Goal: Task Accomplishment & Management: Manage account settings

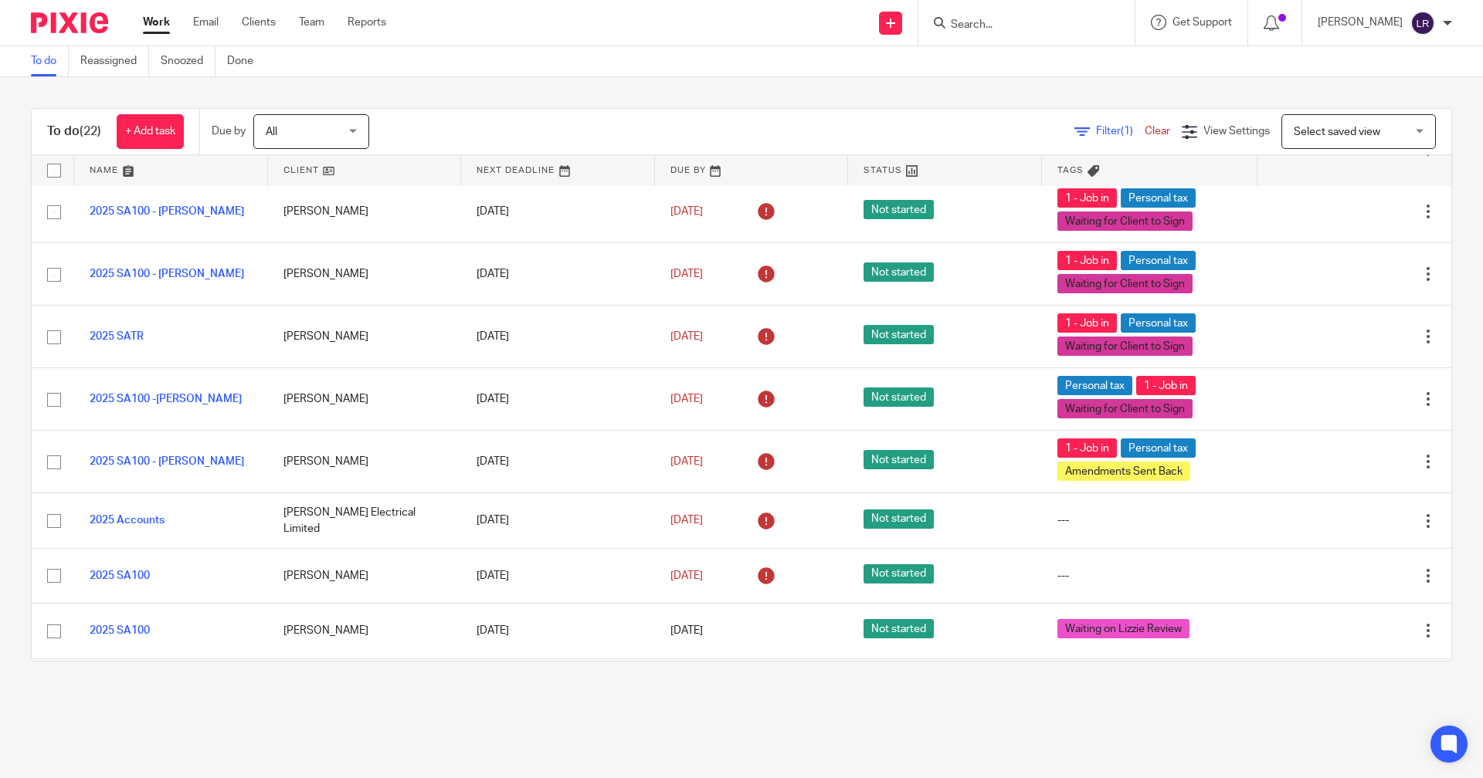
scroll to position [118, 0]
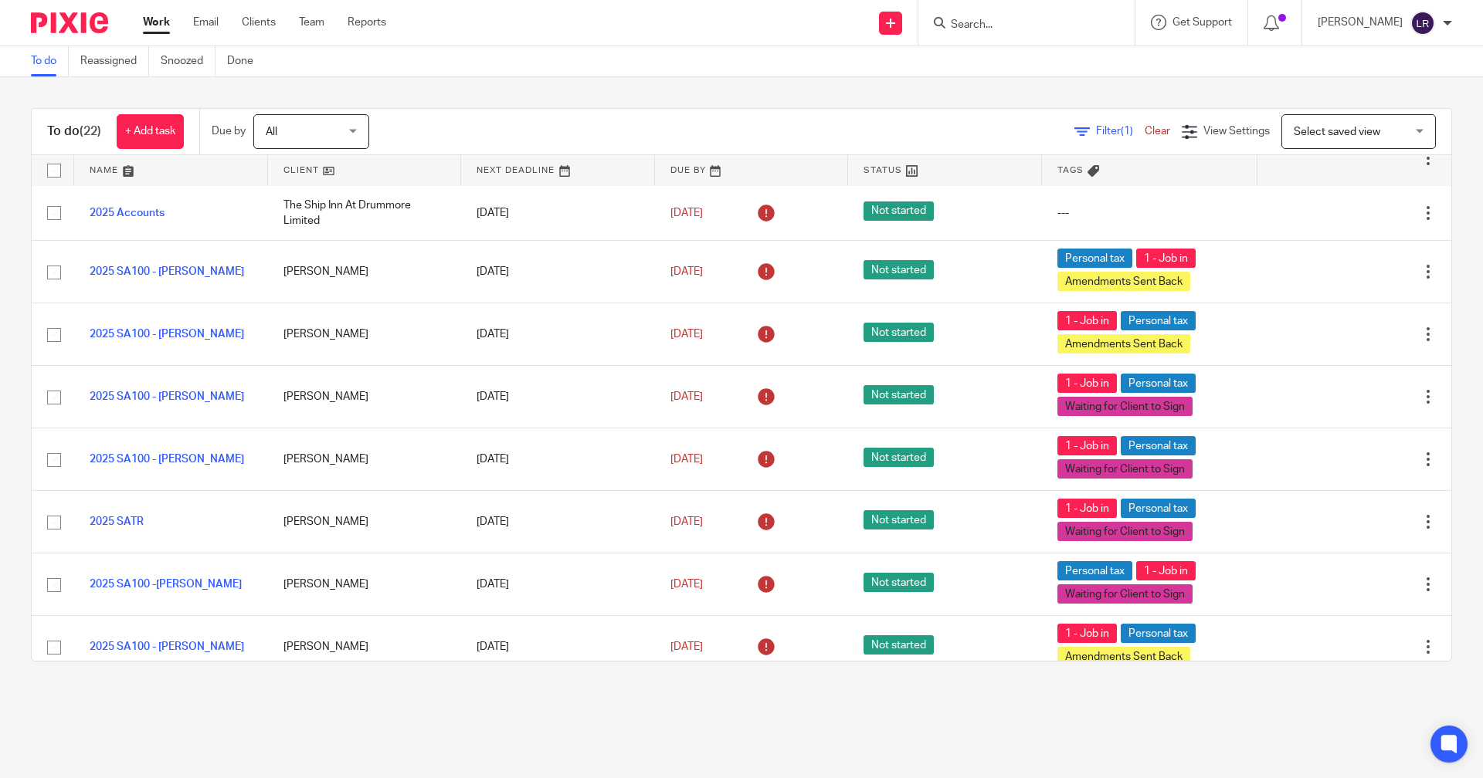
click at [158, 22] on link "Work" at bounding box center [156, 22] width 27 height 15
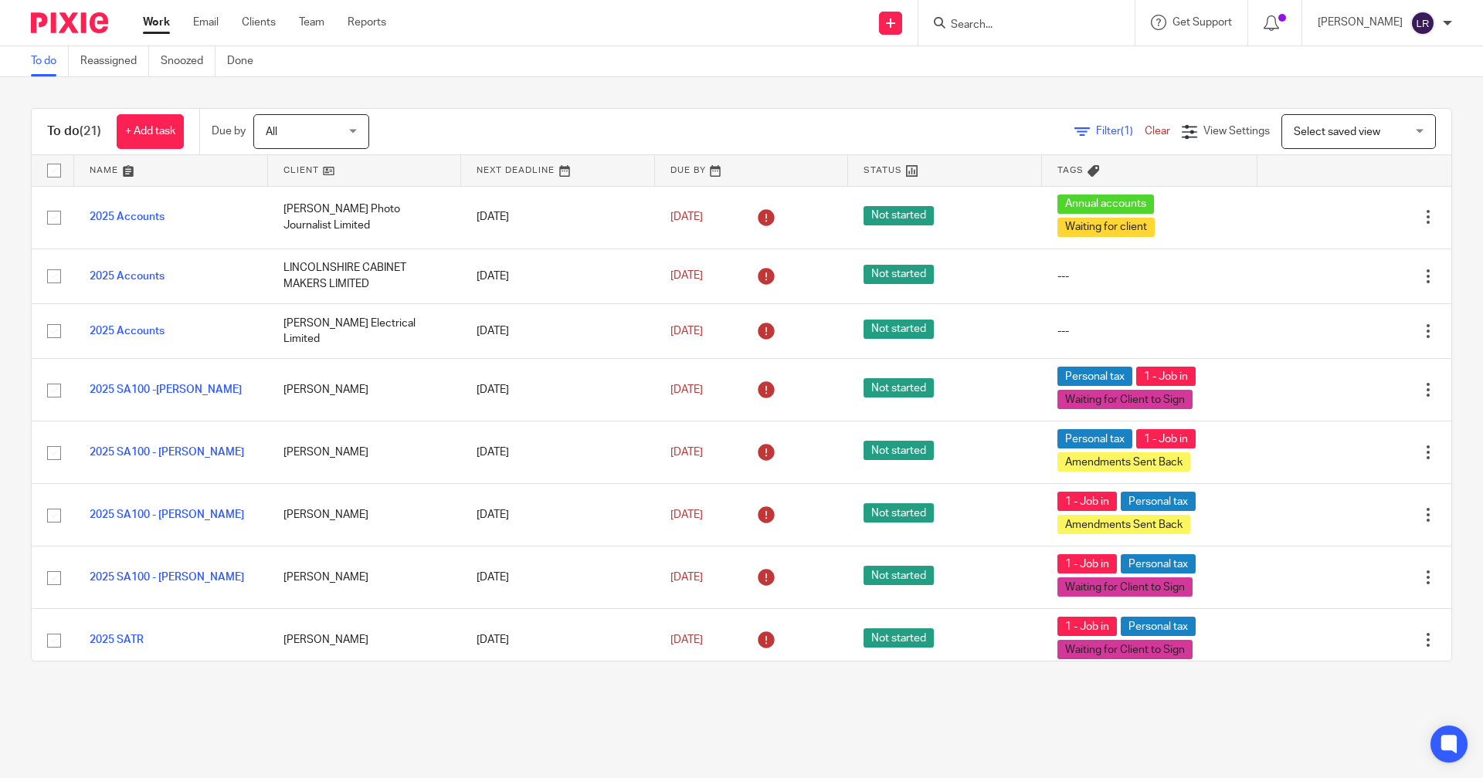
click at [1005, 23] on input "Search" at bounding box center [1018, 26] width 139 height 14
type input "neil barrat"
click at [1046, 61] on link at bounding box center [1042, 60] width 192 height 23
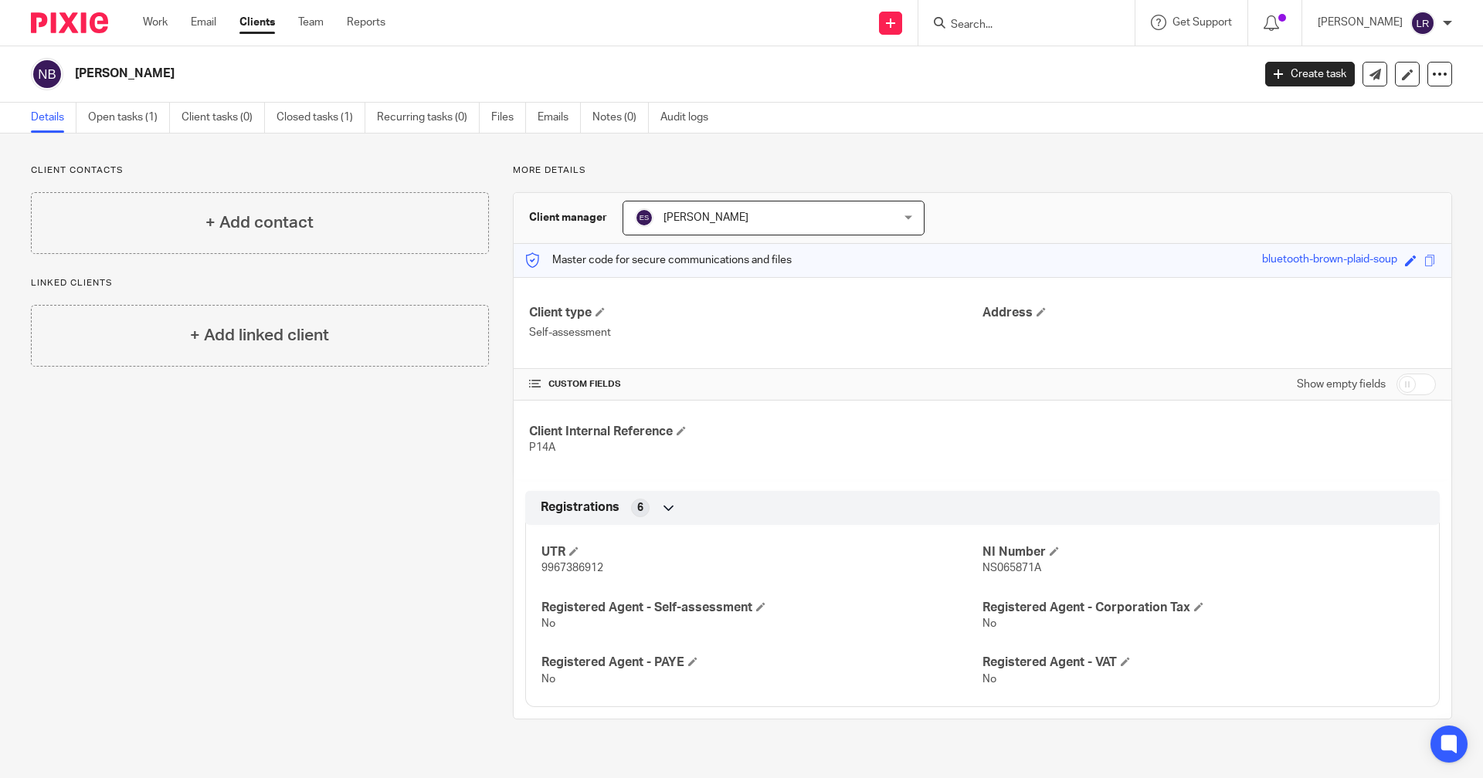
click at [1012, 22] on input "Search" at bounding box center [1018, 26] width 139 height 14
type input "barrat"
click at [1018, 25] on input "barrat" at bounding box center [1018, 26] width 139 height 14
drag, startPoint x: 1018, startPoint y: 25, endPoint x: 864, endPoint y: 32, distance: 153.8
click at [864, 32] on div "Send new email Create task Add client Request signature barrat Nicola Barrat t …" at bounding box center [946, 23] width 1074 height 46
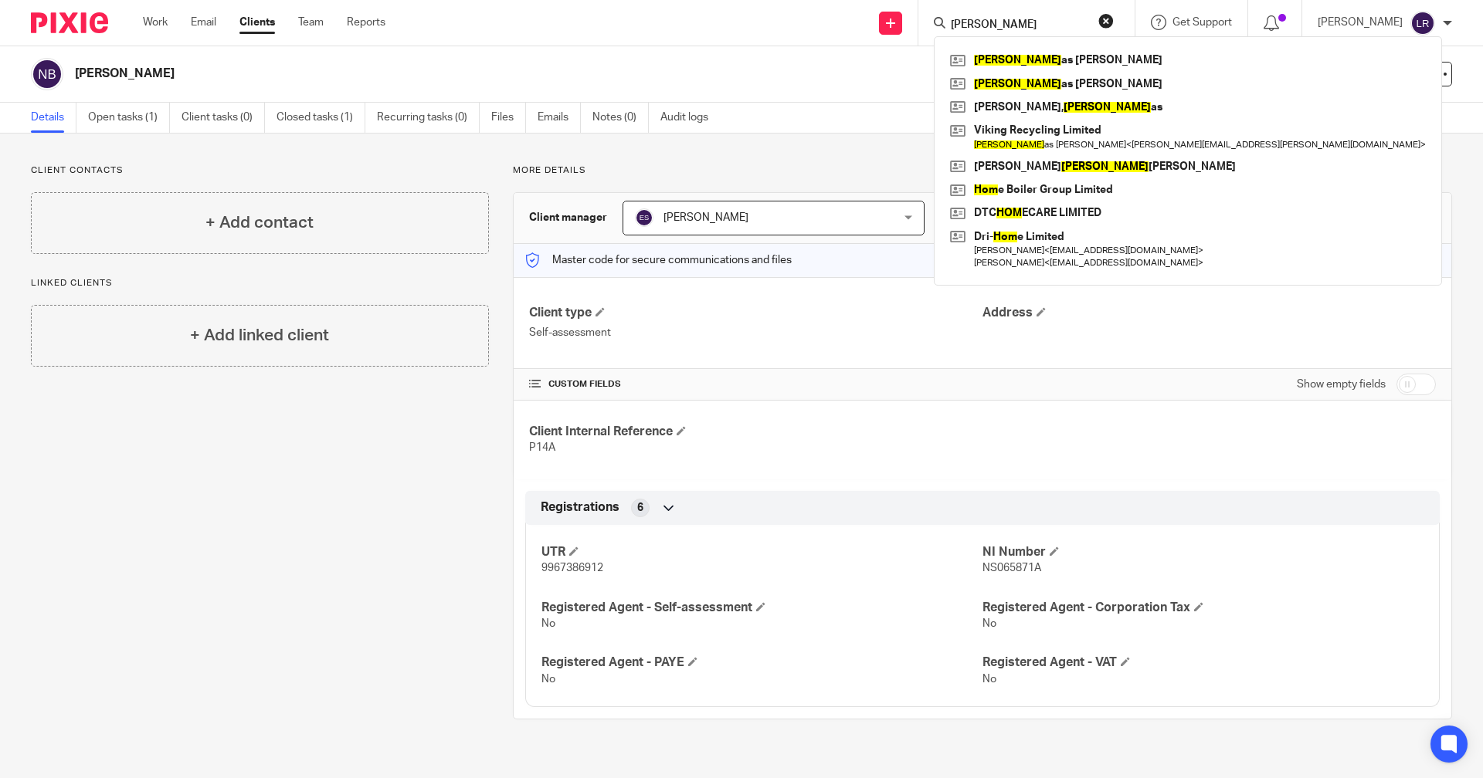
type input "thom"
click at [142, 121] on link "Open tasks (1)" at bounding box center [129, 118] width 82 height 30
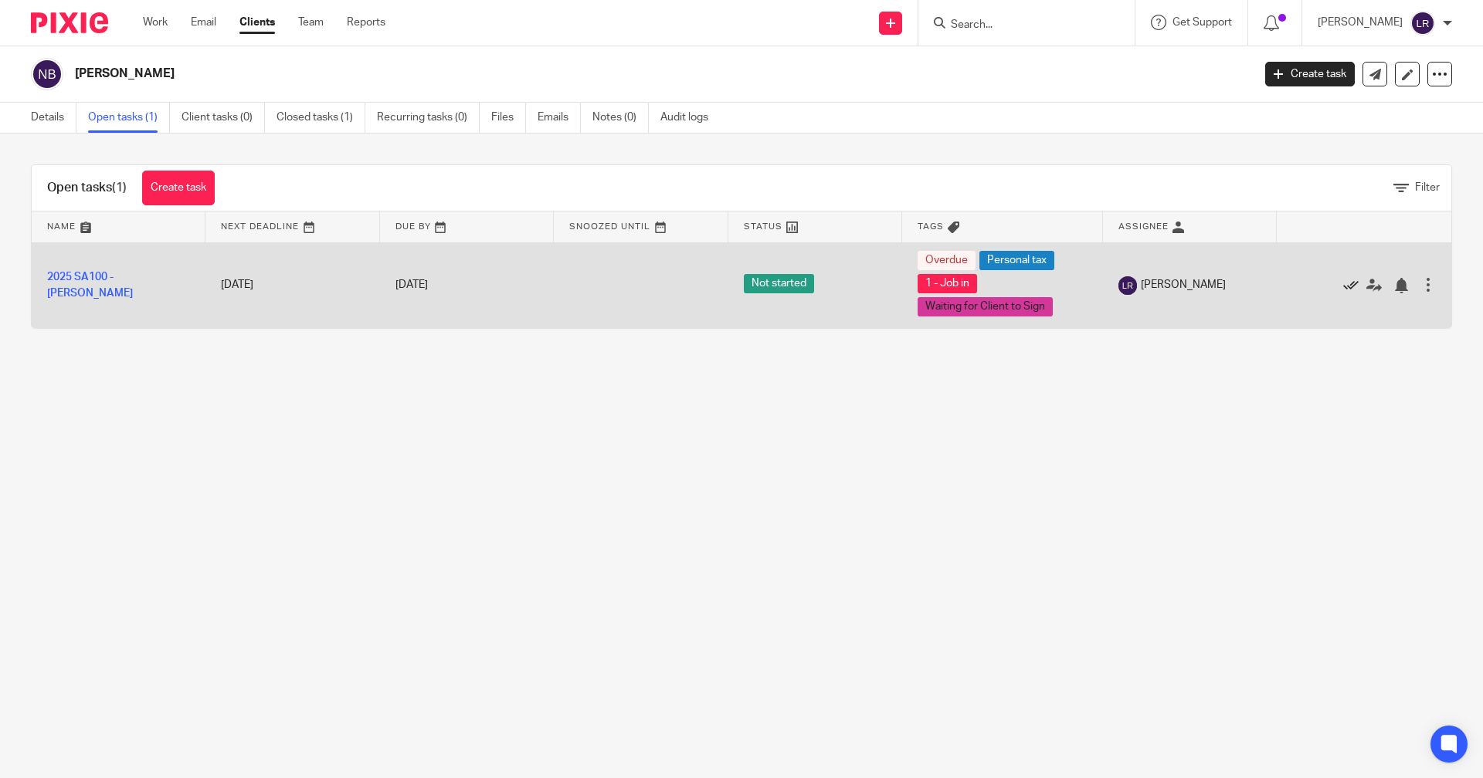
click at [1343, 286] on icon at bounding box center [1350, 285] width 15 height 15
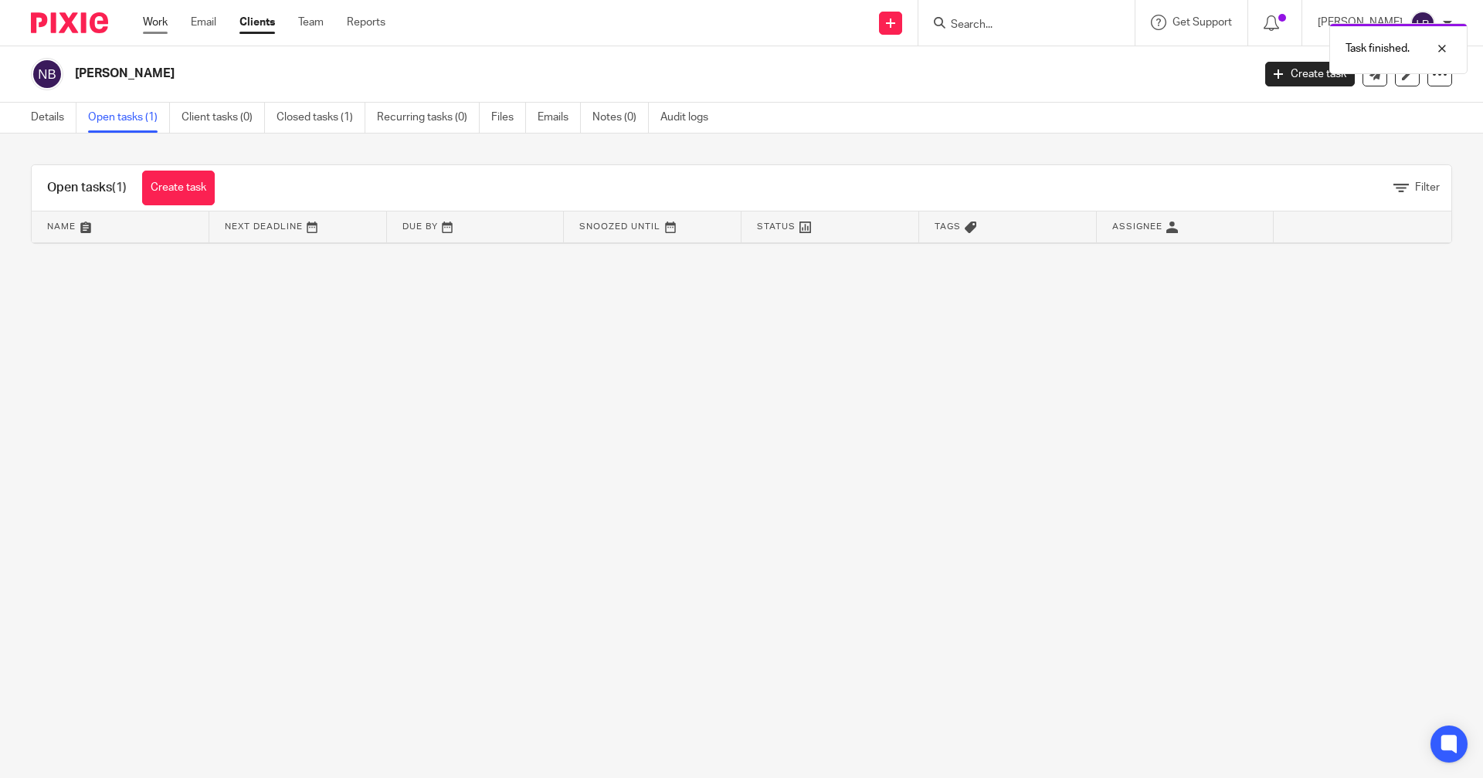
click at [160, 25] on link "Work" at bounding box center [155, 22] width 25 height 15
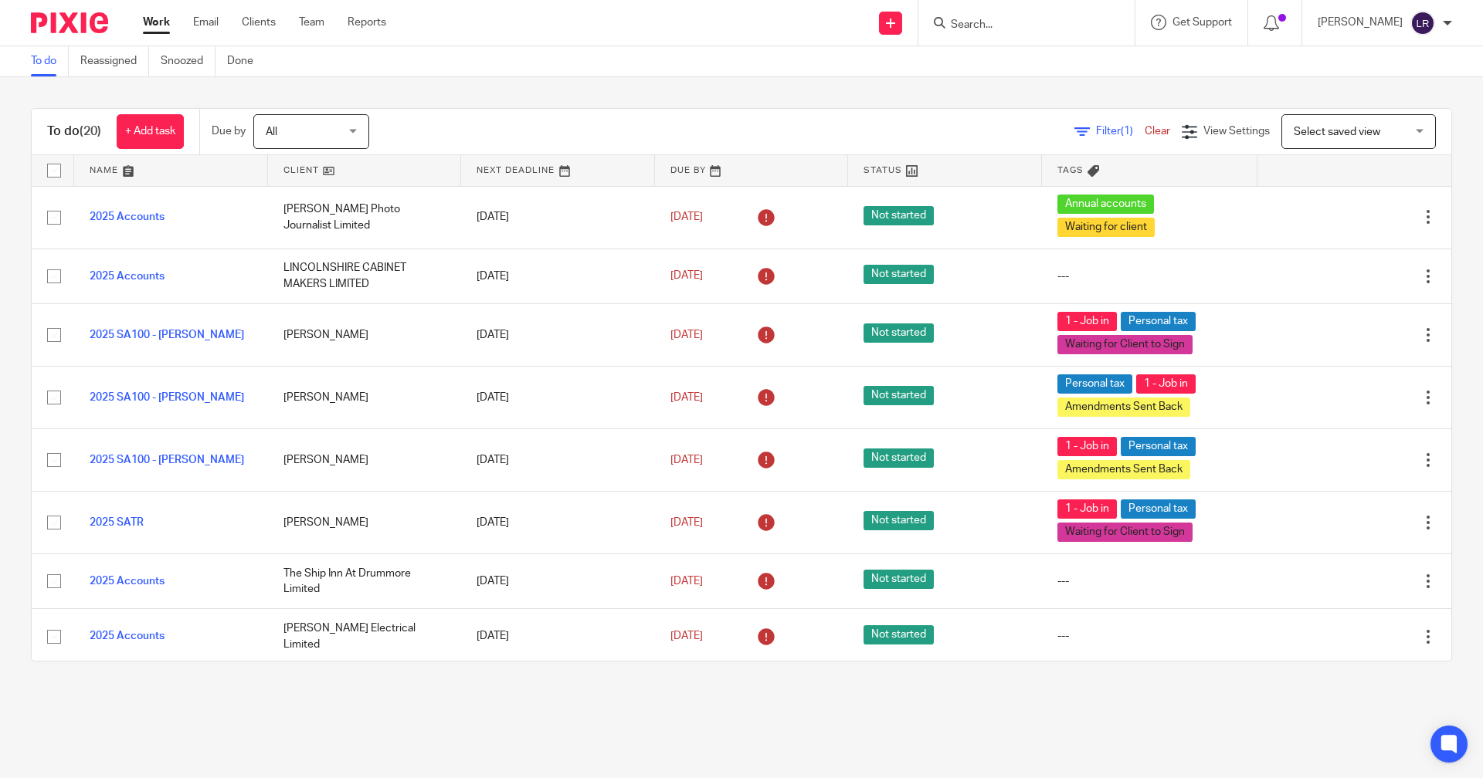
click at [1051, 31] on input "Search" at bounding box center [1018, 26] width 139 height 14
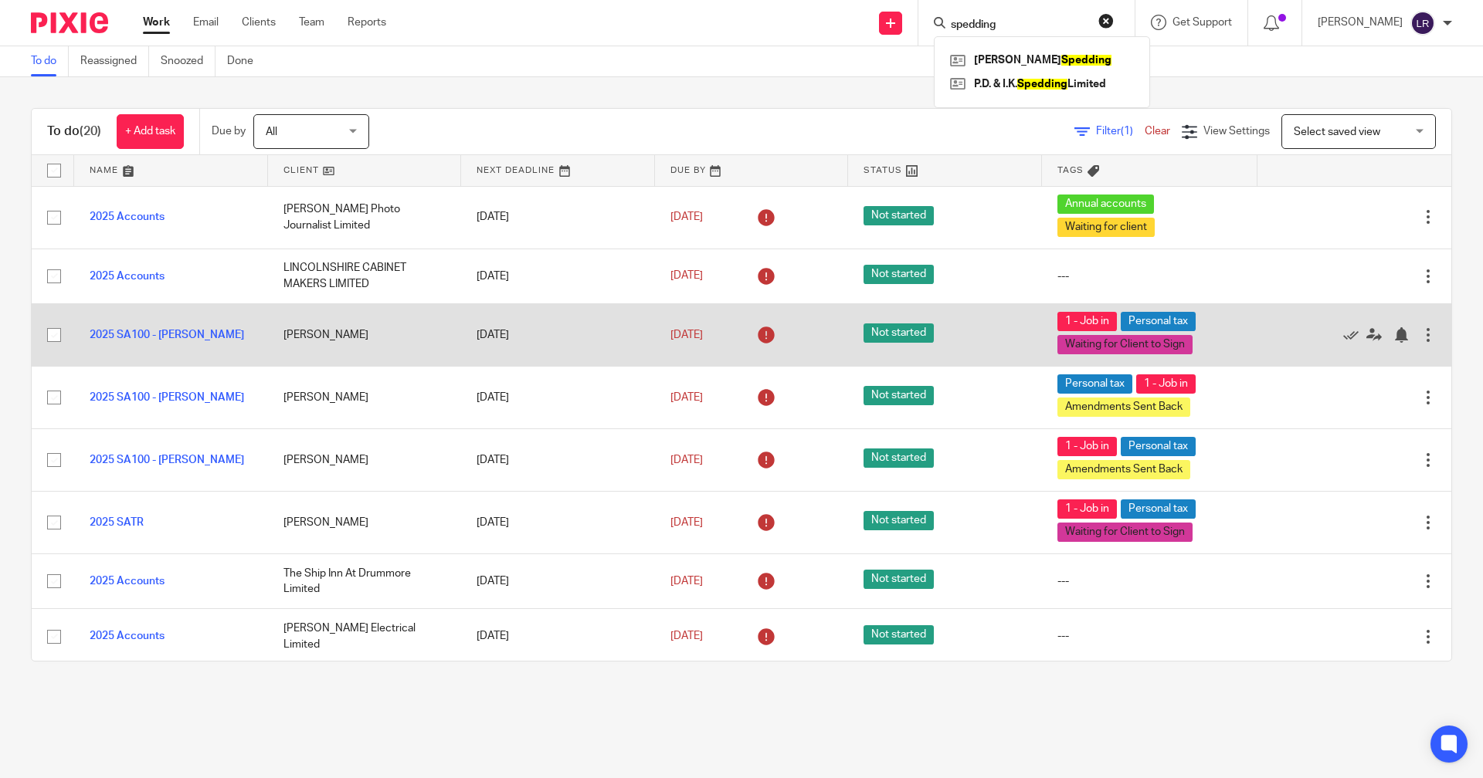
type input "spedding"
click at [1343, 334] on icon at bounding box center [1350, 334] width 15 height 15
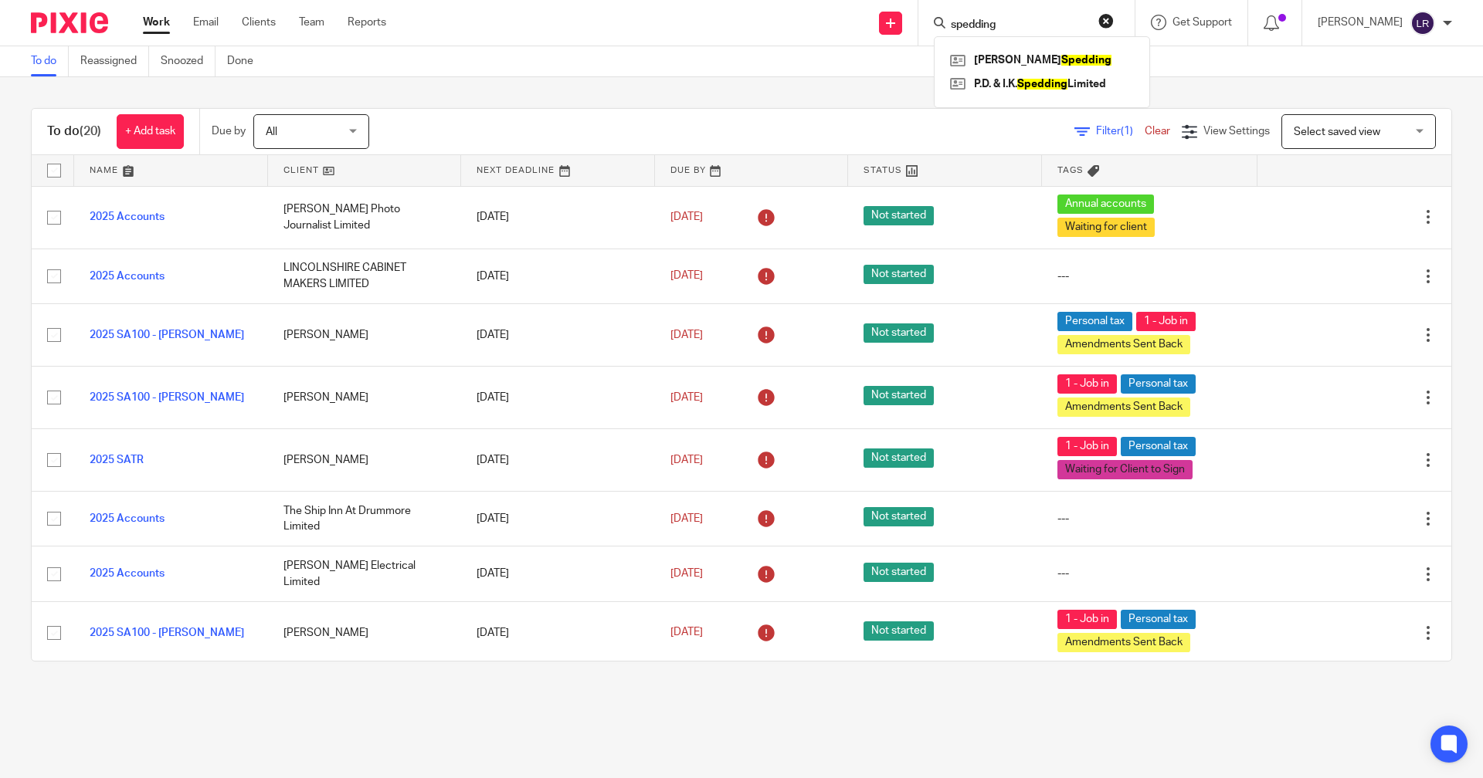
click at [164, 19] on link "Work" at bounding box center [156, 22] width 27 height 15
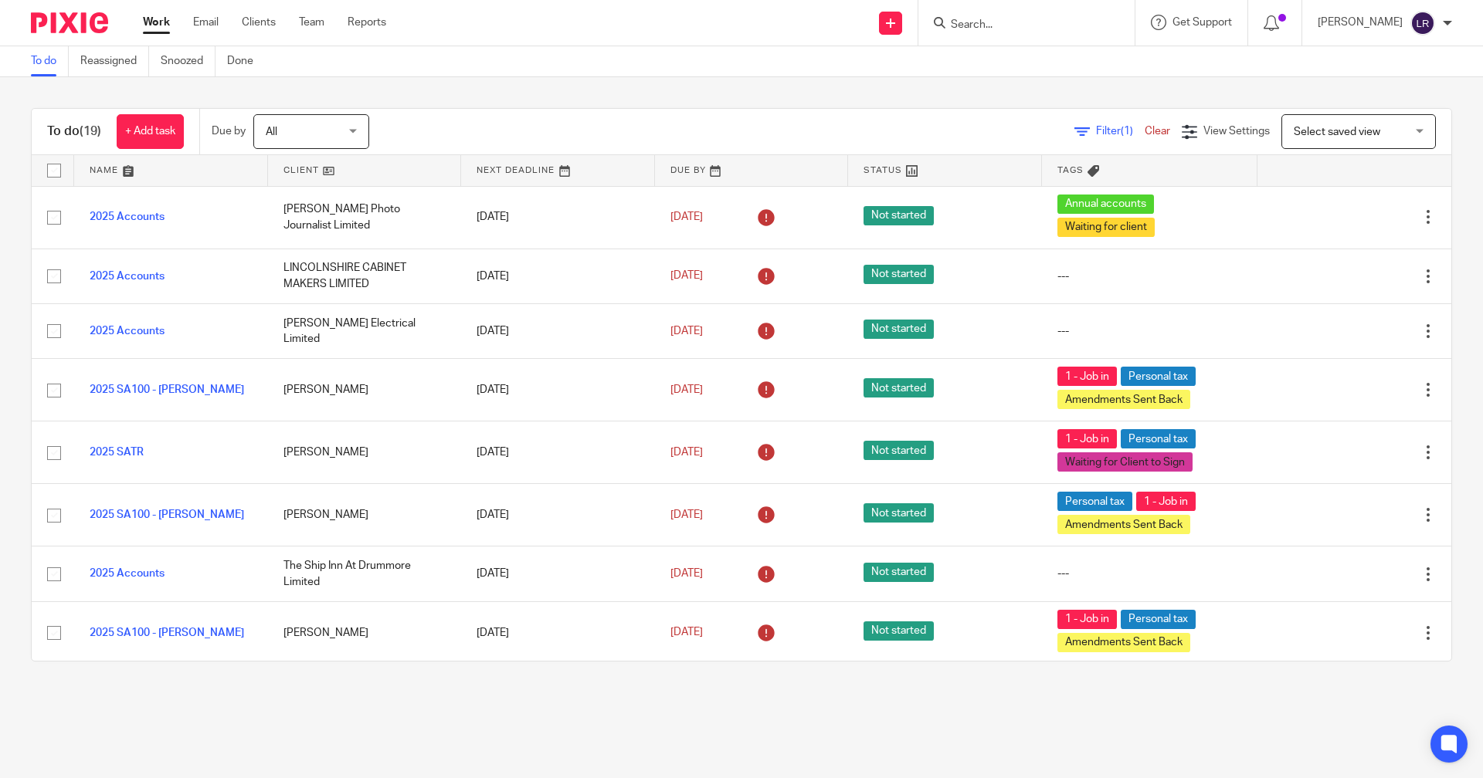
click at [1002, 32] on form at bounding box center [1031, 22] width 164 height 19
click at [1002, 14] on form at bounding box center [1031, 22] width 164 height 19
click at [1002, 25] on input "Search" at bounding box center [1018, 26] width 139 height 14
type input "earl"
drag, startPoint x: 1021, startPoint y: 25, endPoint x: 869, endPoint y: 21, distance: 152.2
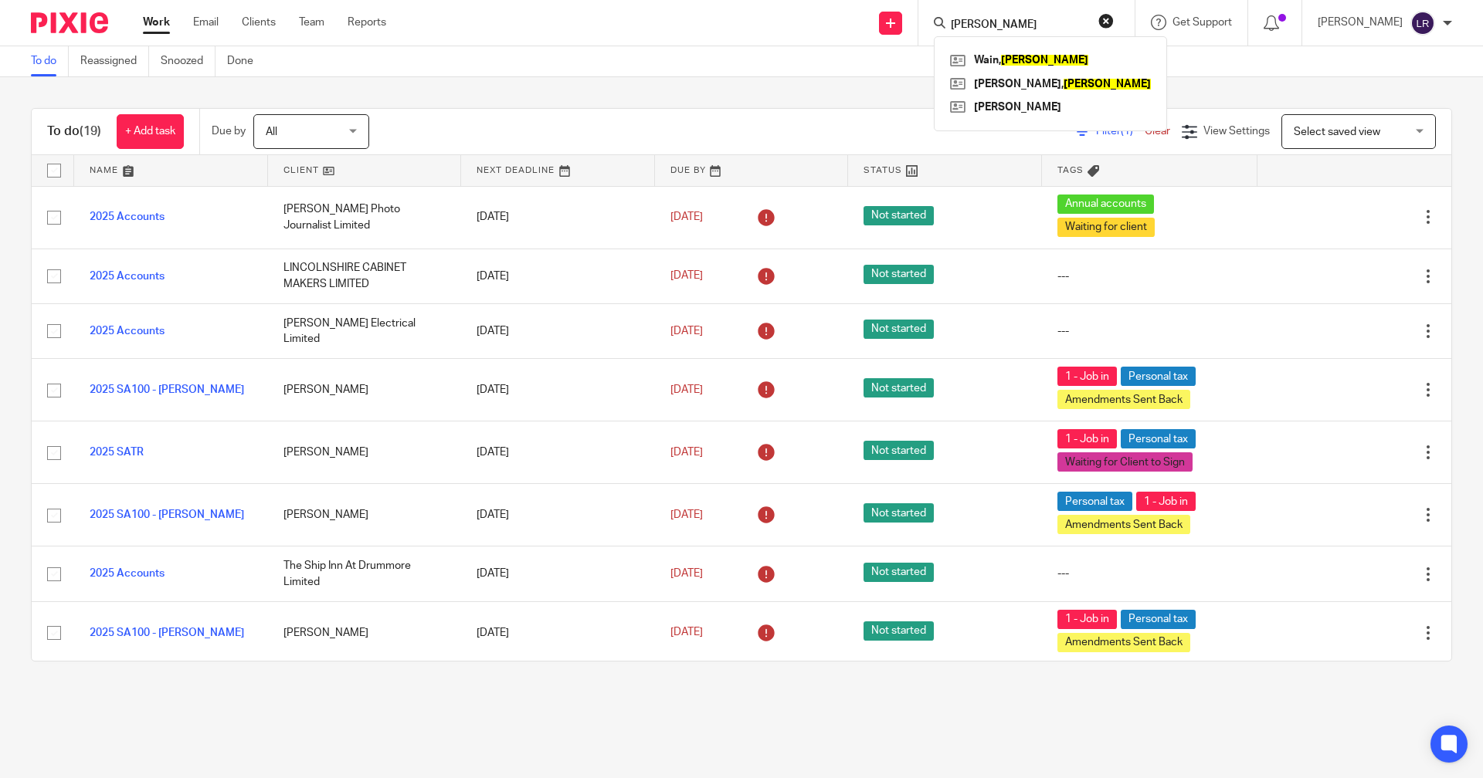
click at [869, 21] on div "Send new email Create task Add client Request signature earl Wain, Carl Chapman…" at bounding box center [945, 23] width 1073 height 46
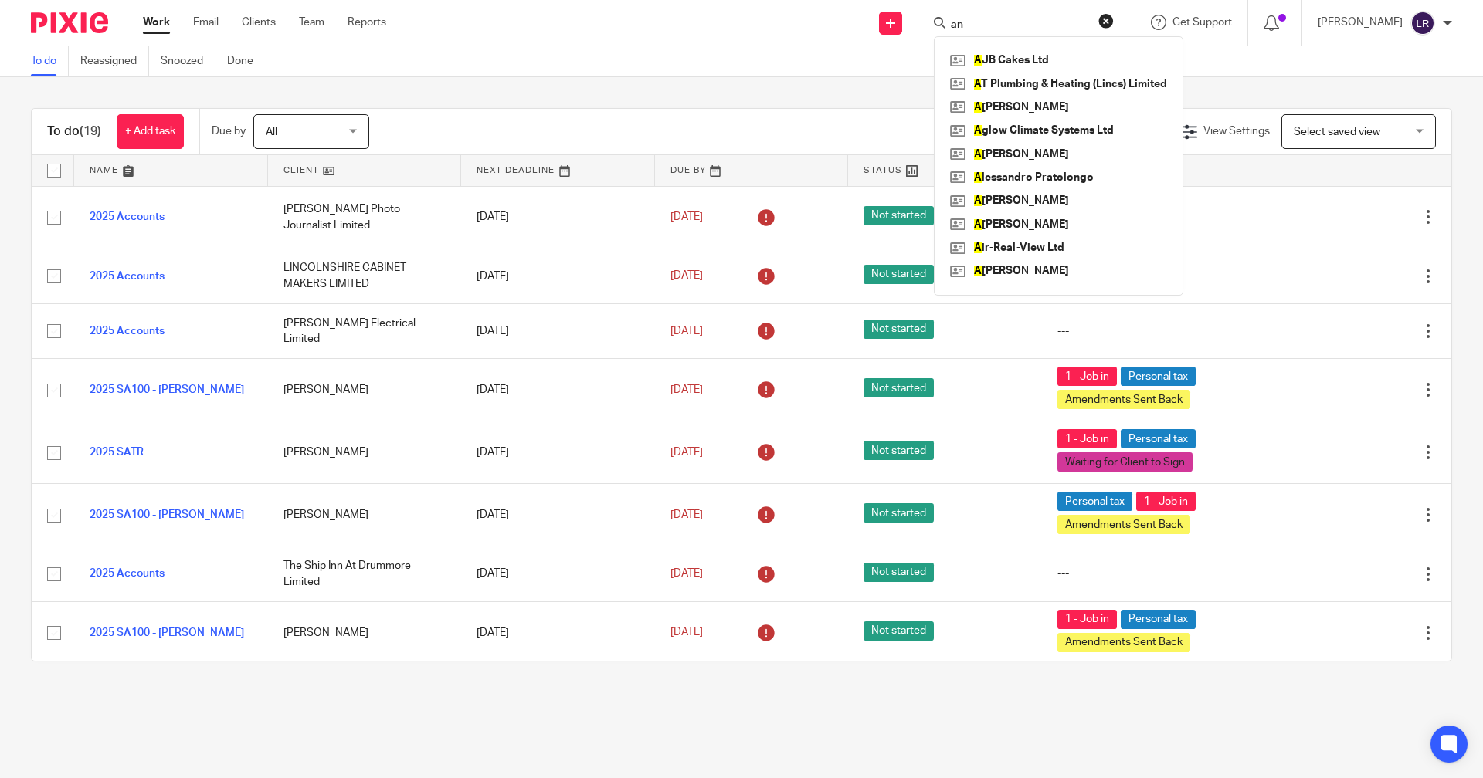
type input "a"
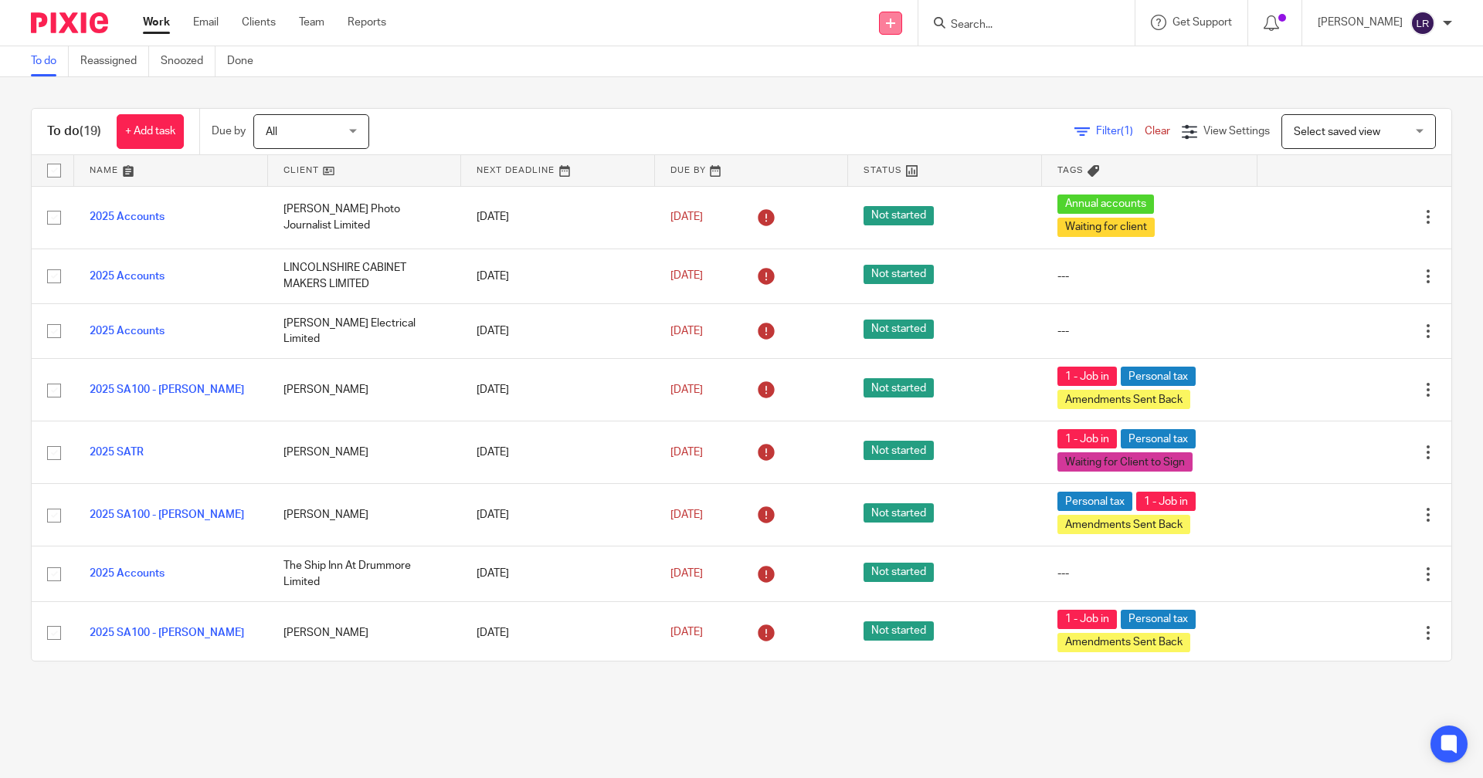
click at [902, 24] on link at bounding box center [890, 23] width 23 height 23
click at [927, 120] on link "Add client" at bounding box center [920, 118] width 108 height 22
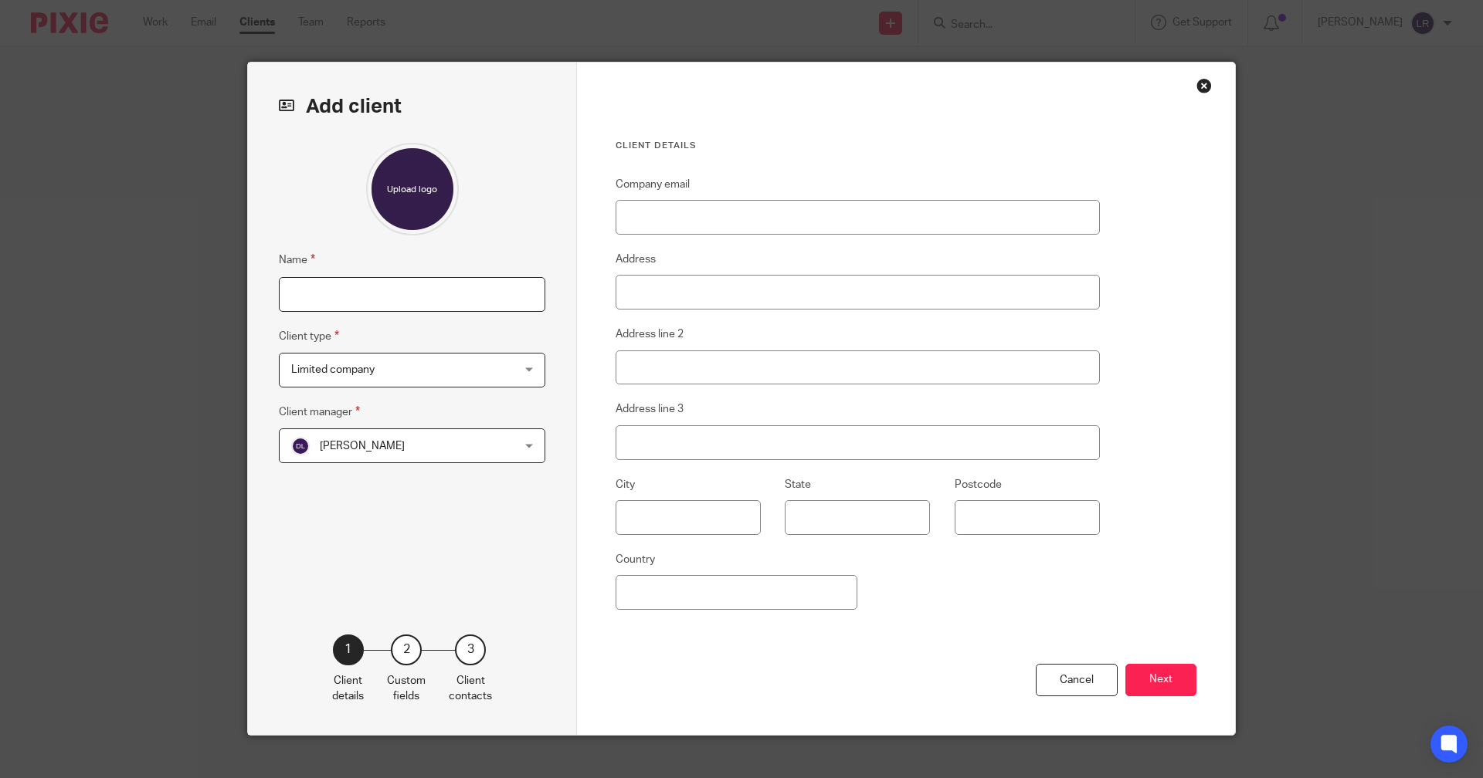
click at [428, 297] on input "Name" at bounding box center [412, 294] width 266 height 35
type input "[PERSON_NAME]"
click at [426, 366] on span "Limited company" at bounding box center [392, 370] width 202 height 32
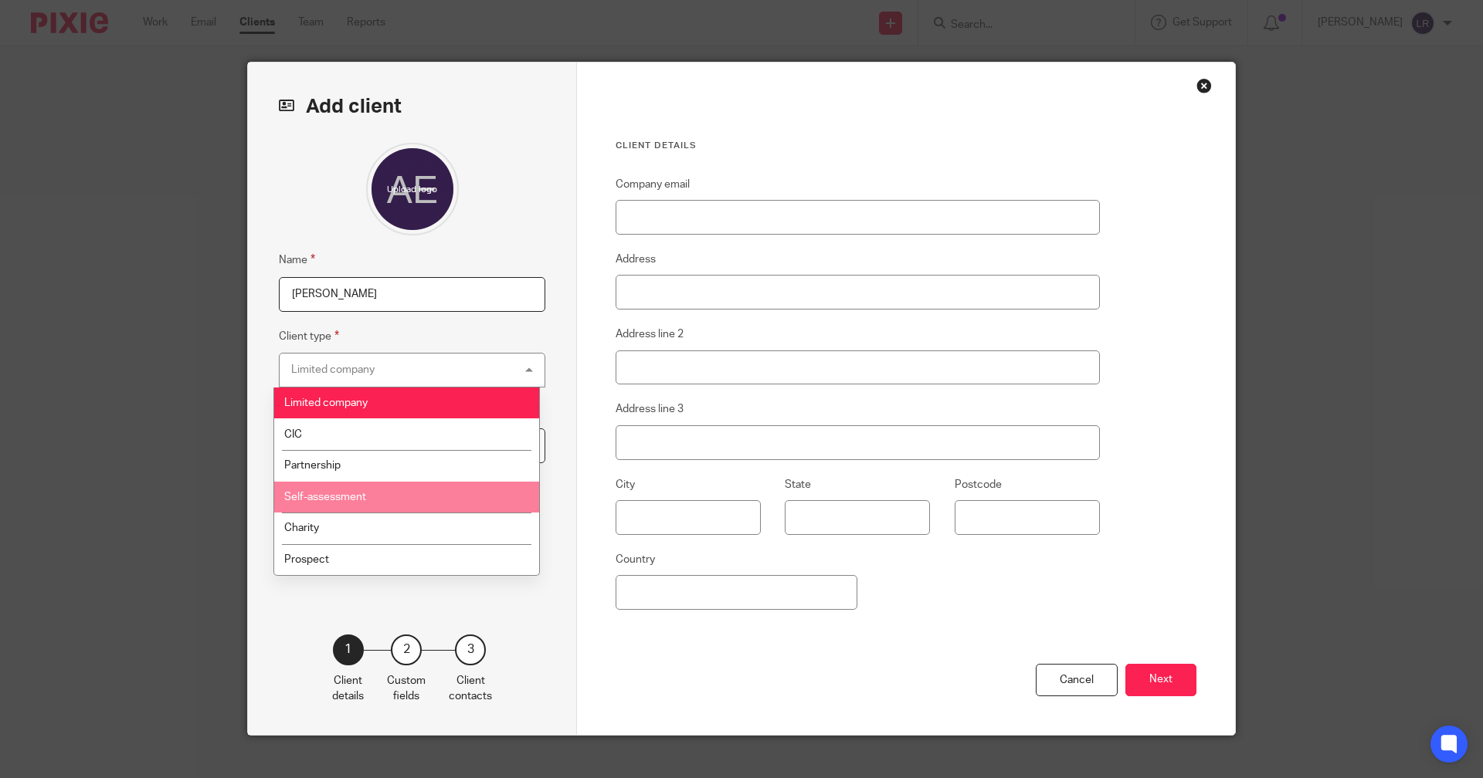
click at [396, 497] on li "Self-assessment" at bounding box center [406, 498] width 265 height 32
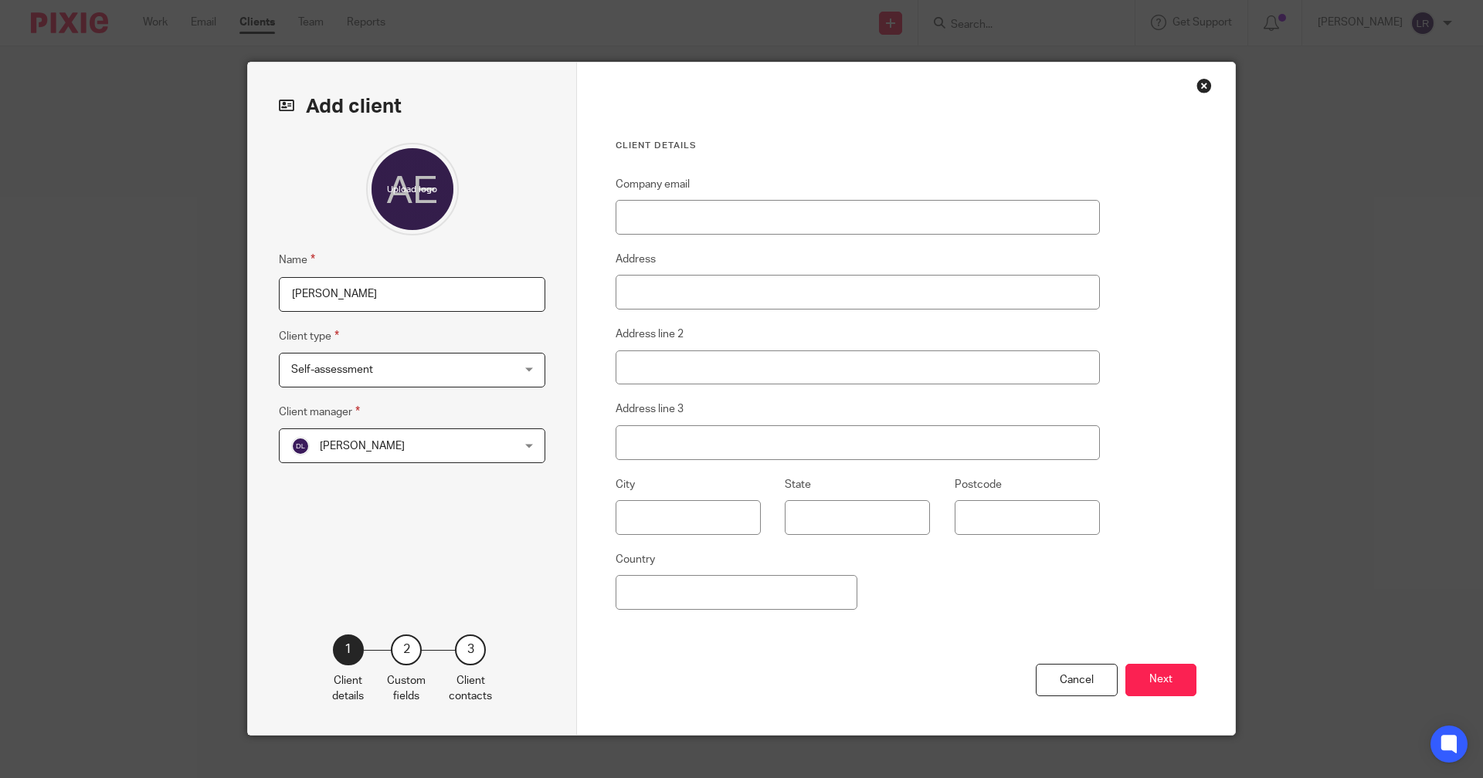
click at [421, 440] on span "Donna Logan" at bounding box center [392, 445] width 202 height 32
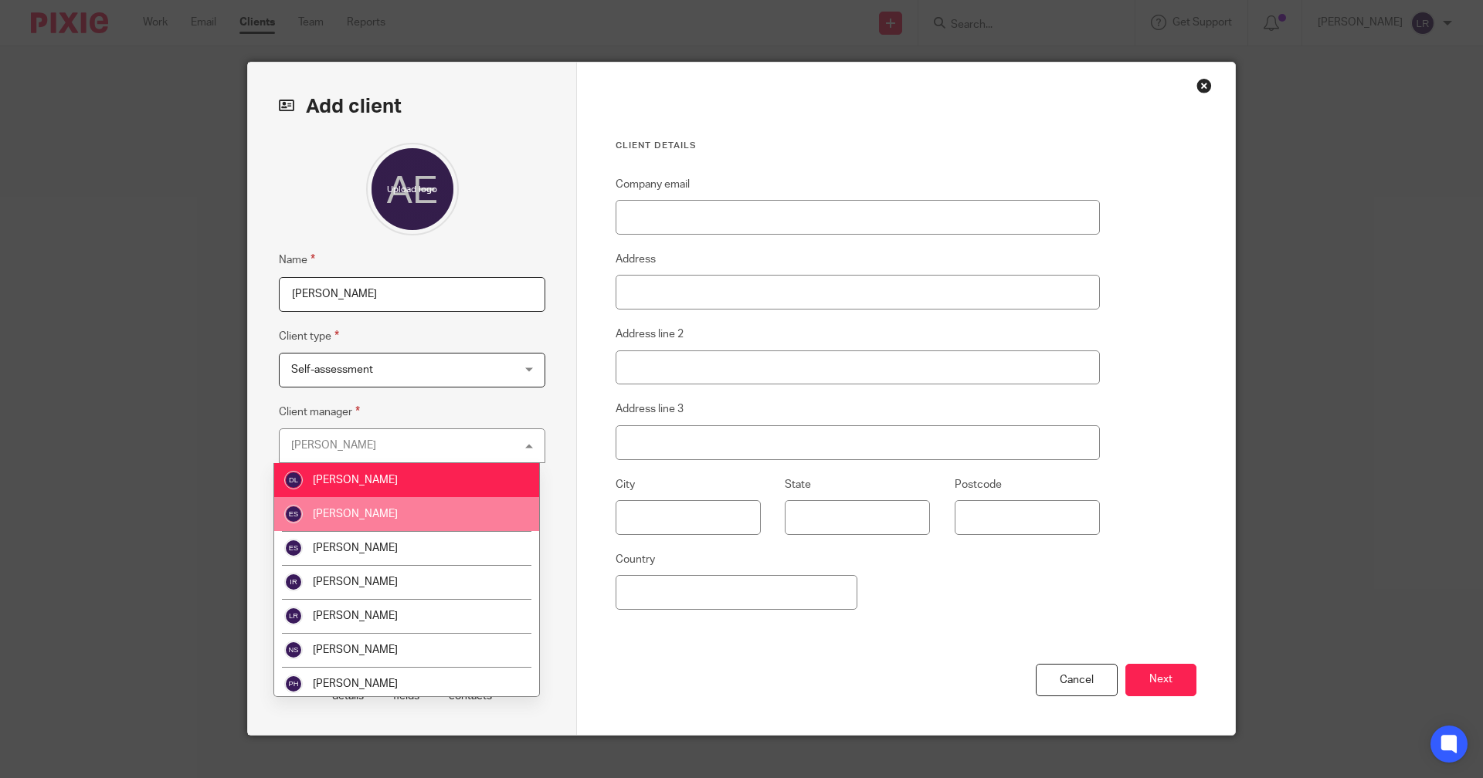
click at [397, 515] on li "Elizabeth Snell" at bounding box center [406, 514] width 265 height 34
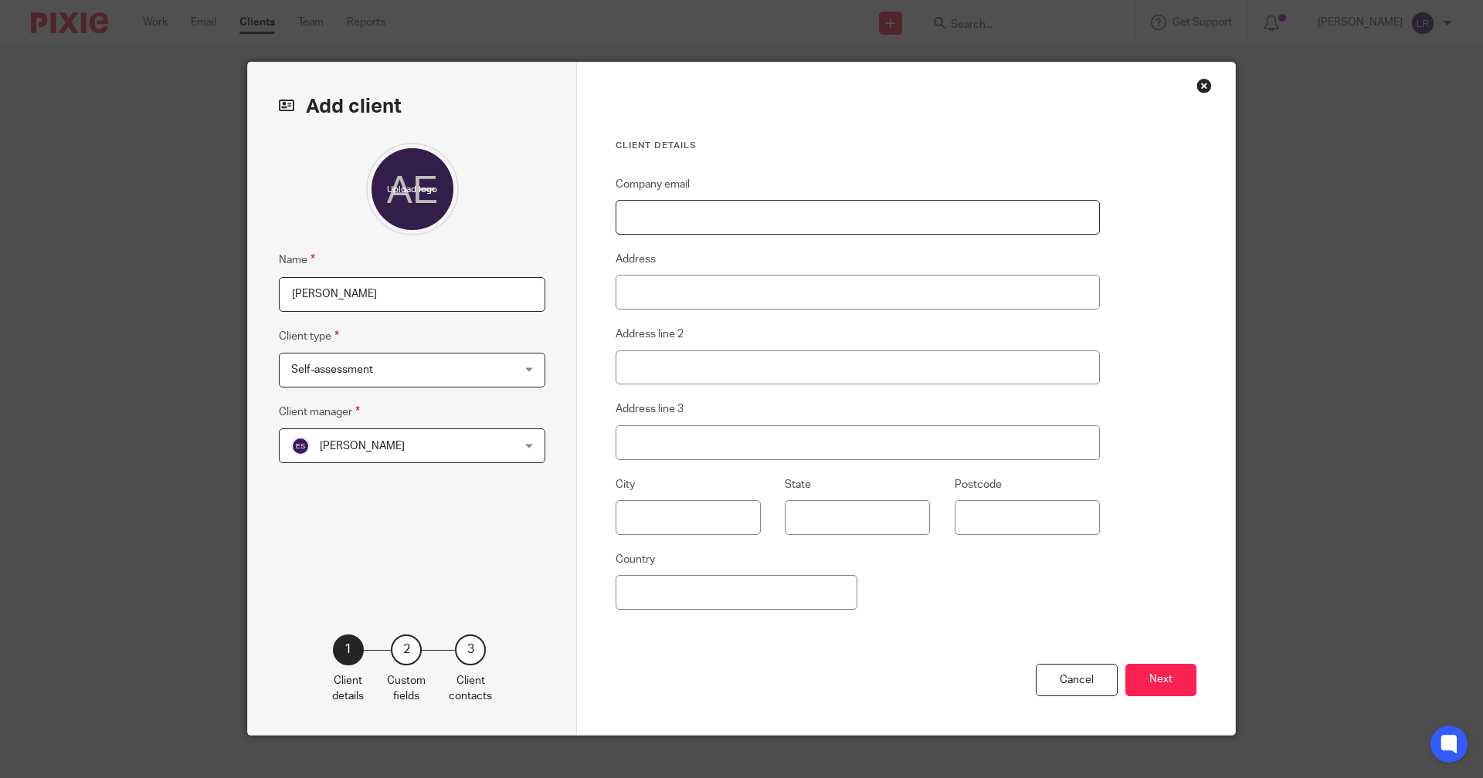
click at [639, 223] on input "Company email" at bounding box center [857, 217] width 484 height 35
type input "Amandamills72@hotmail.com"
click at [622, 296] on input "Address" at bounding box center [857, 292] width 484 height 35
type input "32 Wrawby Road"
type input "Brigg"
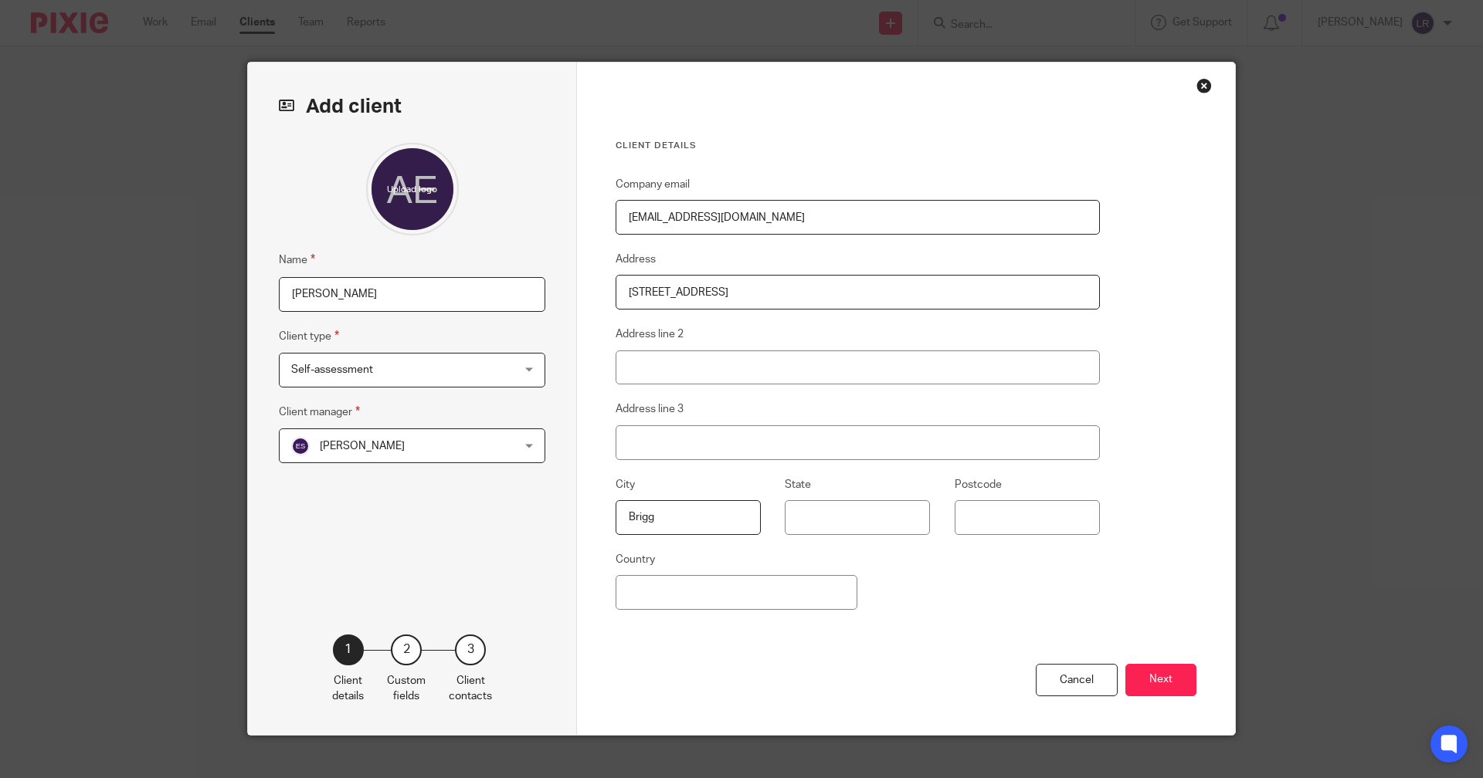
type input "Lincolnshire"
type input "DN20 8DT"
type input "United Kingdom"
click at [1160, 677] on button "Next" at bounding box center [1160, 680] width 71 height 33
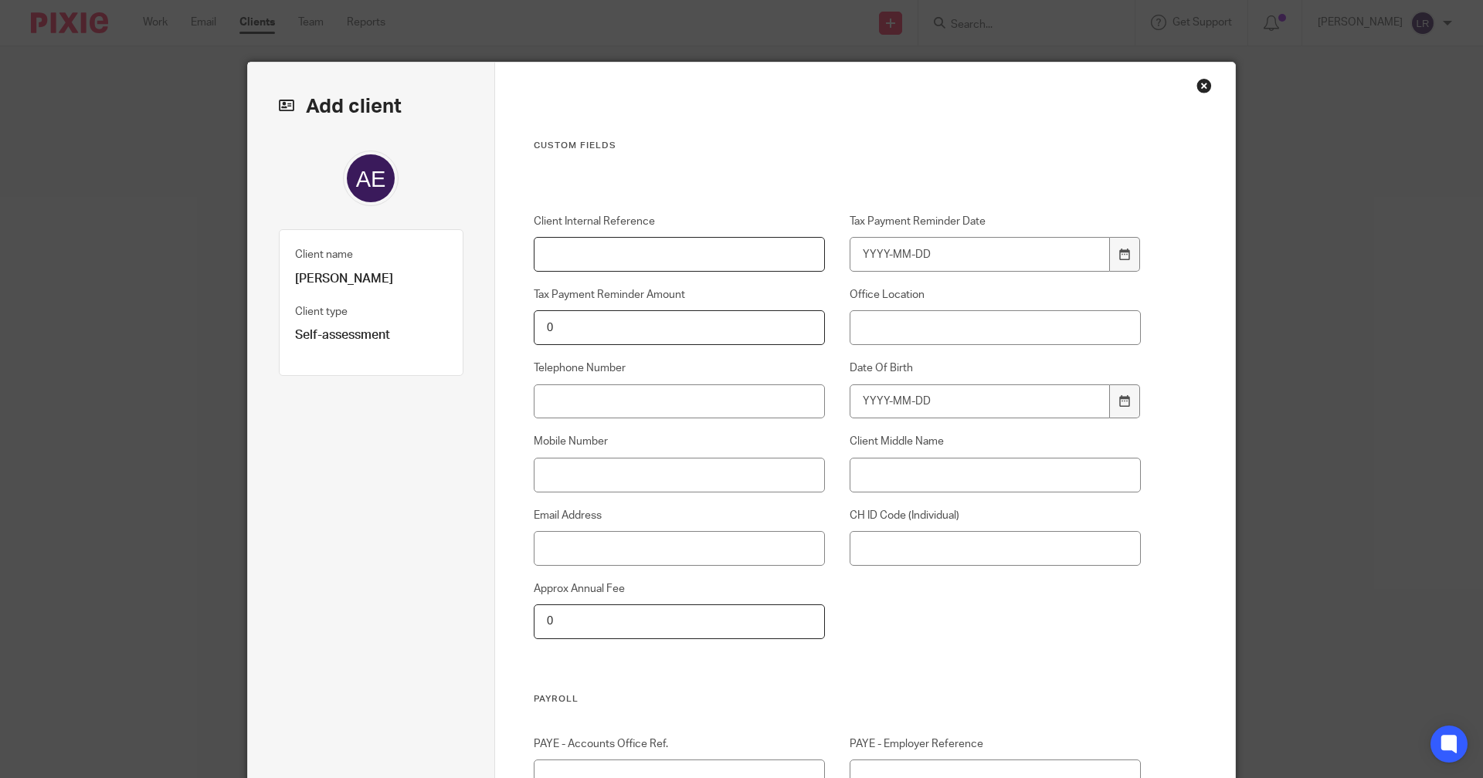
click at [591, 259] on input "Client Internal Reference" at bounding box center [680, 254] width 292 height 35
type input "E68"
click at [667, 404] on input "Telephone Number" at bounding box center [680, 402] width 292 height 35
click at [569, 395] on input "Telephone Number" at bounding box center [680, 402] width 292 height 35
type input "07732679142"
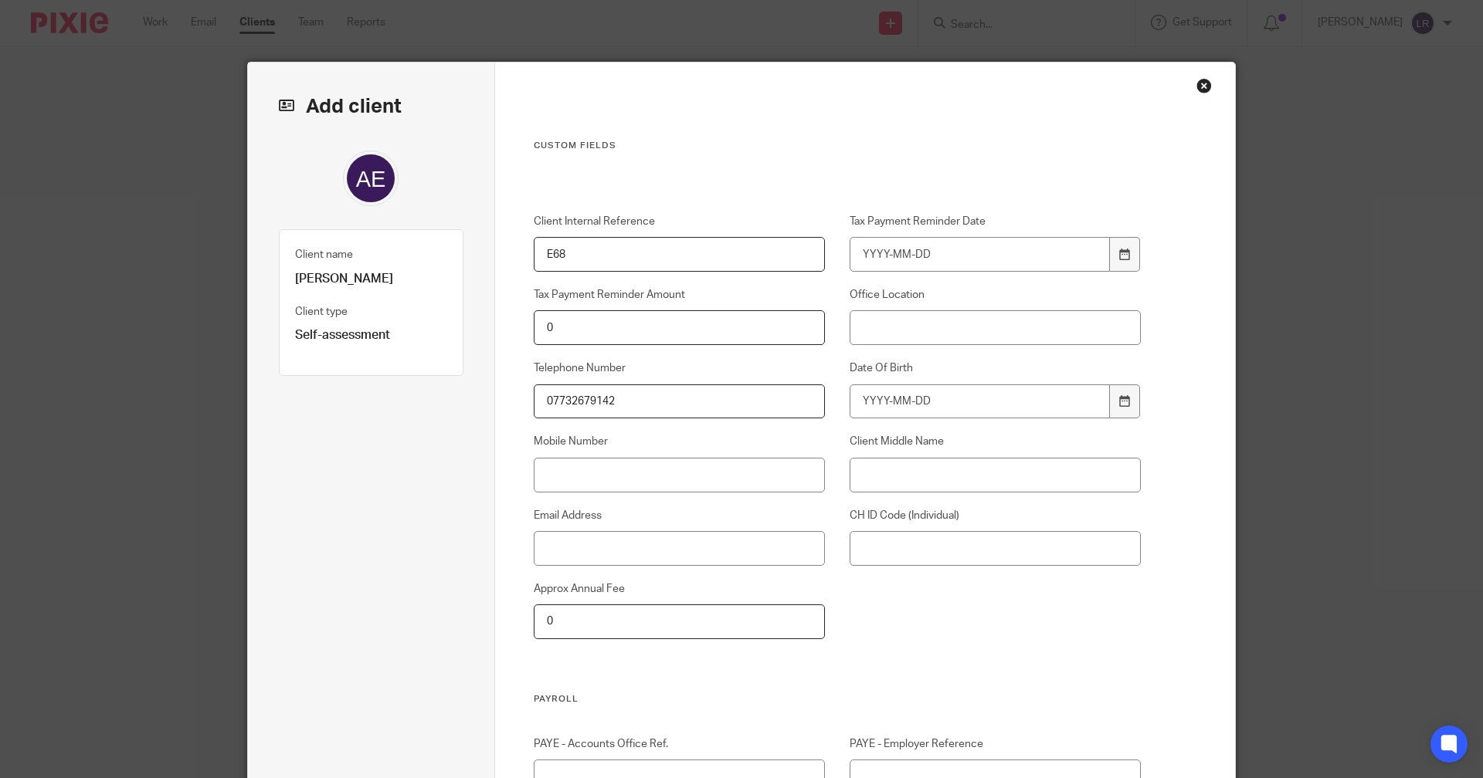
click at [990, 639] on div "Client Internal Reference E68 Tax Payment Reminder Date Tax Payment Reminder Am…" at bounding box center [825, 454] width 632 height 480
click at [931, 401] on input "Date Of Birth" at bounding box center [979, 402] width 261 height 35
click at [885, 413] on input "Date Of Birth" at bounding box center [979, 402] width 261 height 35
type input "1973-07-19"
click at [683, 470] on input "Mobile Number" at bounding box center [680, 475] width 292 height 35
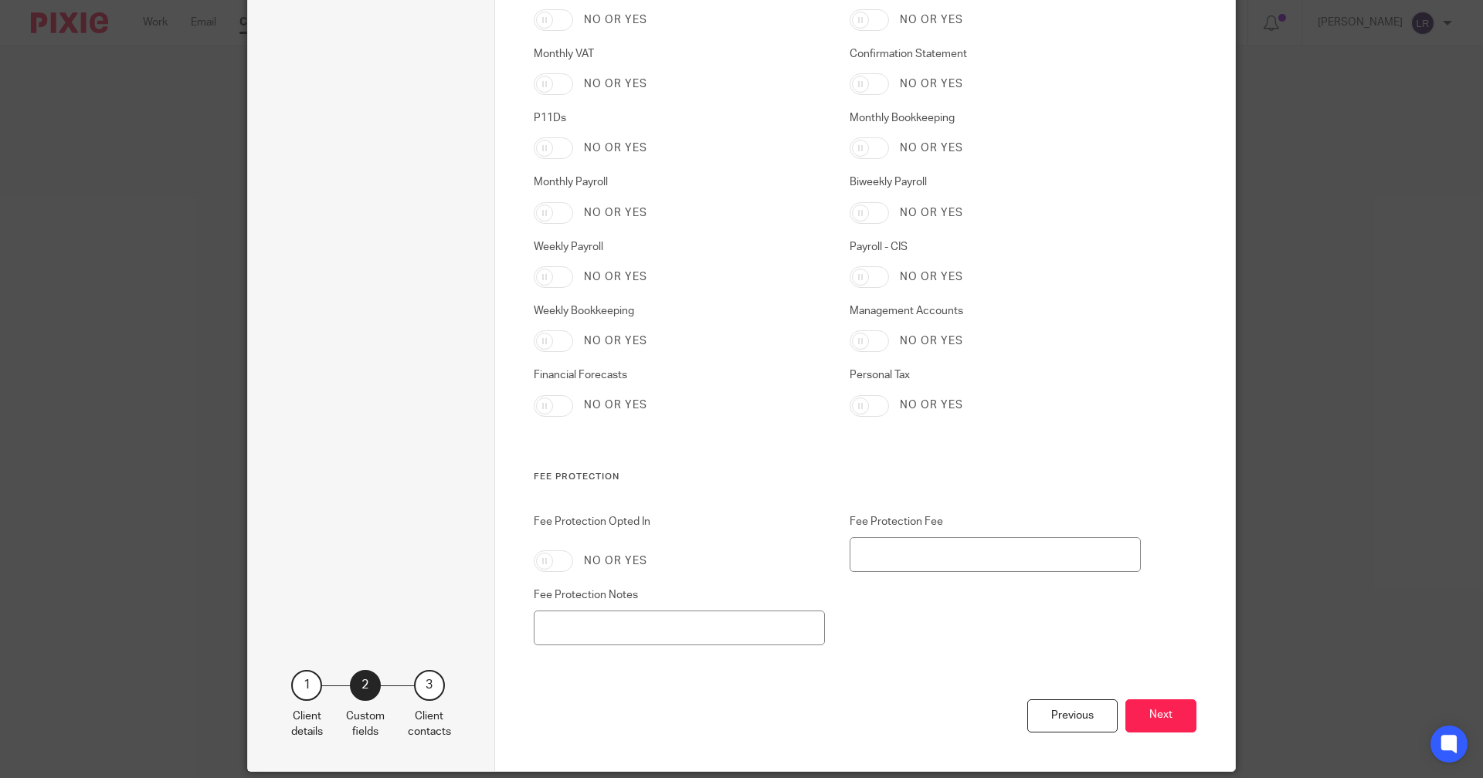
scroll to position [2623, 0]
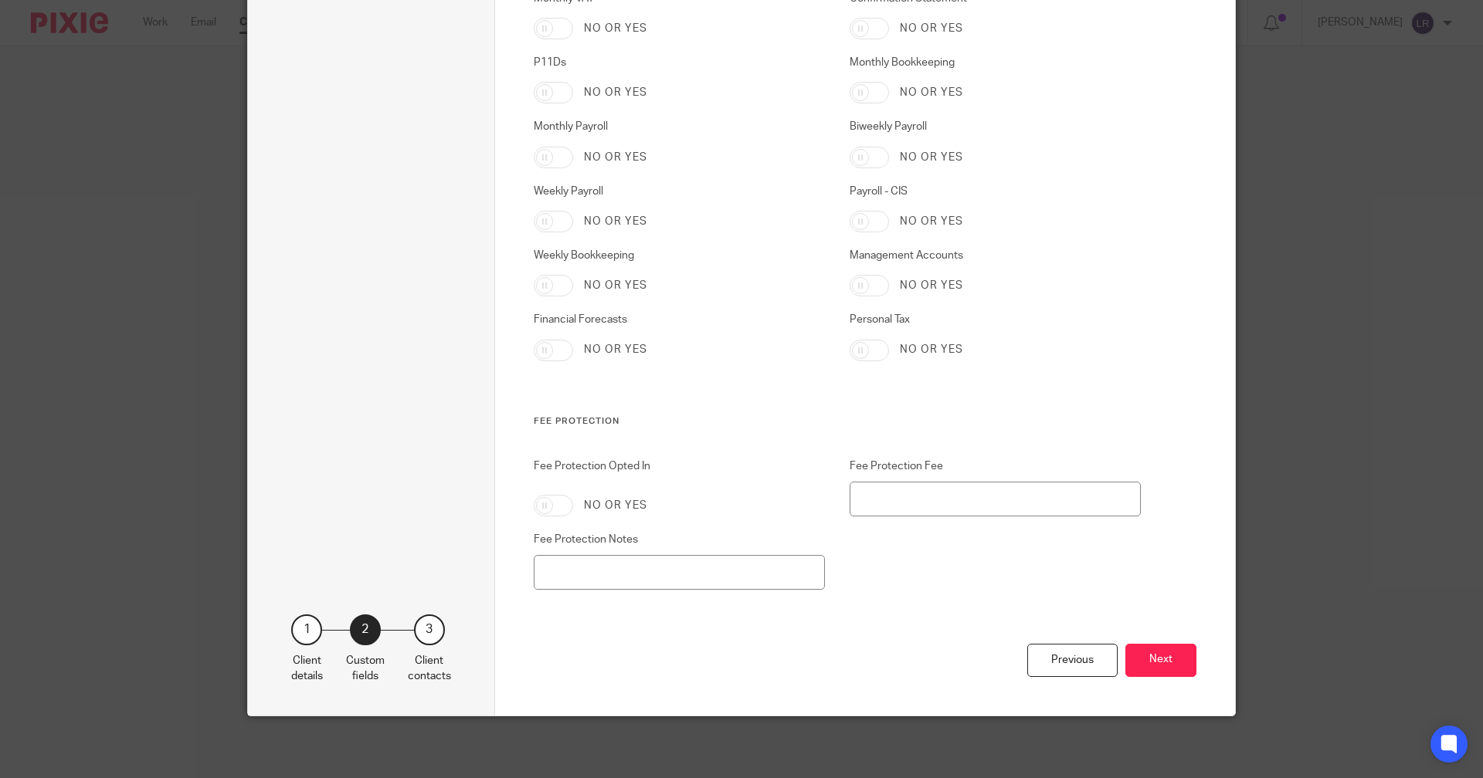
click at [1141, 658] on button "Next" at bounding box center [1160, 660] width 71 height 33
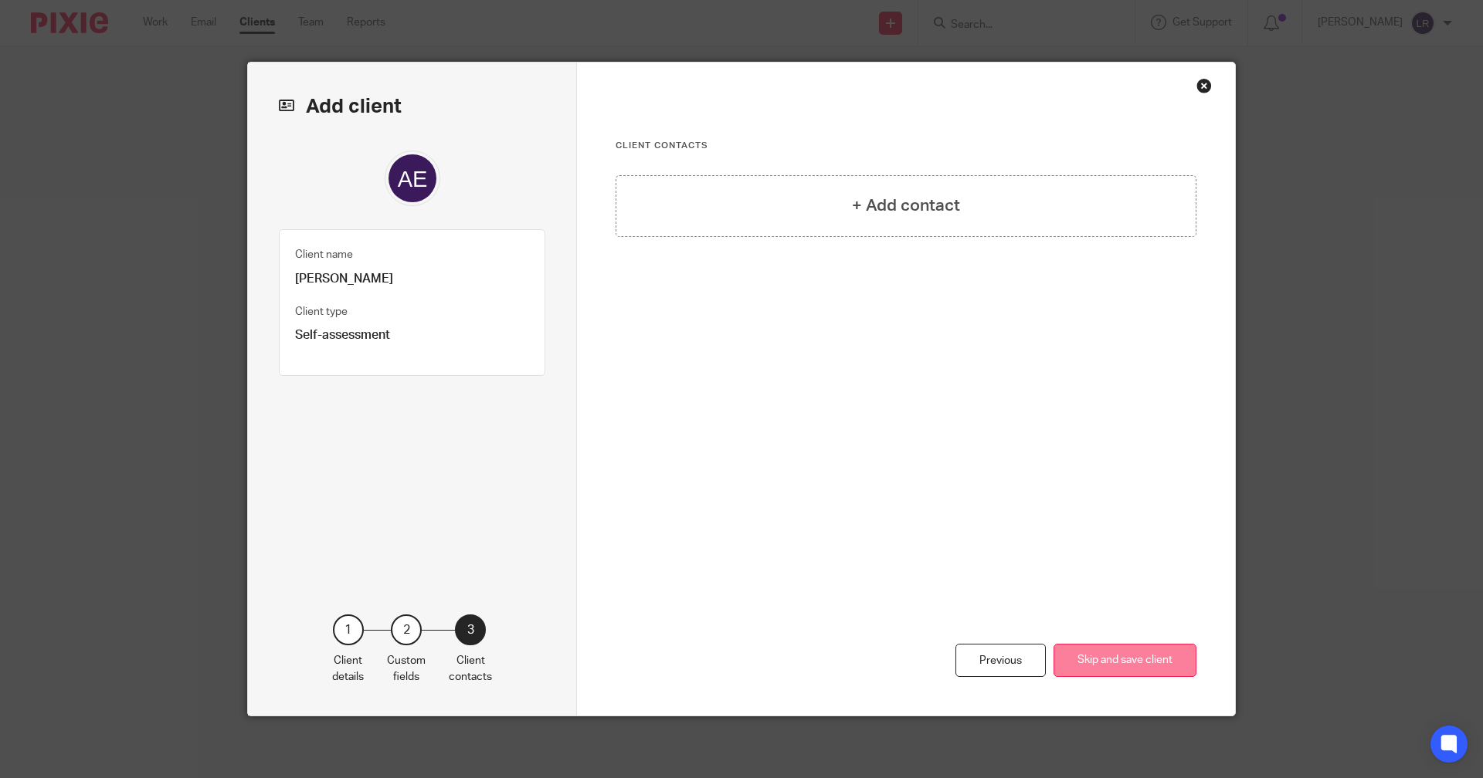
scroll to position [0, 0]
click at [1119, 658] on button "Skip and save client" at bounding box center [1124, 660] width 143 height 33
click at [1088, 657] on button "Skip and save client" at bounding box center [1124, 660] width 143 height 33
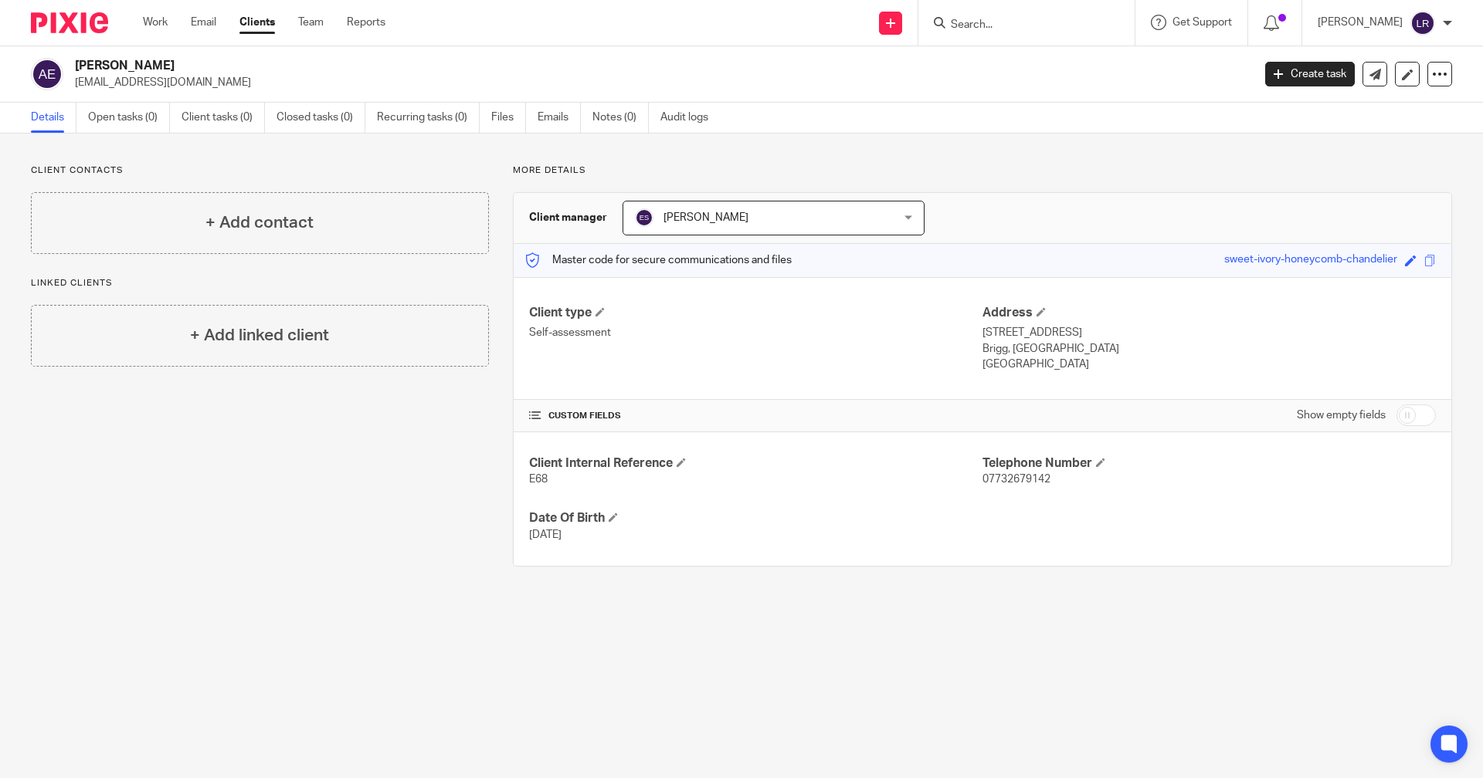
click at [142, 18] on div "Work Email Clients Team Reports Work Email Clients Team Reports Settings" at bounding box center [267, 23] width 281 height 46
click at [159, 25] on link "Work" at bounding box center [155, 22] width 25 height 15
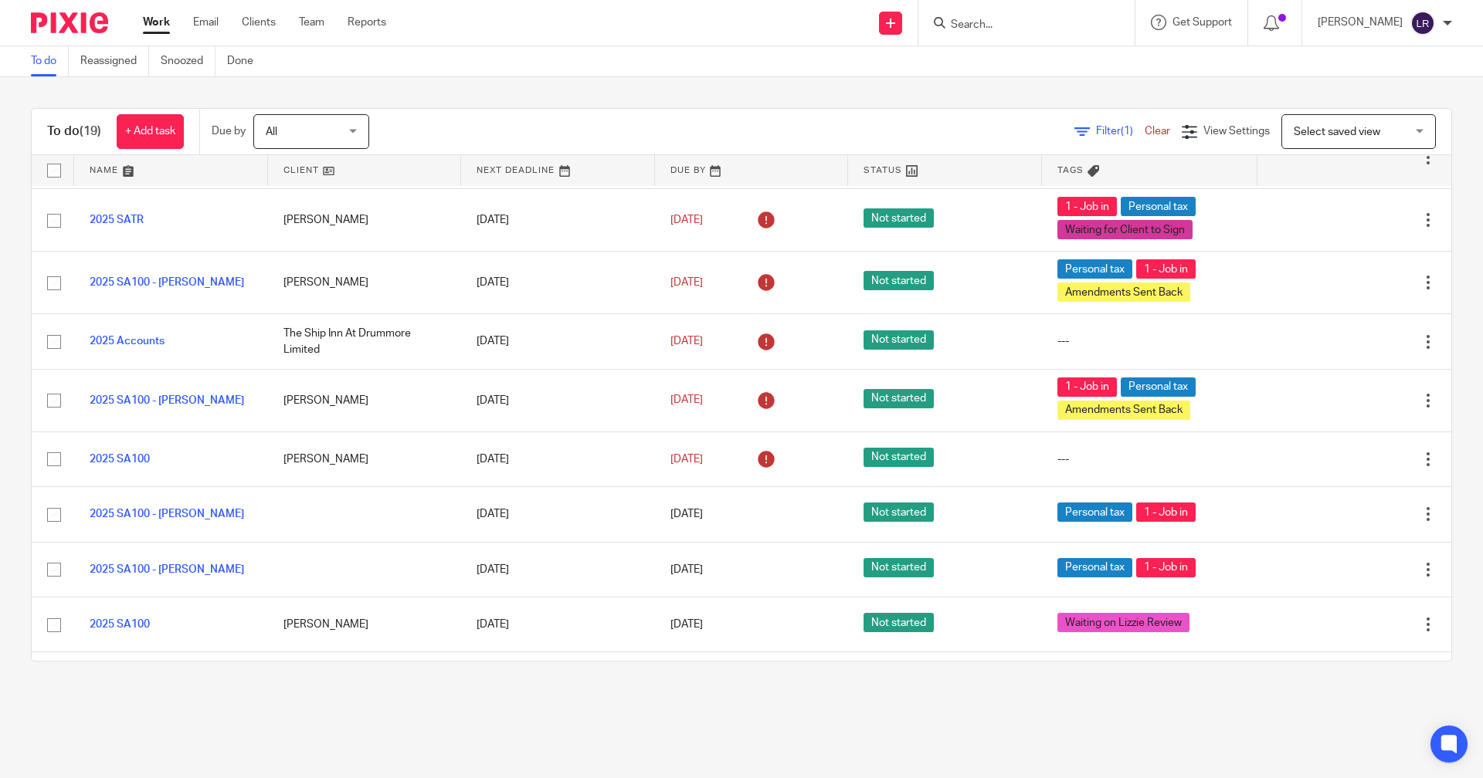
scroll to position [309, 0]
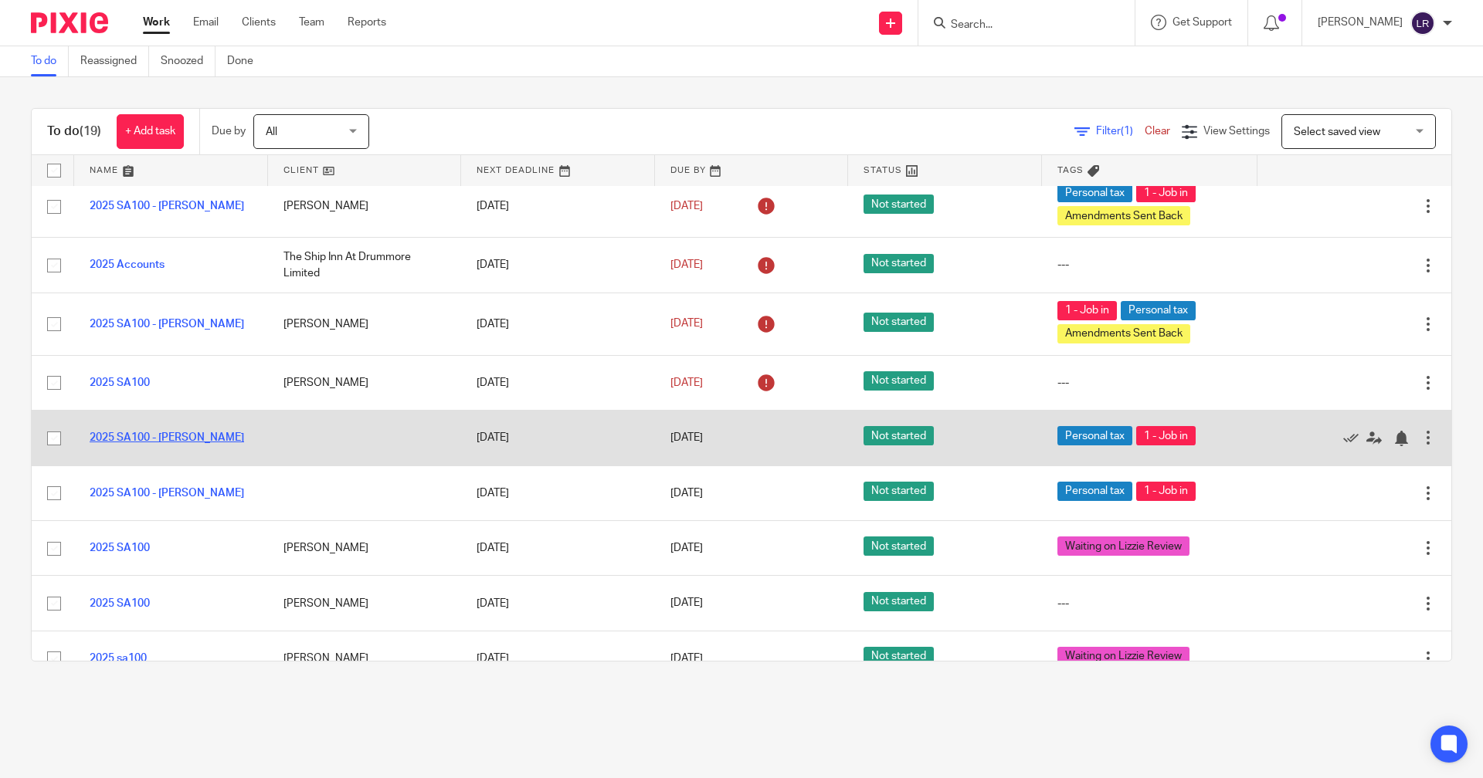
click at [192, 435] on link "2025 SA100 - [PERSON_NAME]" at bounding box center [167, 437] width 154 height 11
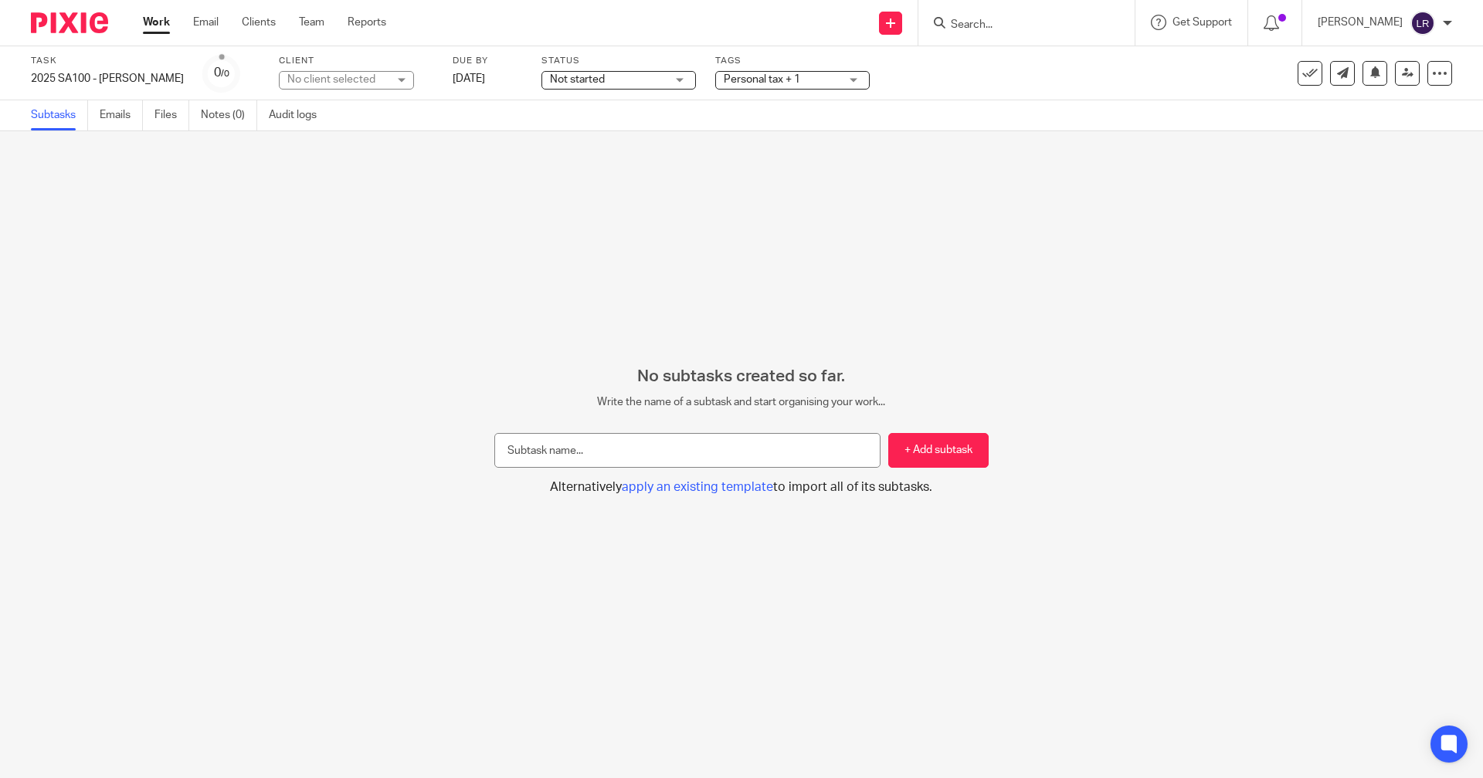
click at [765, 79] on span "Personal tax + 1" at bounding box center [762, 79] width 76 height 11
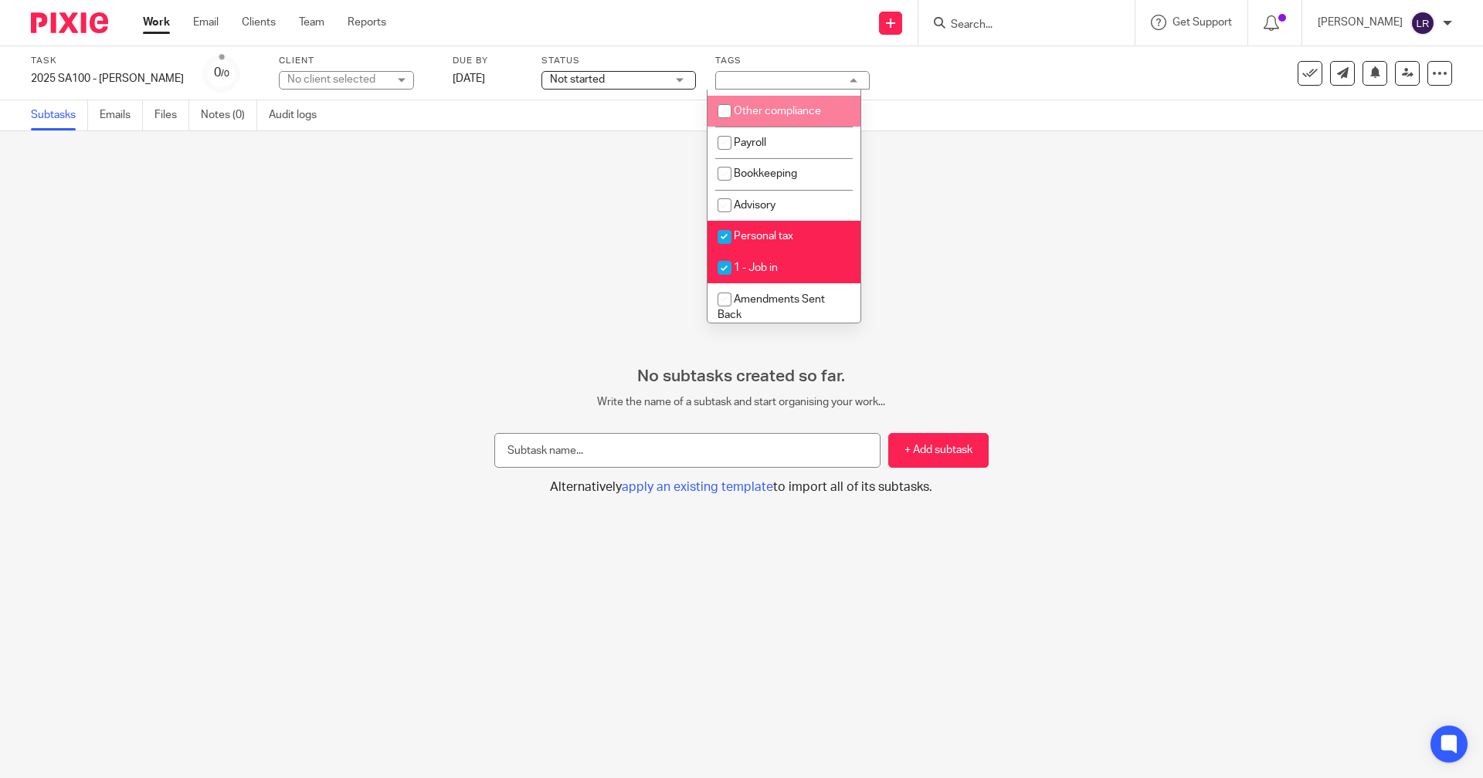
scroll to position [269, 0]
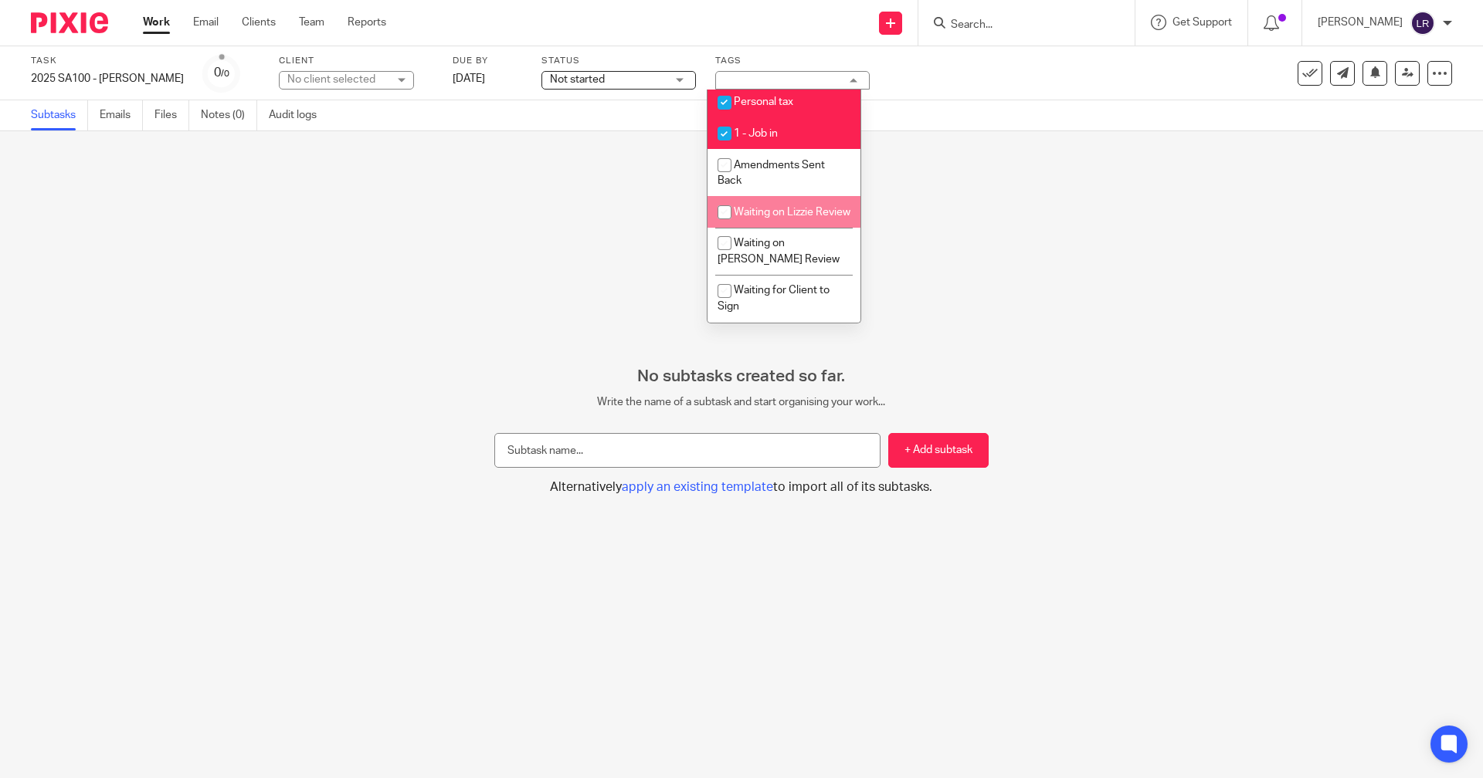
click at [772, 207] on span "Waiting on Lizzie Review" at bounding box center [792, 212] width 117 height 11
checkbox input "true"
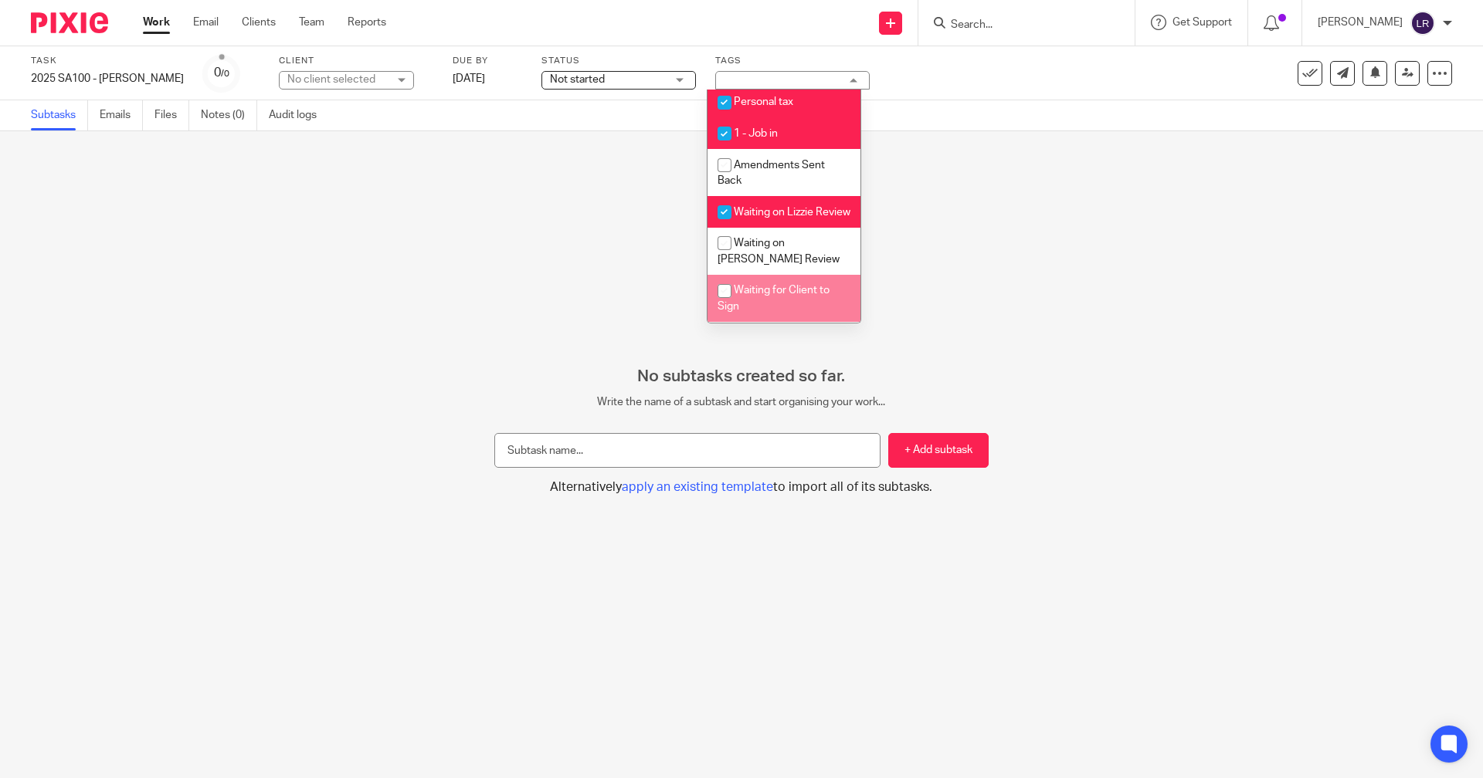
click at [996, 252] on div "No subtasks created so far. Write the name of a subtask and start organising yo…" at bounding box center [741, 454] width 1483 height 647
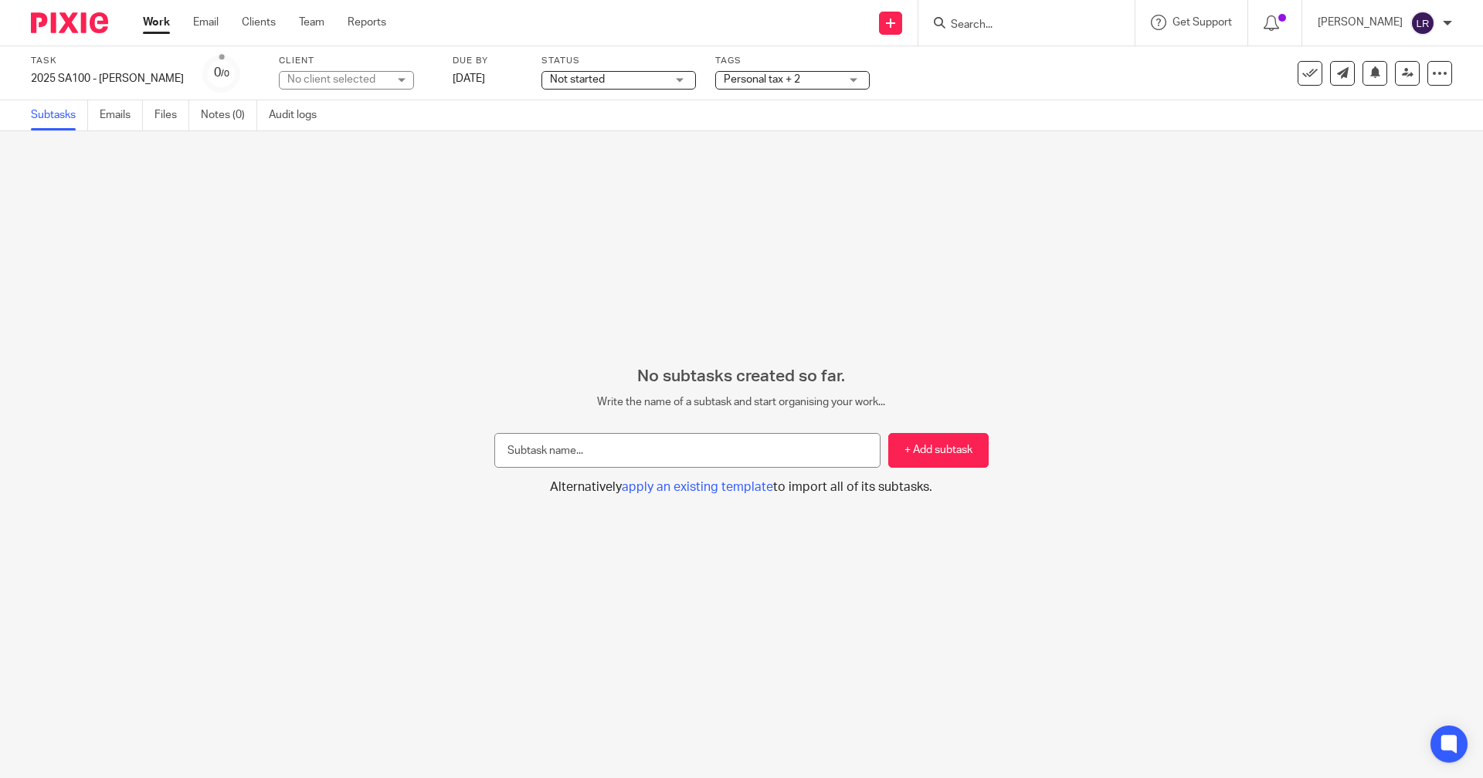
click at [154, 25] on link "Work" at bounding box center [156, 22] width 27 height 15
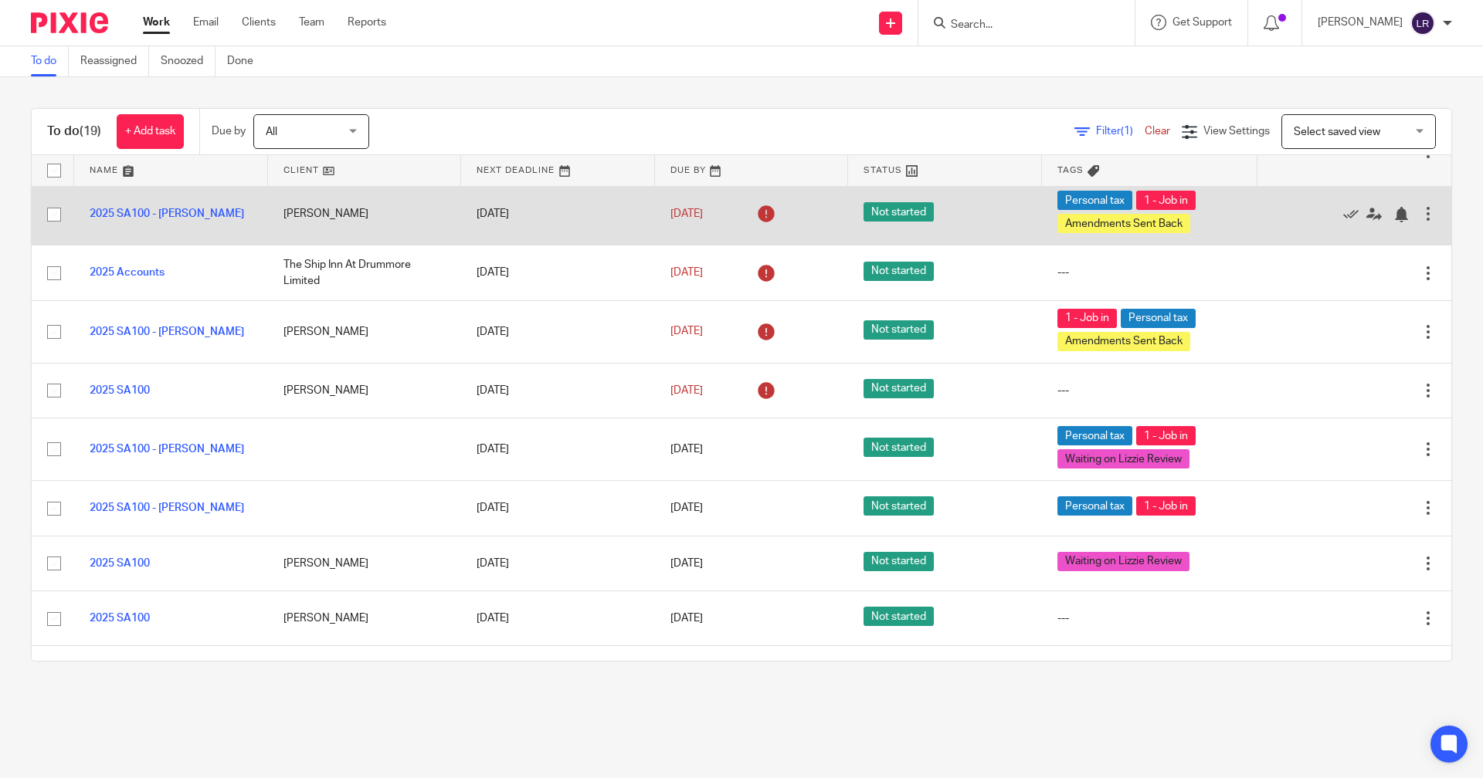
scroll to position [386, 0]
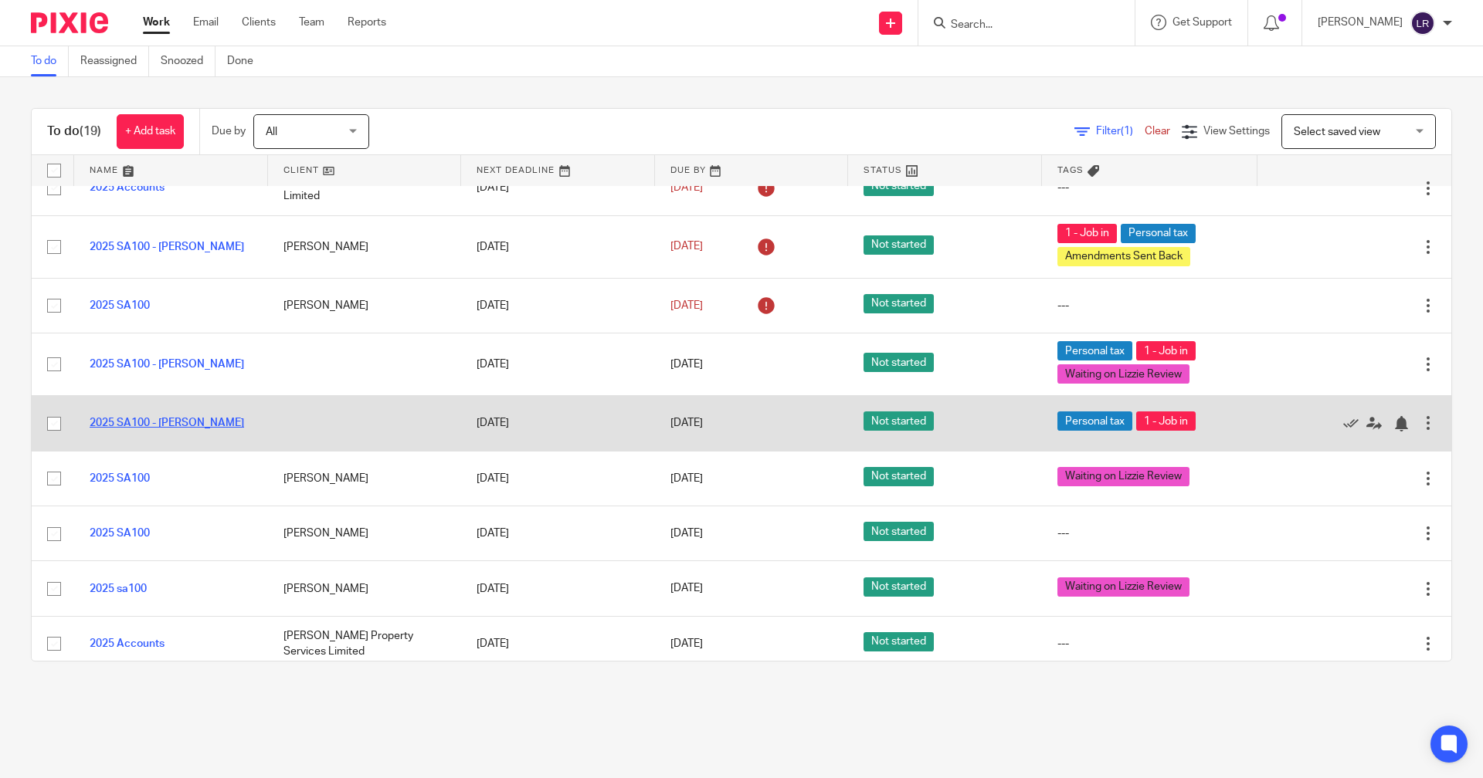
click at [192, 423] on link "2025 SA100 - [PERSON_NAME]" at bounding box center [167, 423] width 154 height 11
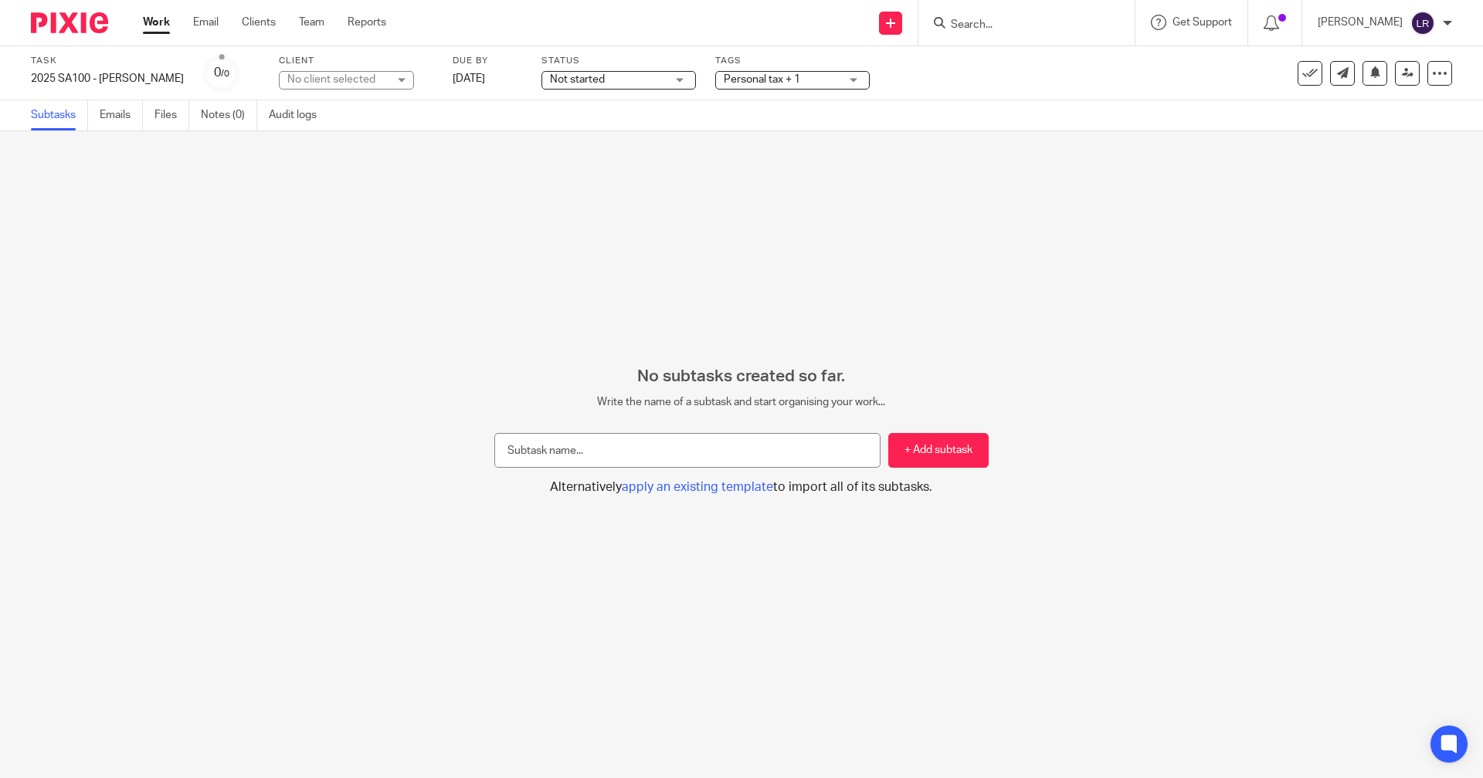
click at [724, 83] on span "Personal tax + 1" at bounding box center [762, 79] width 76 height 11
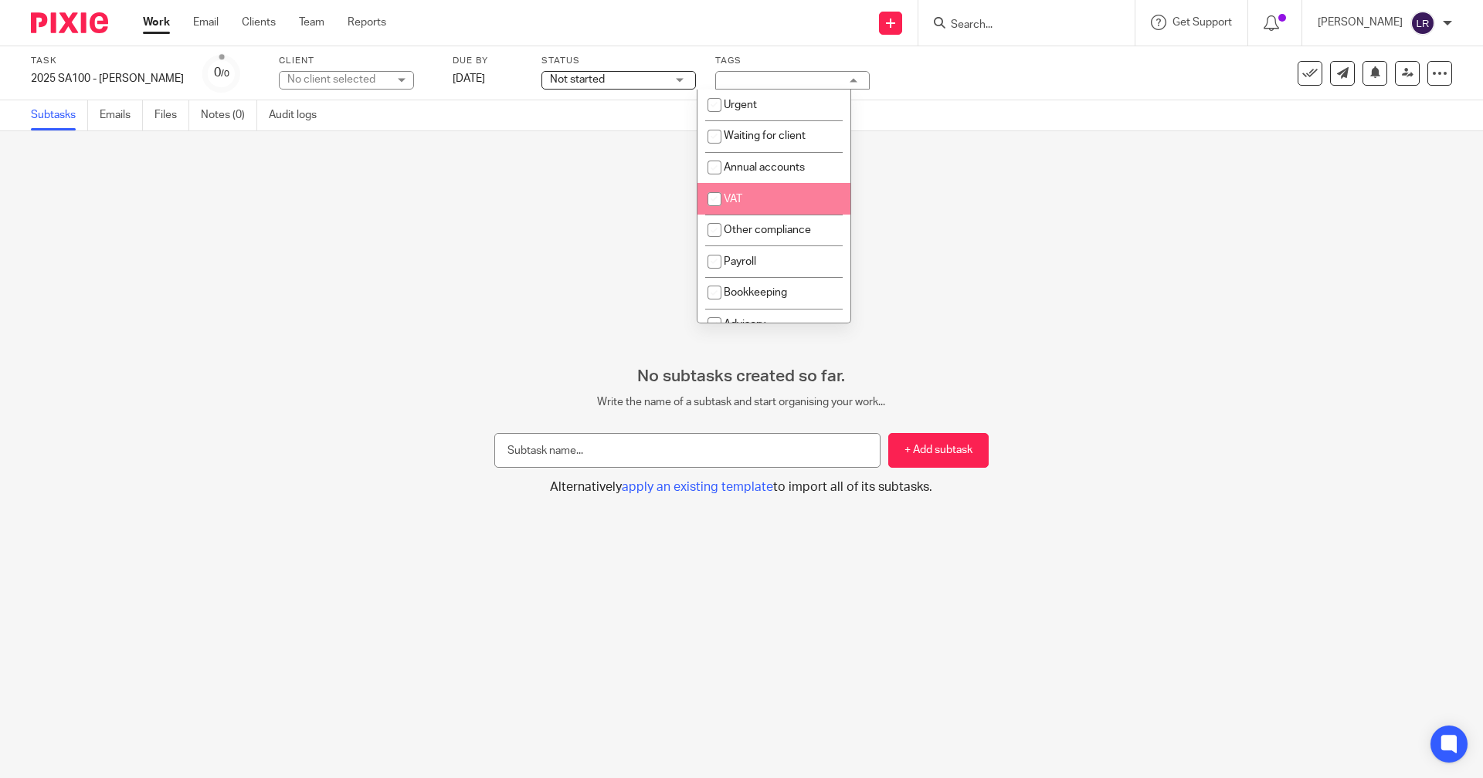
click at [489, 228] on div "No subtasks created so far. Write the name of a subtask and start organising yo…" at bounding box center [741, 454] width 1483 height 647
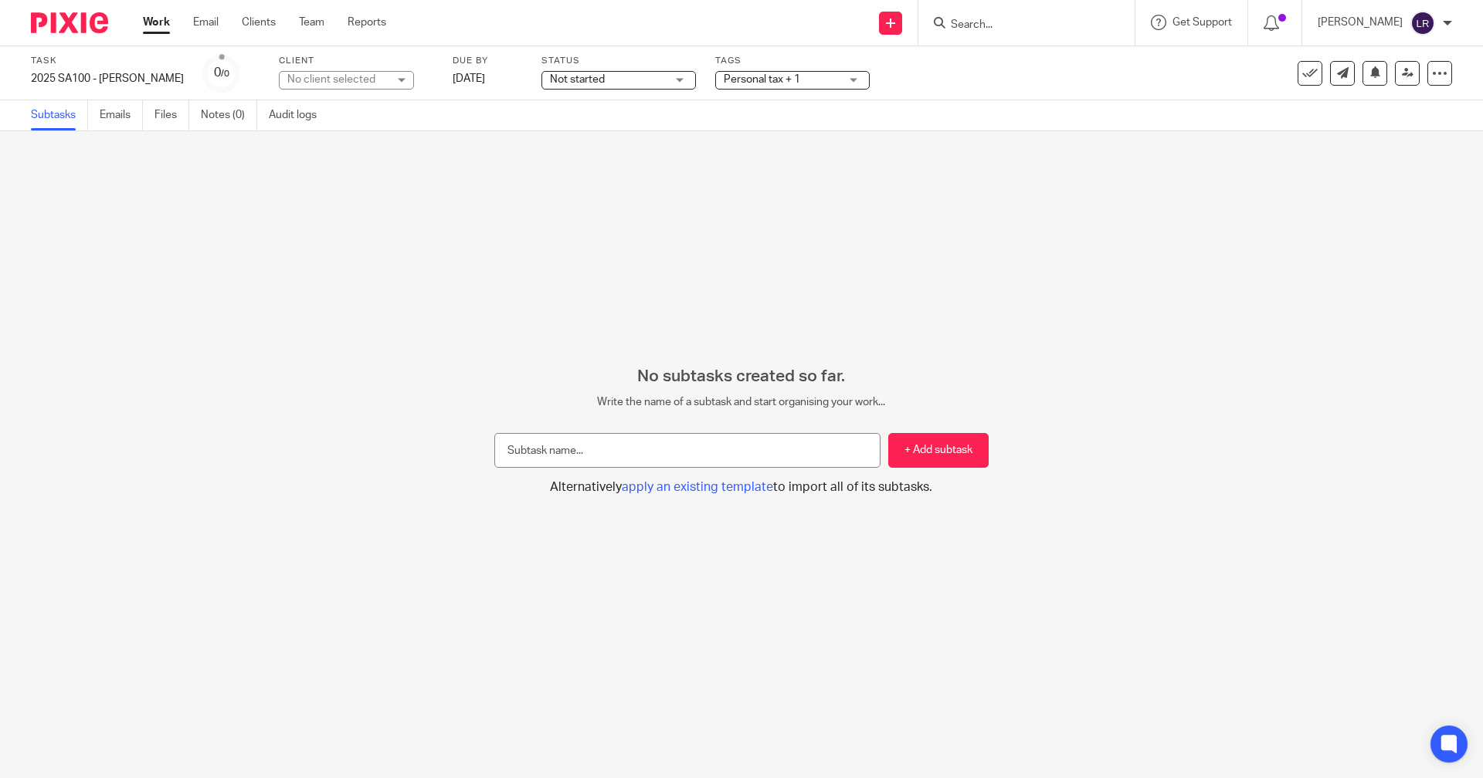
click at [155, 25] on link "Work" at bounding box center [156, 22] width 27 height 15
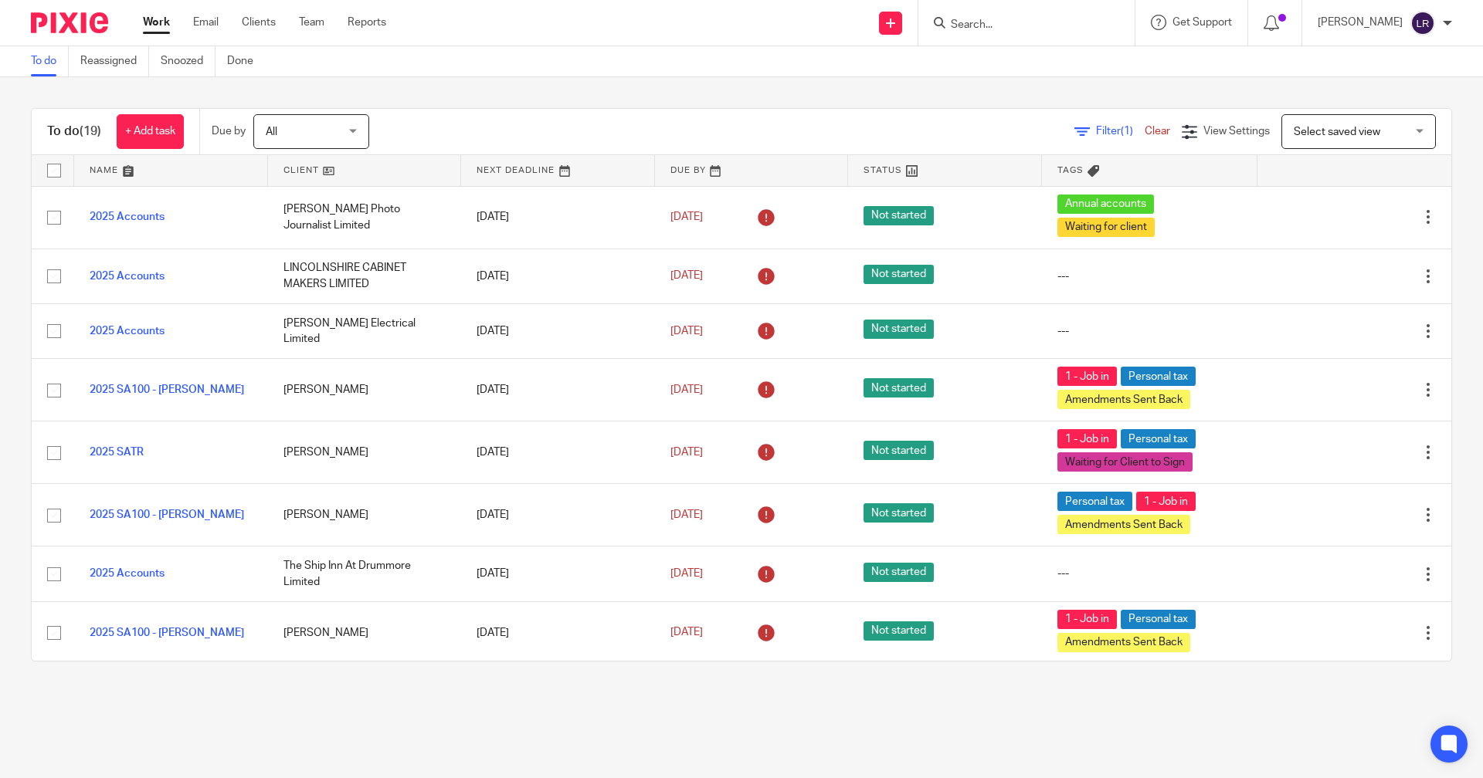
click at [1036, 22] on input "Search" at bounding box center [1018, 26] width 139 height 14
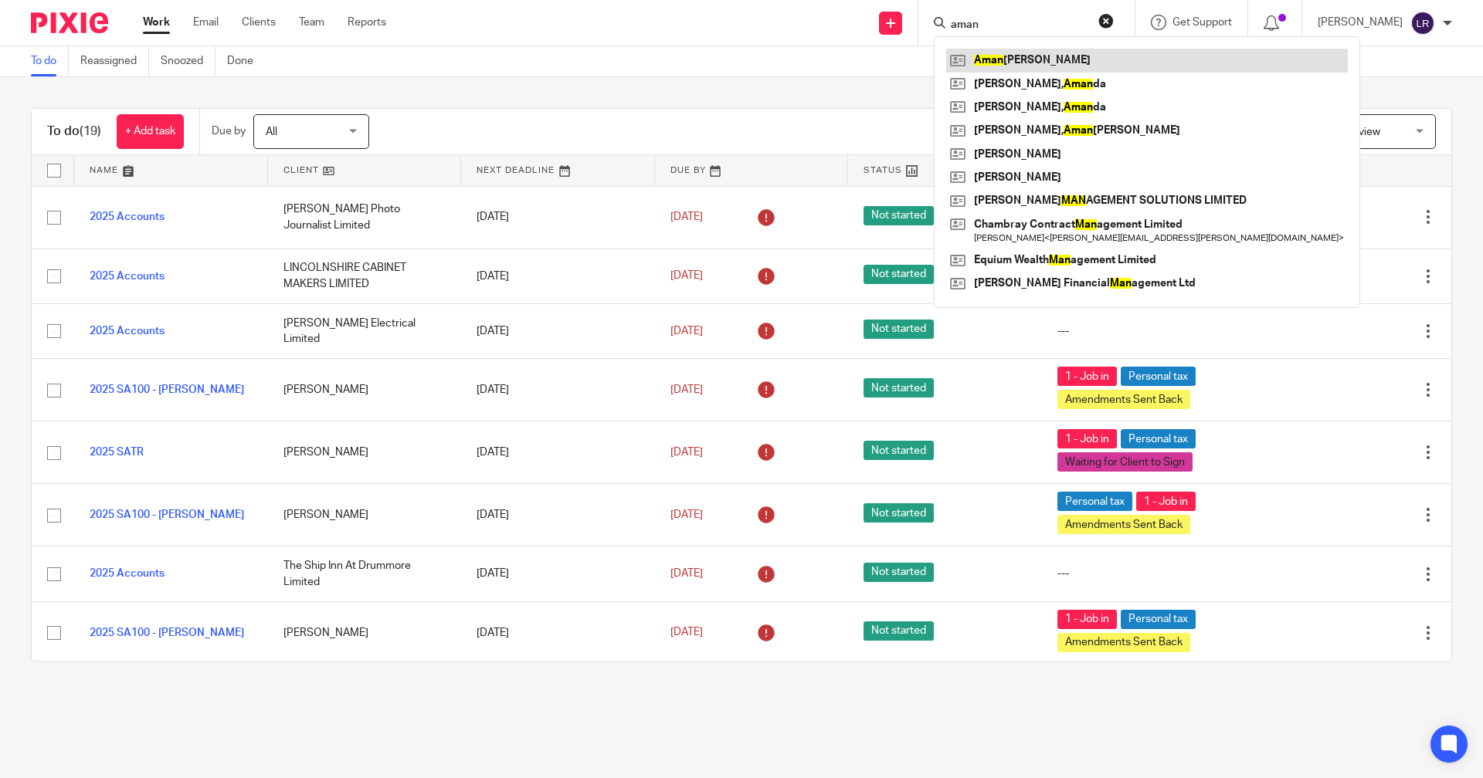
type input "aman"
click at [1076, 55] on link at bounding box center [1147, 60] width 402 height 23
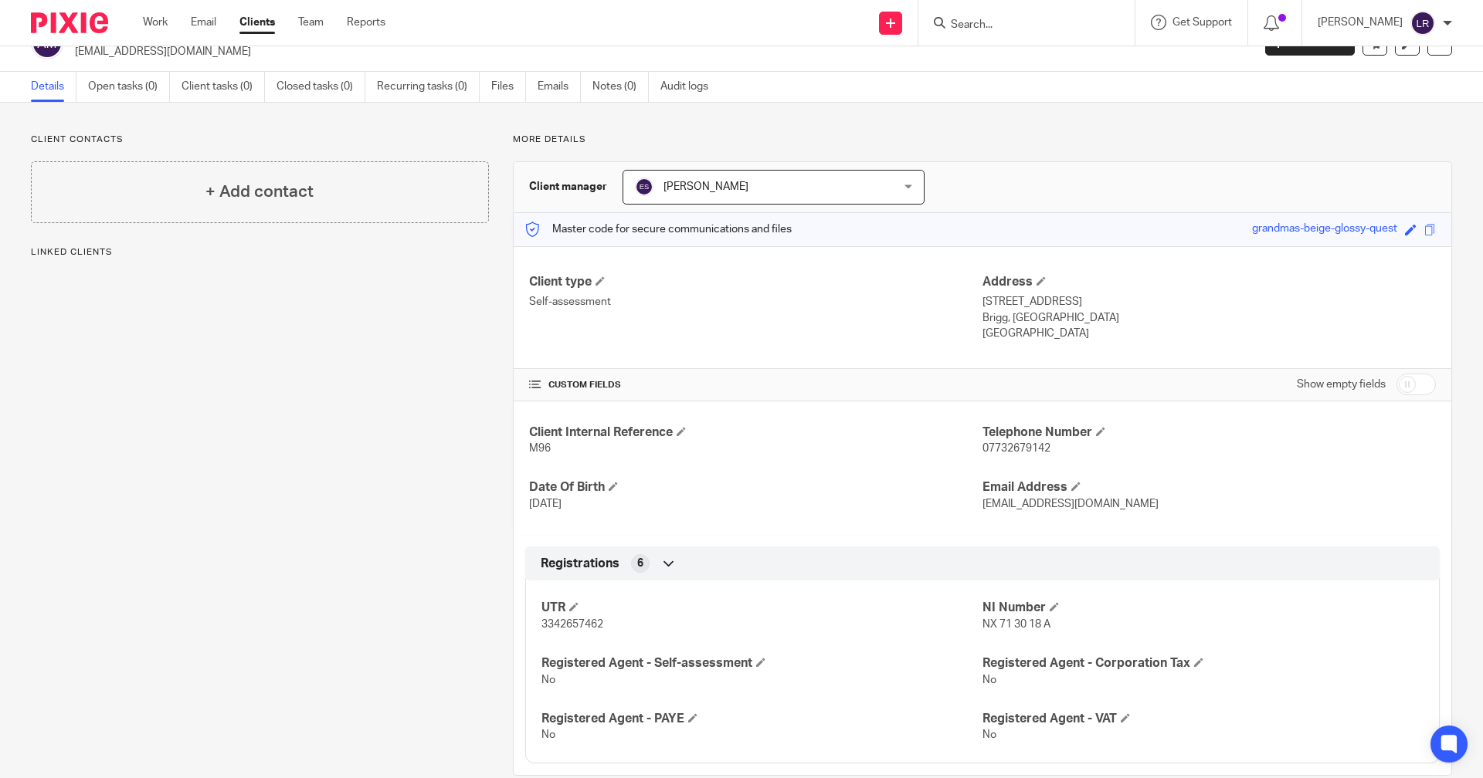
scroll to position [59, 0]
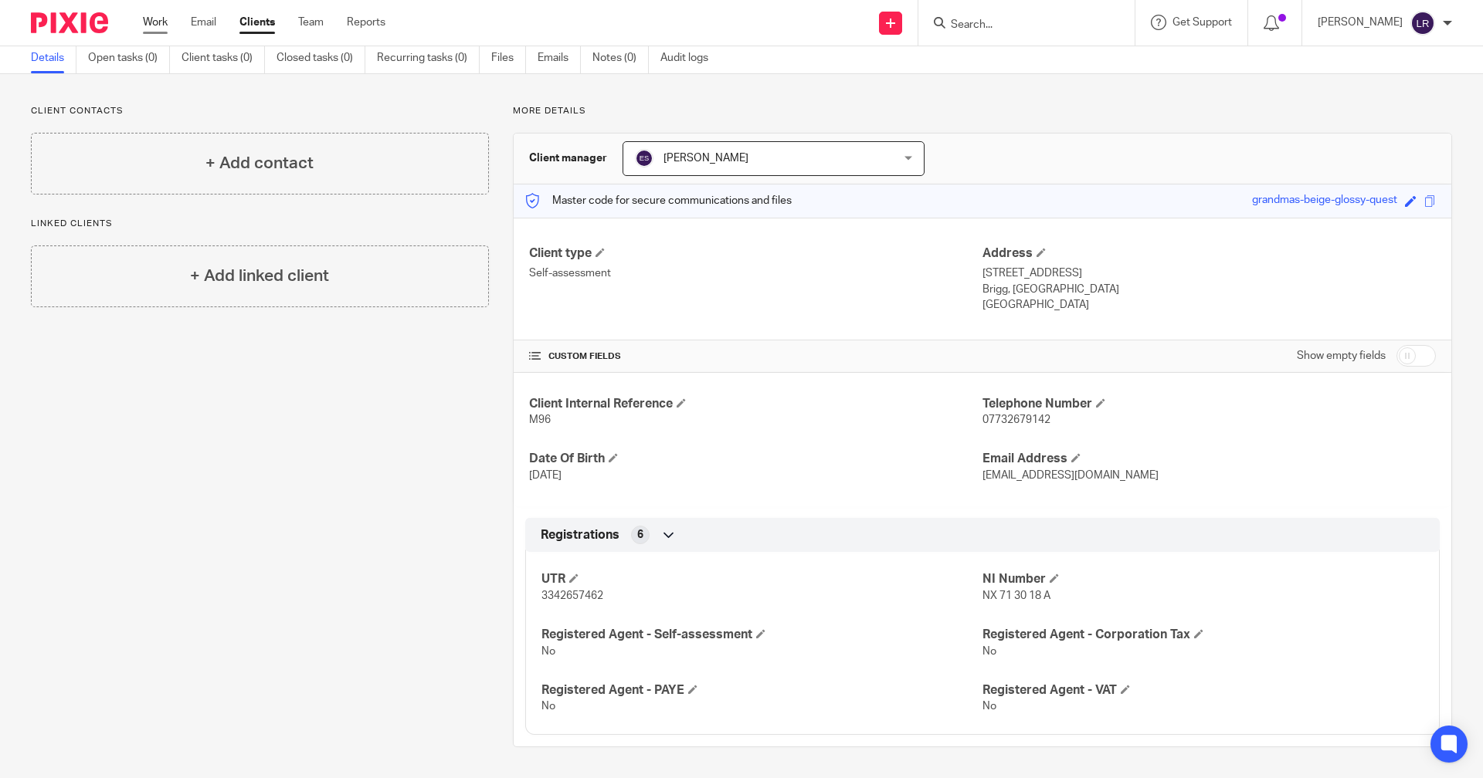
click at [167, 24] on link "Work" at bounding box center [155, 22] width 25 height 15
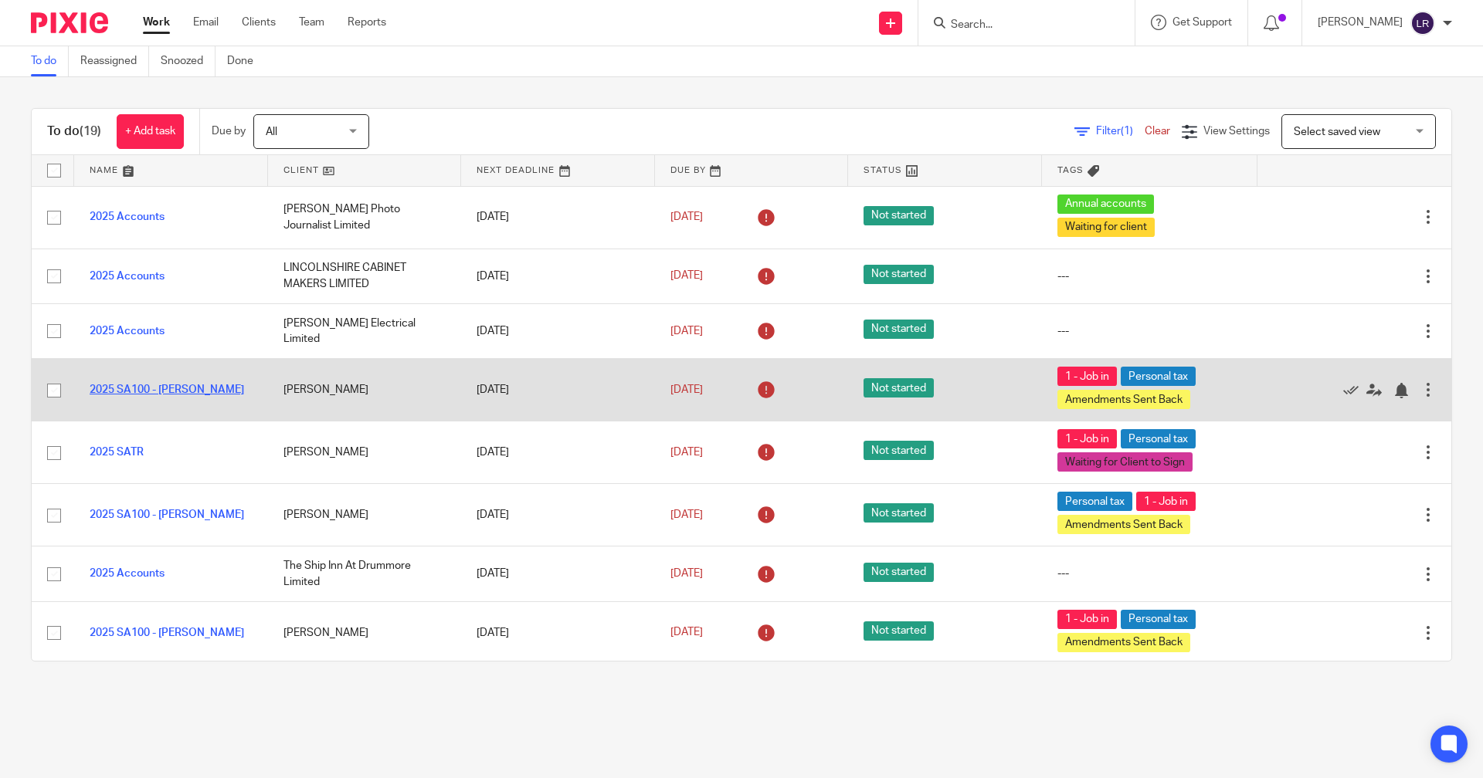
click at [157, 392] on link "2025 SA100 - [PERSON_NAME]" at bounding box center [167, 390] width 154 height 11
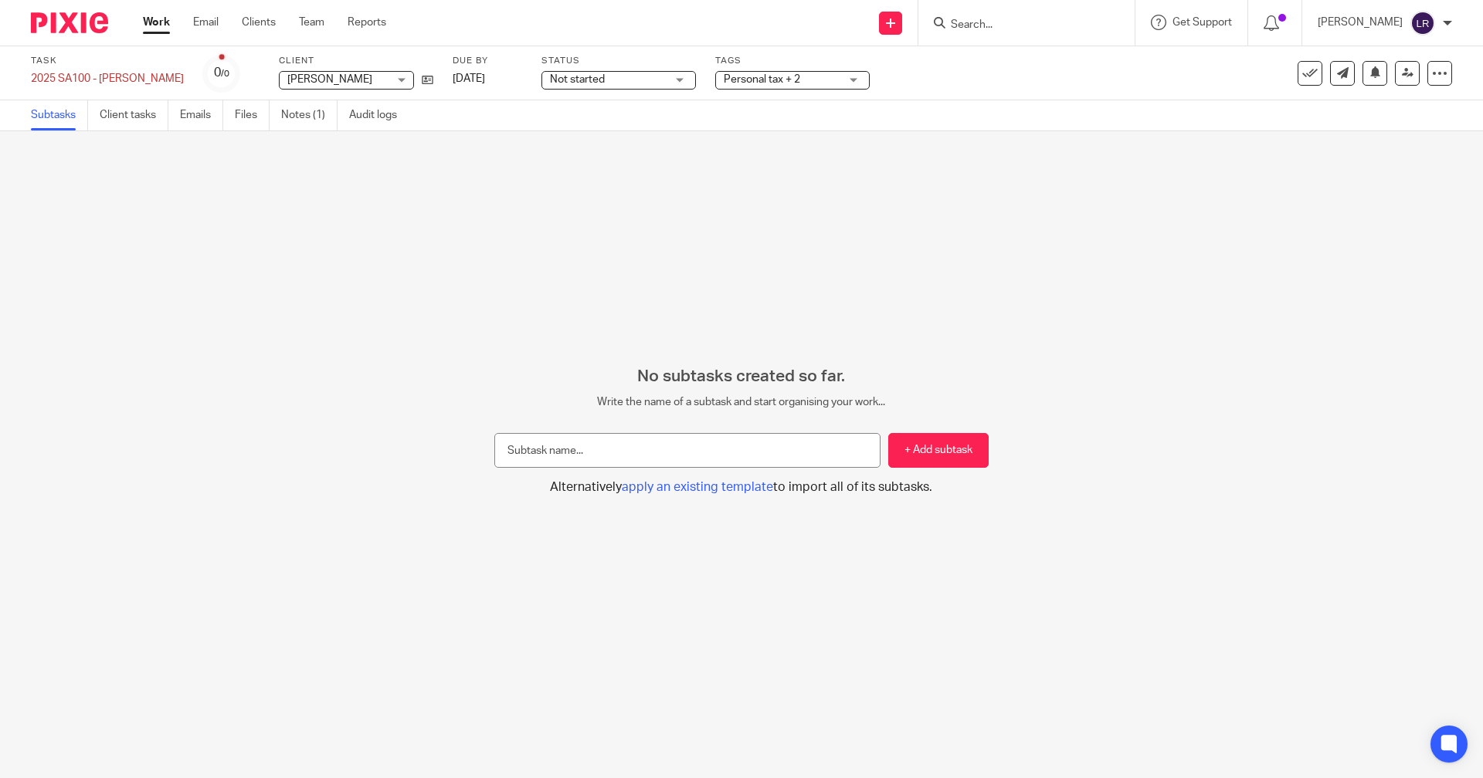
click at [730, 80] on span "Personal tax + 2" at bounding box center [762, 79] width 76 height 11
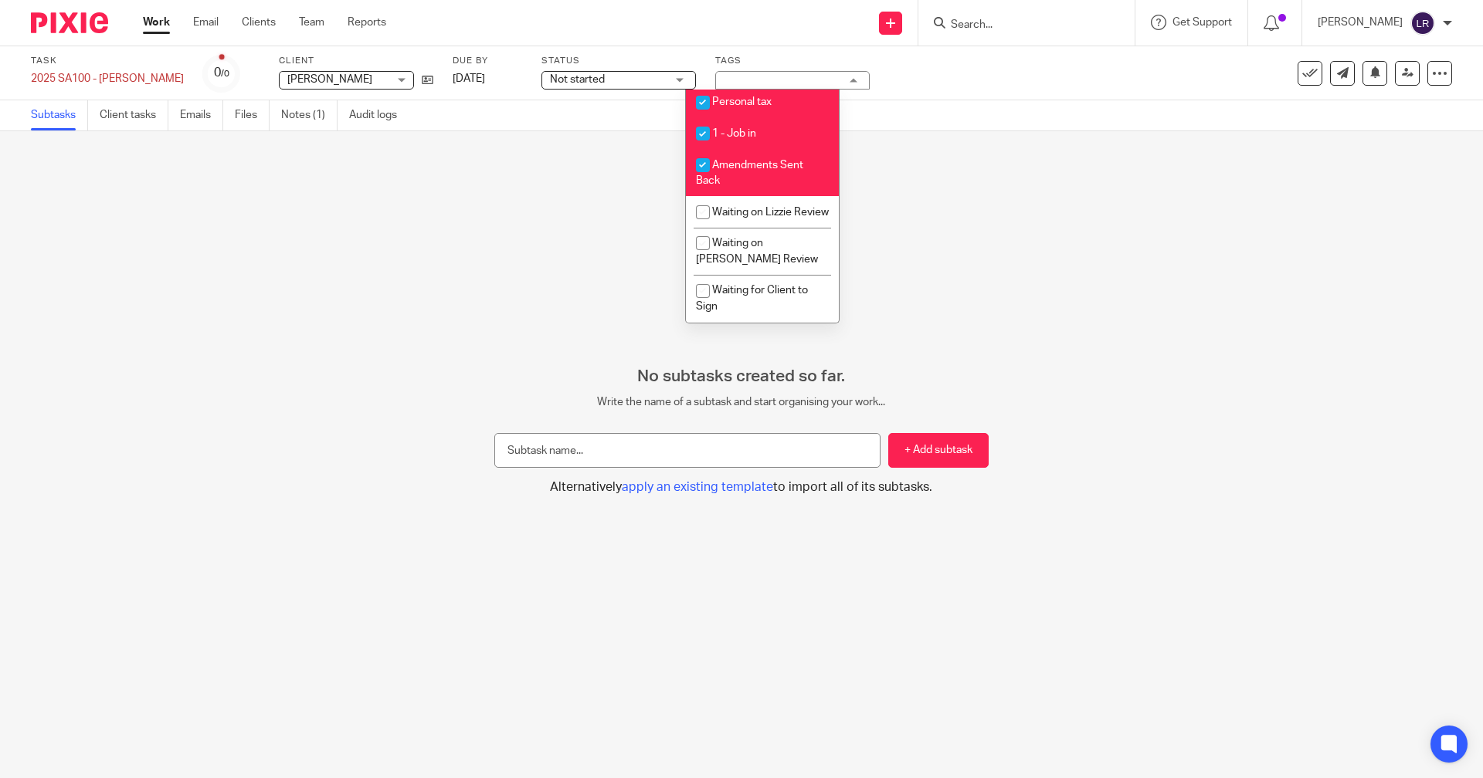
scroll to position [269, 0]
click at [704, 151] on input "checkbox" at bounding box center [702, 165] width 29 height 29
checkbox input "false"
click at [732, 207] on span "Waiting on Lizzie Review" at bounding box center [770, 212] width 117 height 11
checkbox input "true"
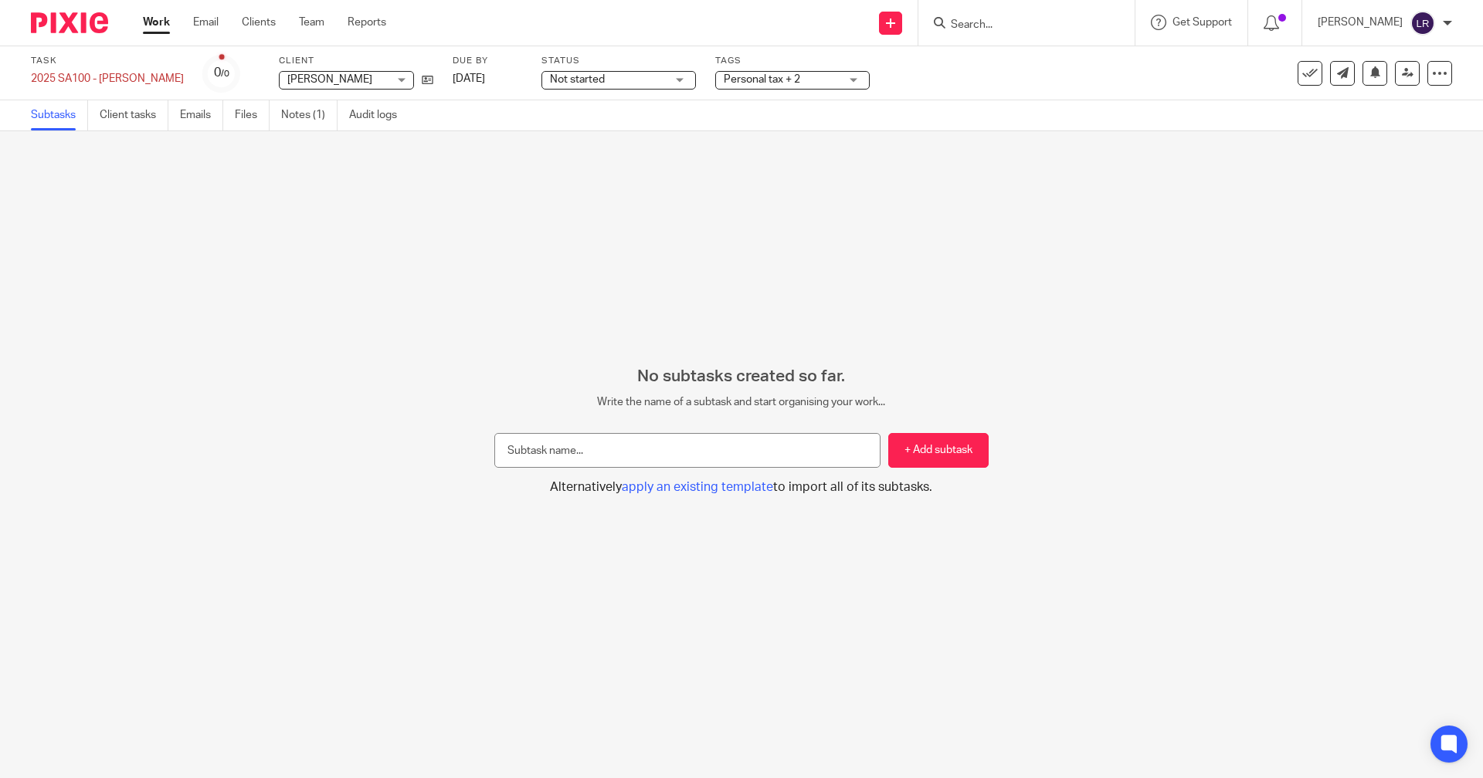
click at [989, 271] on div "No subtasks created so far. Write the name of a subtask and start organising yo…" at bounding box center [741, 454] width 1483 height 647
click at [153, 25] on link "Work" at bounding box center [156, 22] width 27 height 15
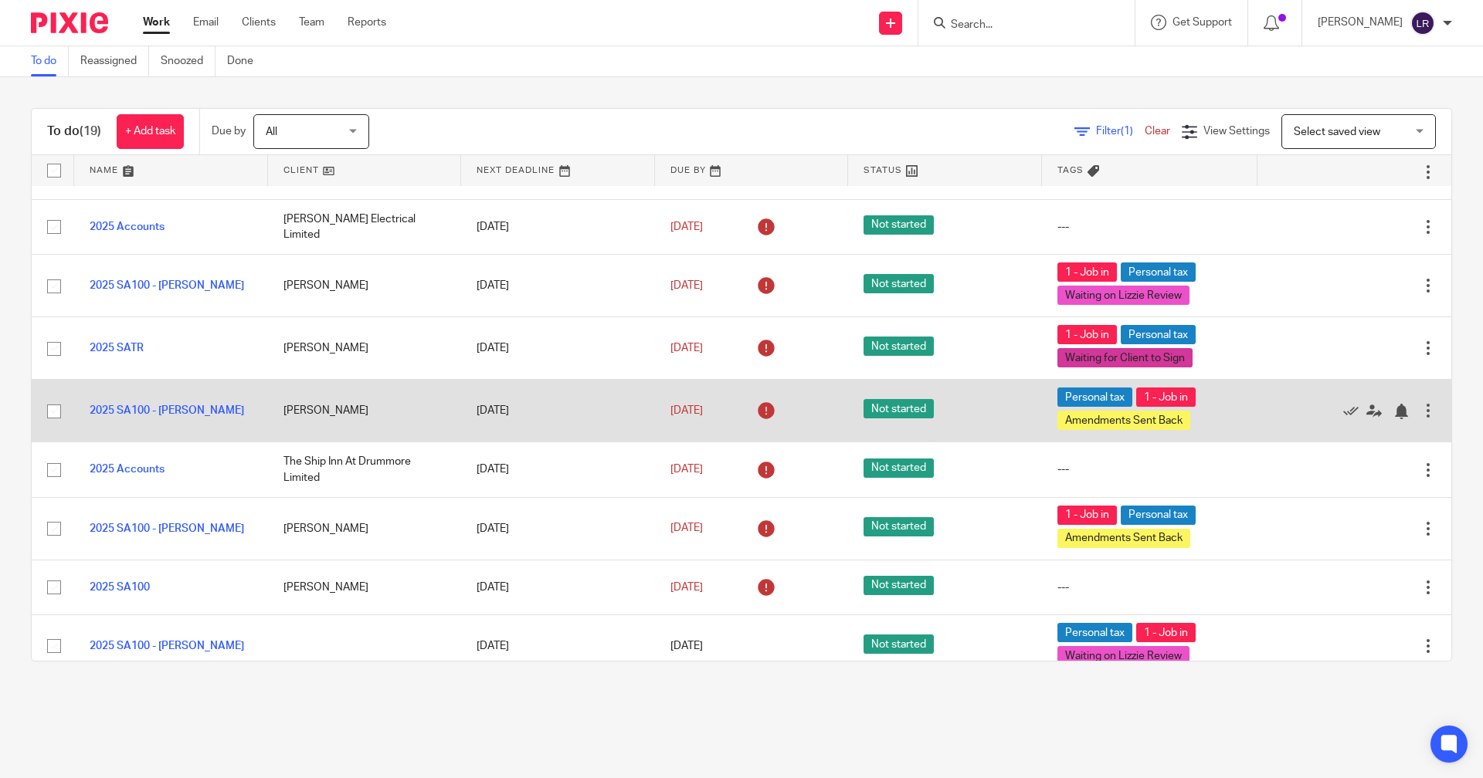
scroll to position [77, 0]
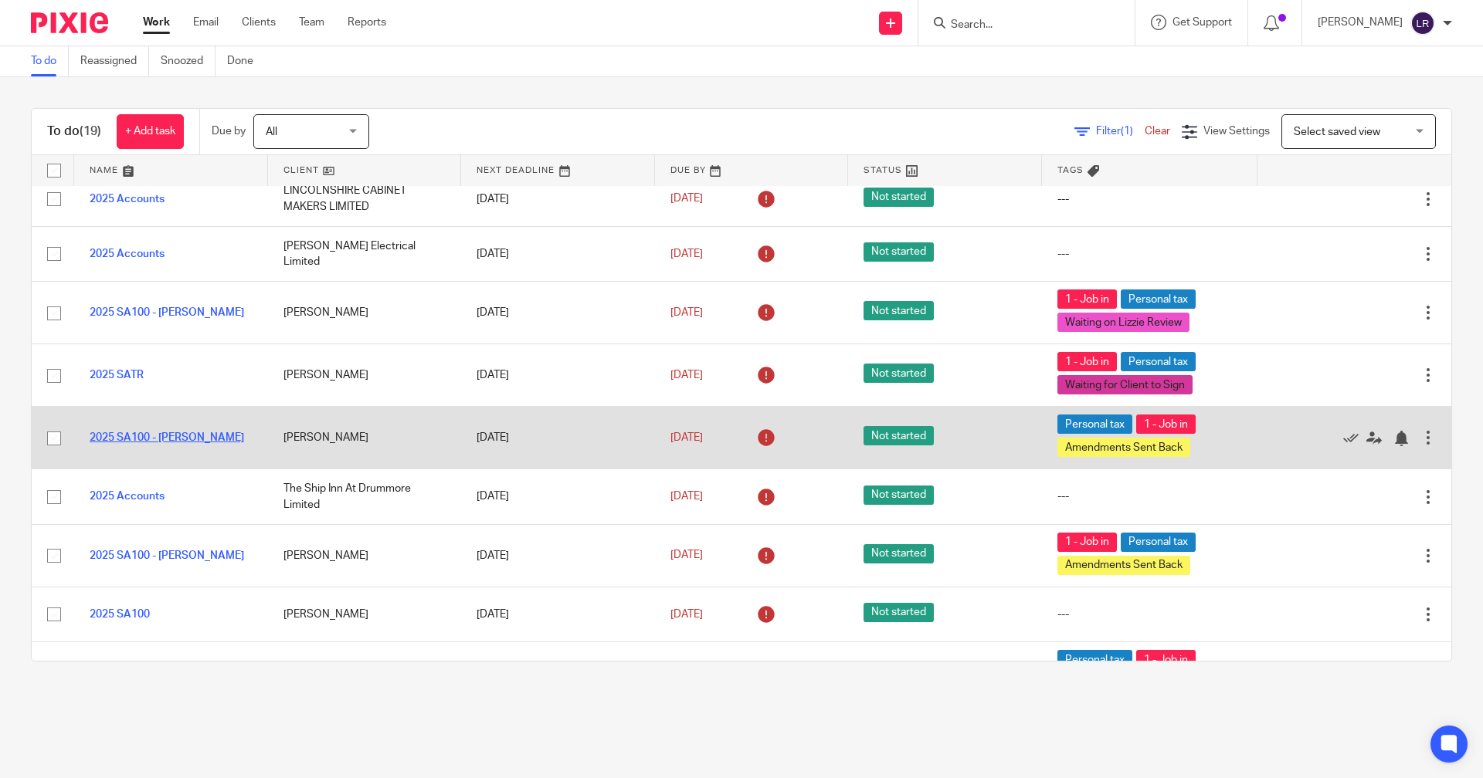
click at [173, 439] on link "2025 SA100 - [PERSON_NAME]" at bounding box center [167, 437] width 154 height 11
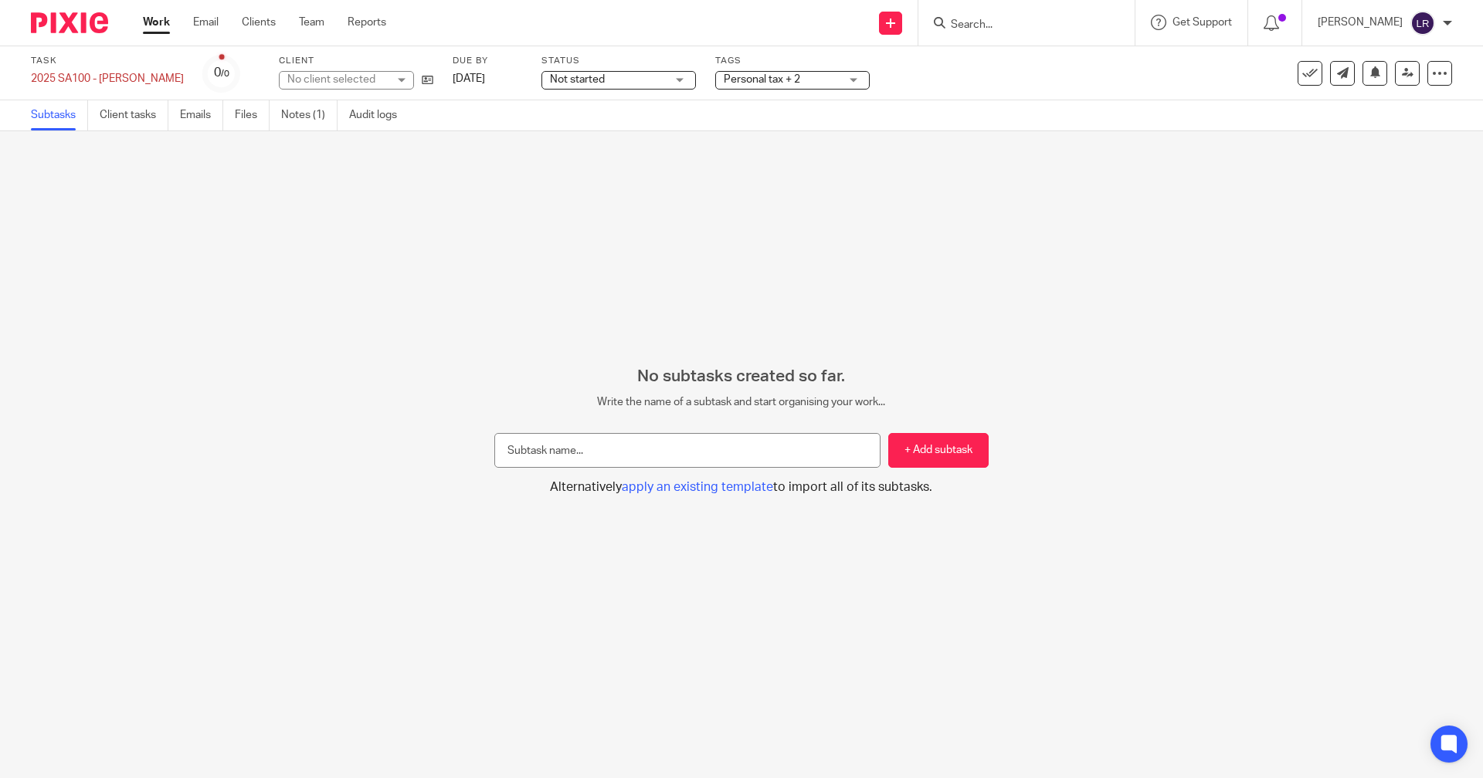
click at [748, 78] on span "Personal tax + 2" at bounding box center [762, 79] width 76 height 11
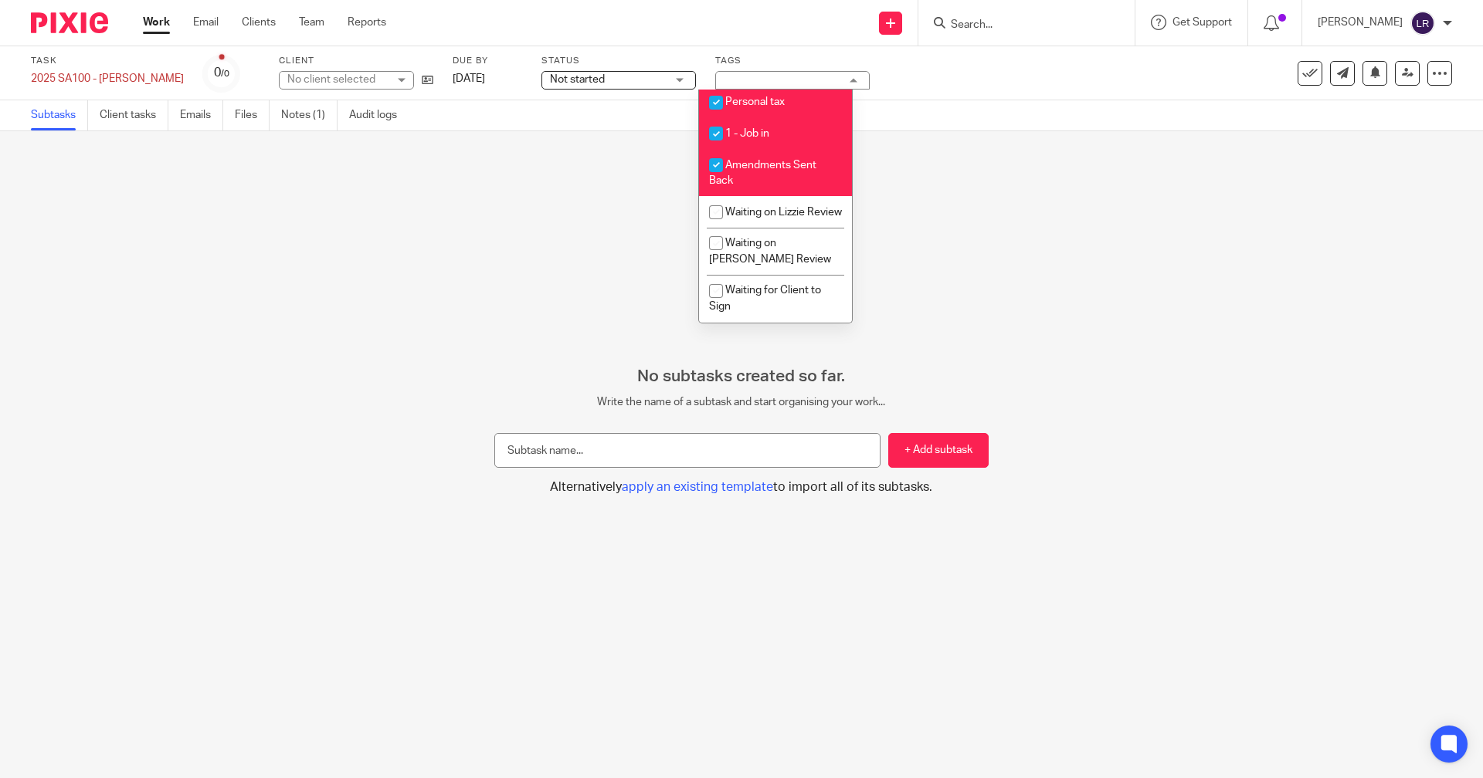
scroll to position [269, 0]
click at [741, 160] on li "Amendments Sent Back" at bounding box center [775, 172] width 153 height 47
checkbox input "false"
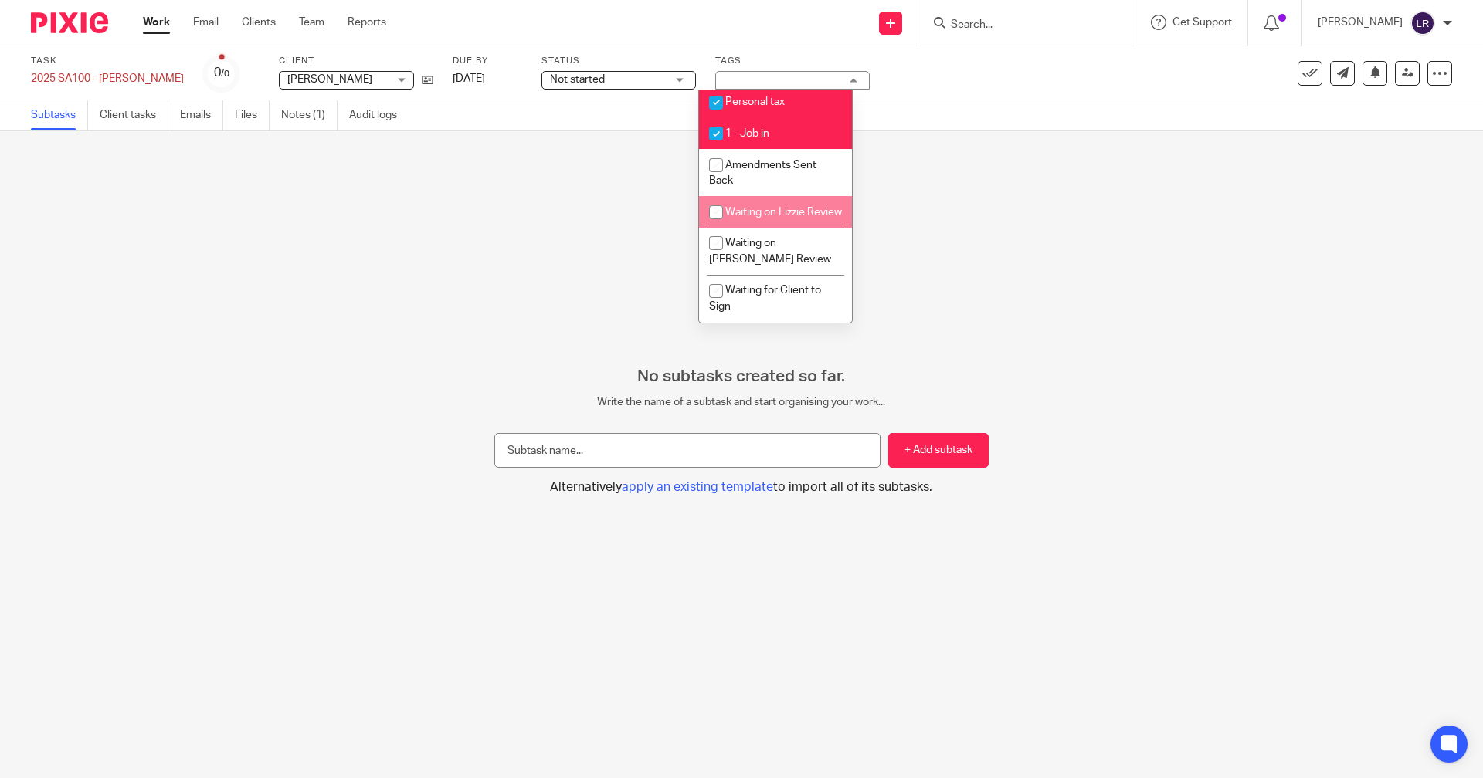
click at [743, 196] on li "Waiting on Lizzie Review" at bounding box center [775, 212] width 153 height 32
checkbox input "true"
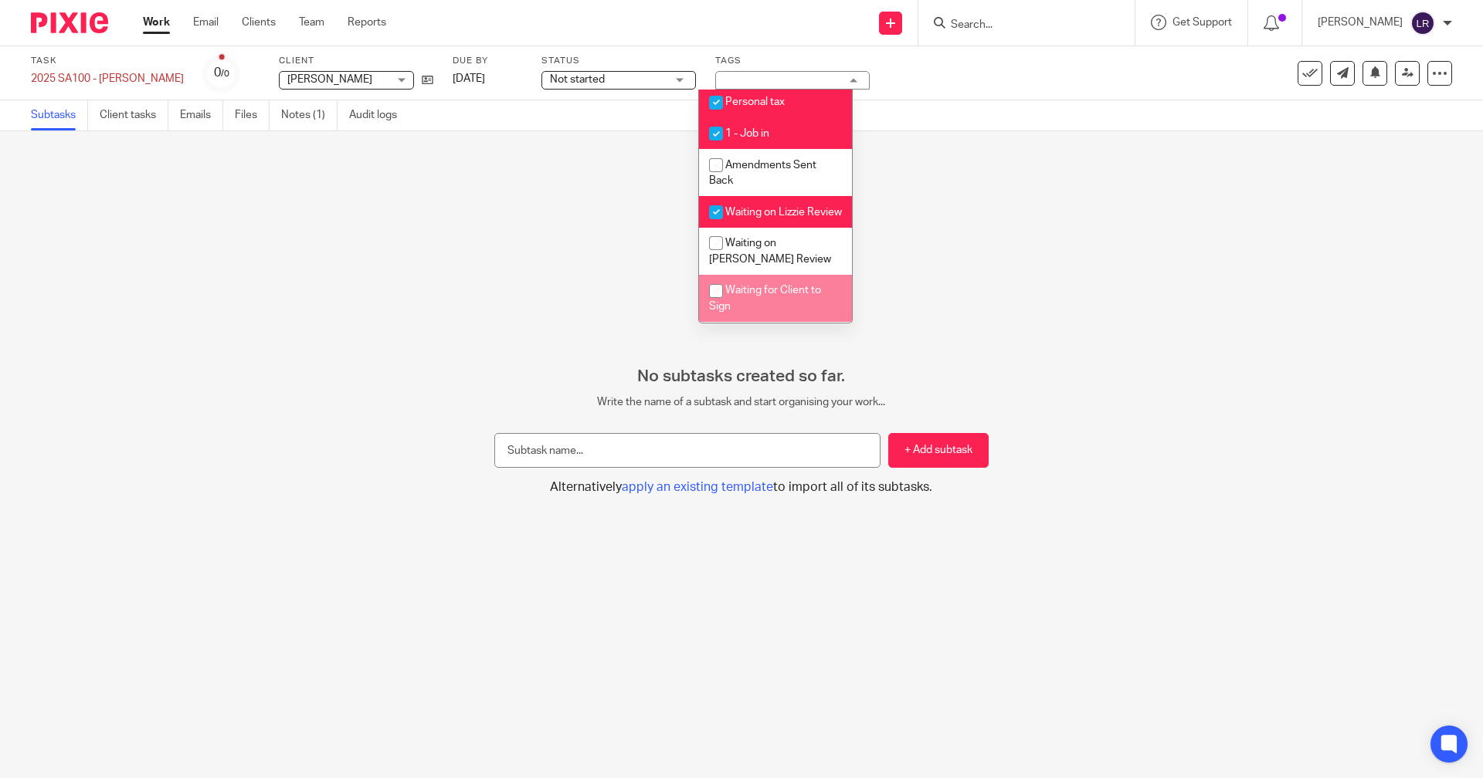
click at [602, 271] on div "No subtasks created so far. Write the name of a subtask and start organising yo…" at bounding box center [741, 454] width 1483 height 647
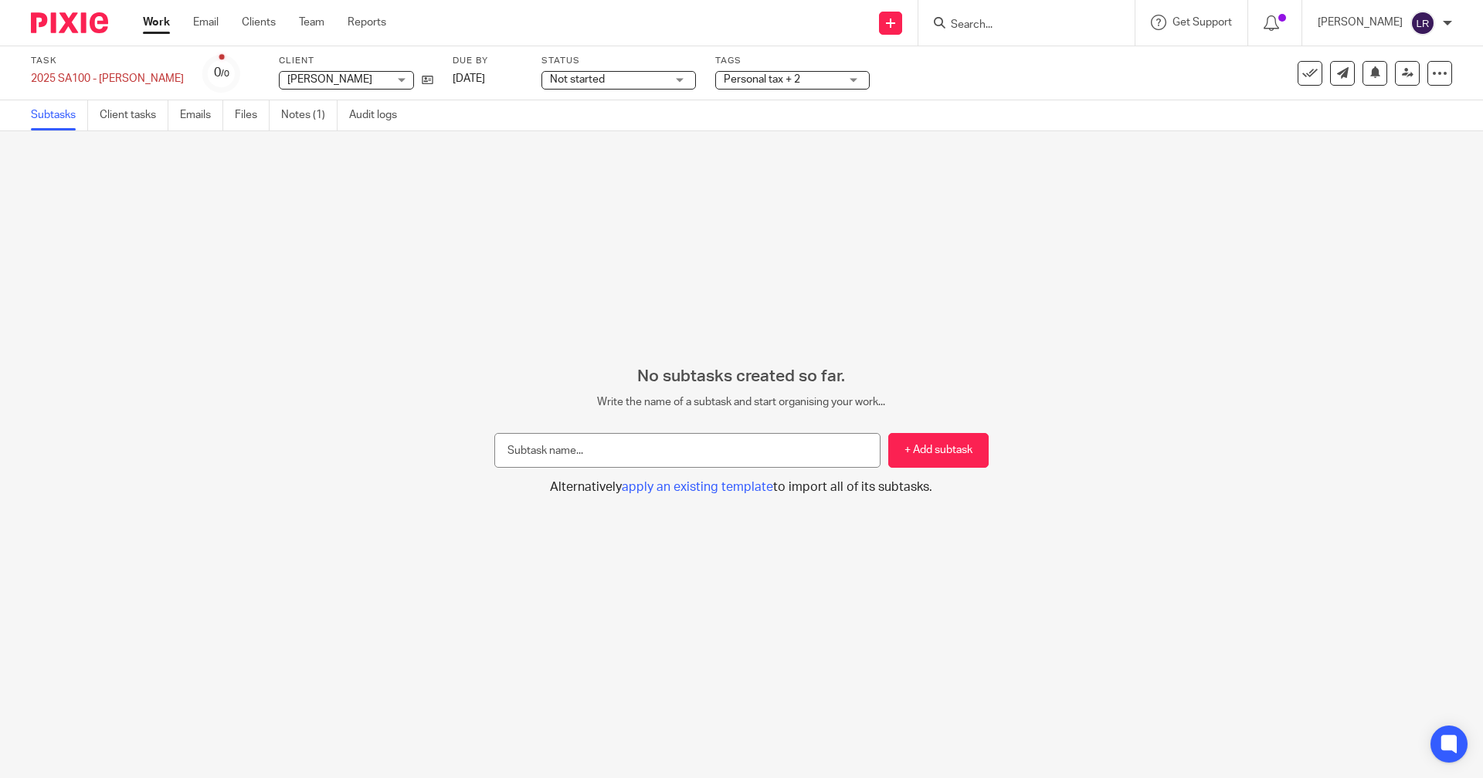
click at [158, 23] on link "Work" at bounding box center [156, 22] width 27 height 15
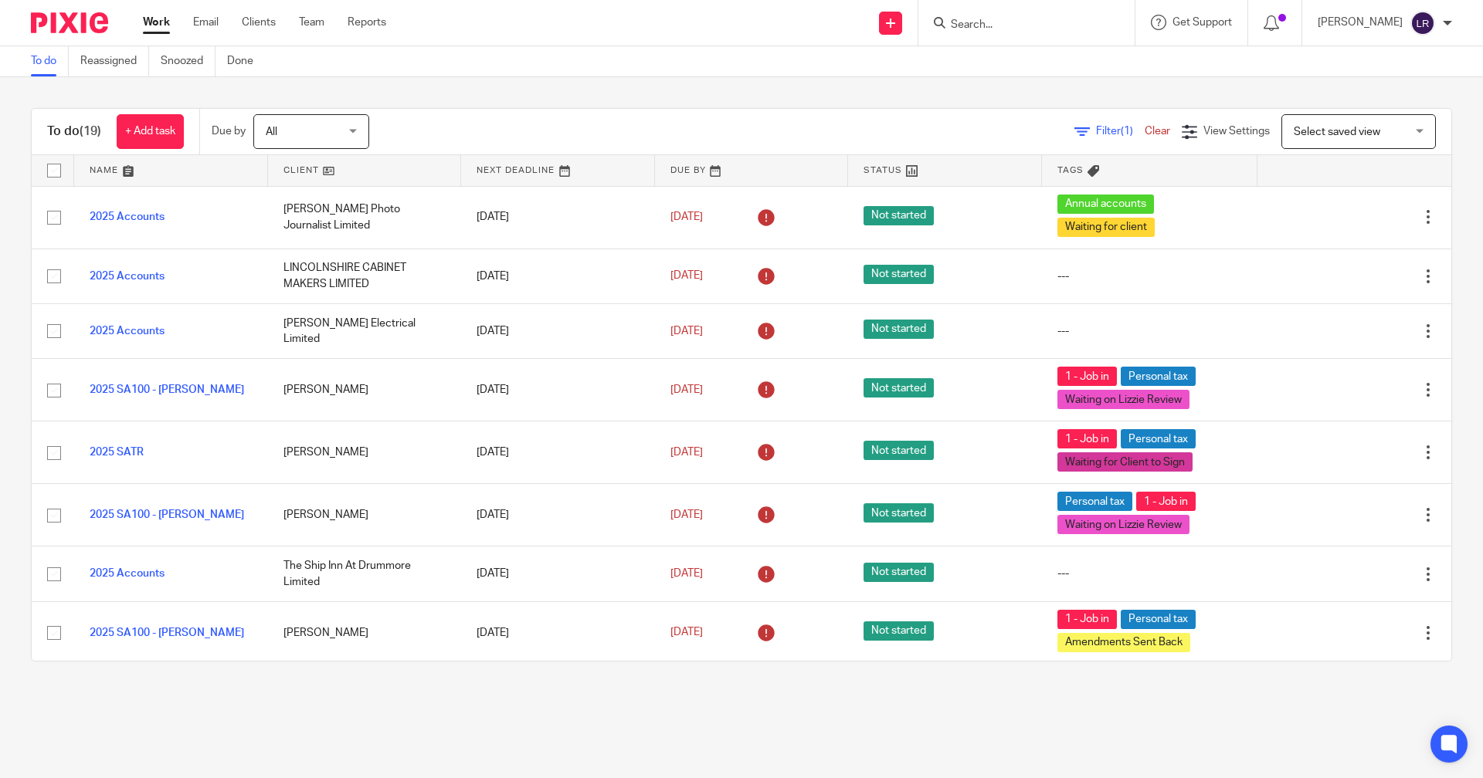
click at [1026, 25] on input "Search" at bounding box center [1018, 26] width 139 height 14
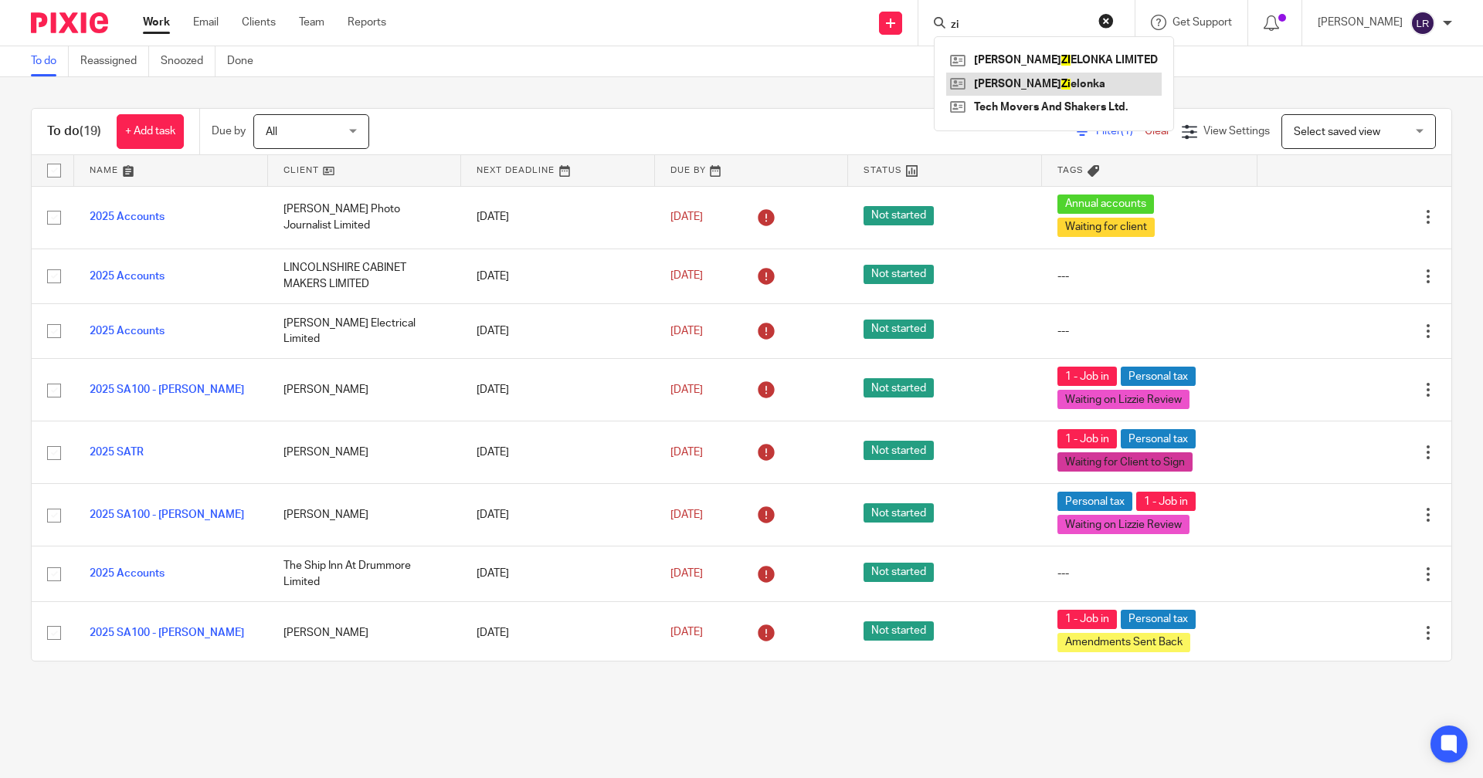
type input "zi"
click at [1065, 80] on link at bounding box center [1053, 84] width 215 height 23
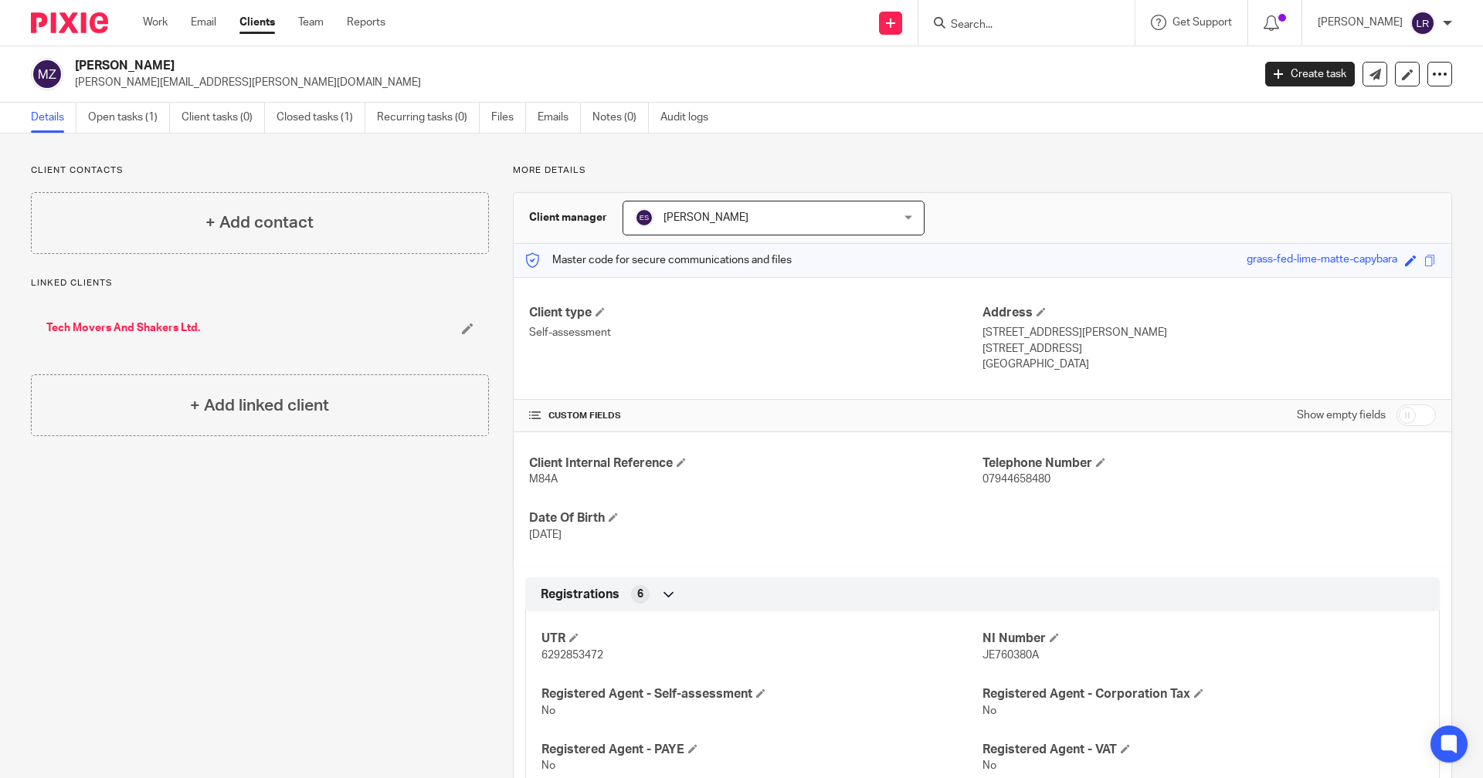
click at [1405, 413] on input "checkbox" at bounding box center [1415, 416] width 39 height 22
checkbox input "true"
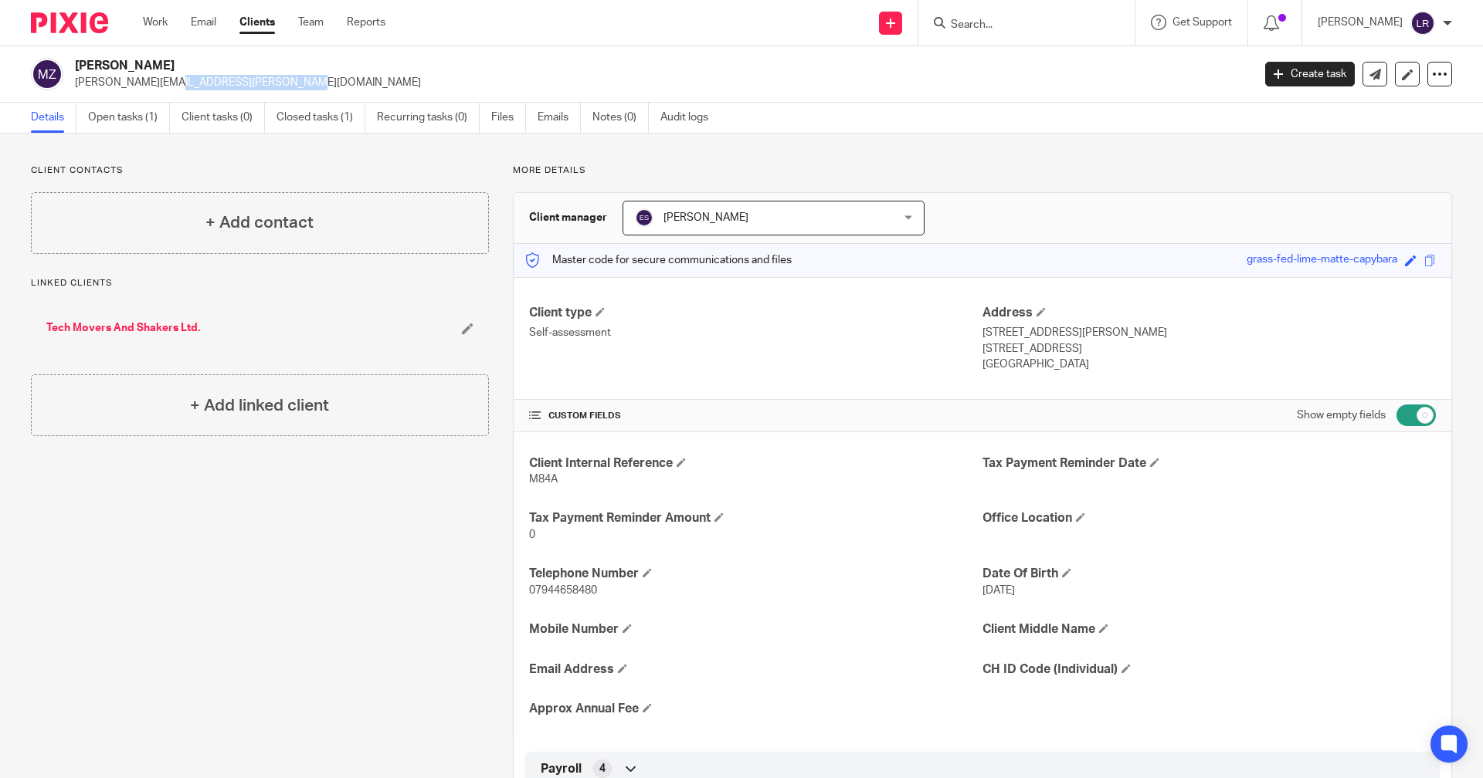
drag, startPoint x: 193, startPoint y: 81, endPoint x: 78, endPoint y: 85, distance: 115.1
click at [78, 85] on p "[PERSON_NAME][EMAIL_ADDRESS][PERSON_NAME][DOMAIN_NAME]" at bounding box center [658, 82] width 1167 height 15
copy p "[PERSON_NAME][EMAIL_ADDRESS][PERSON_NAME][DOMAIN_NAME]"
click at [1025, 30] on input "Search" at bounding box center [1018, 26] width 139 height 14
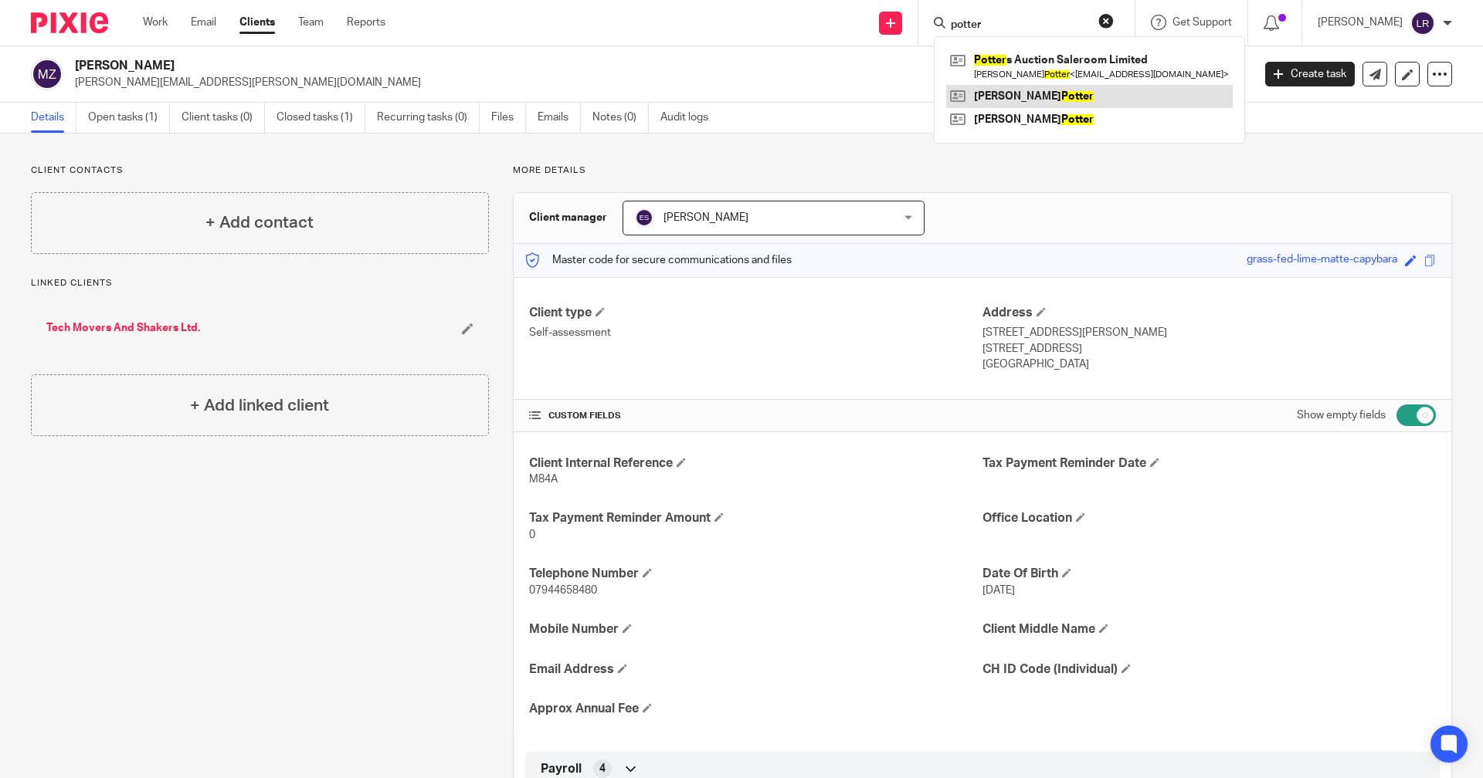
type input "potter"
click at [1061, 100] on link at bounding box center [1089, 96] width 287 height 23
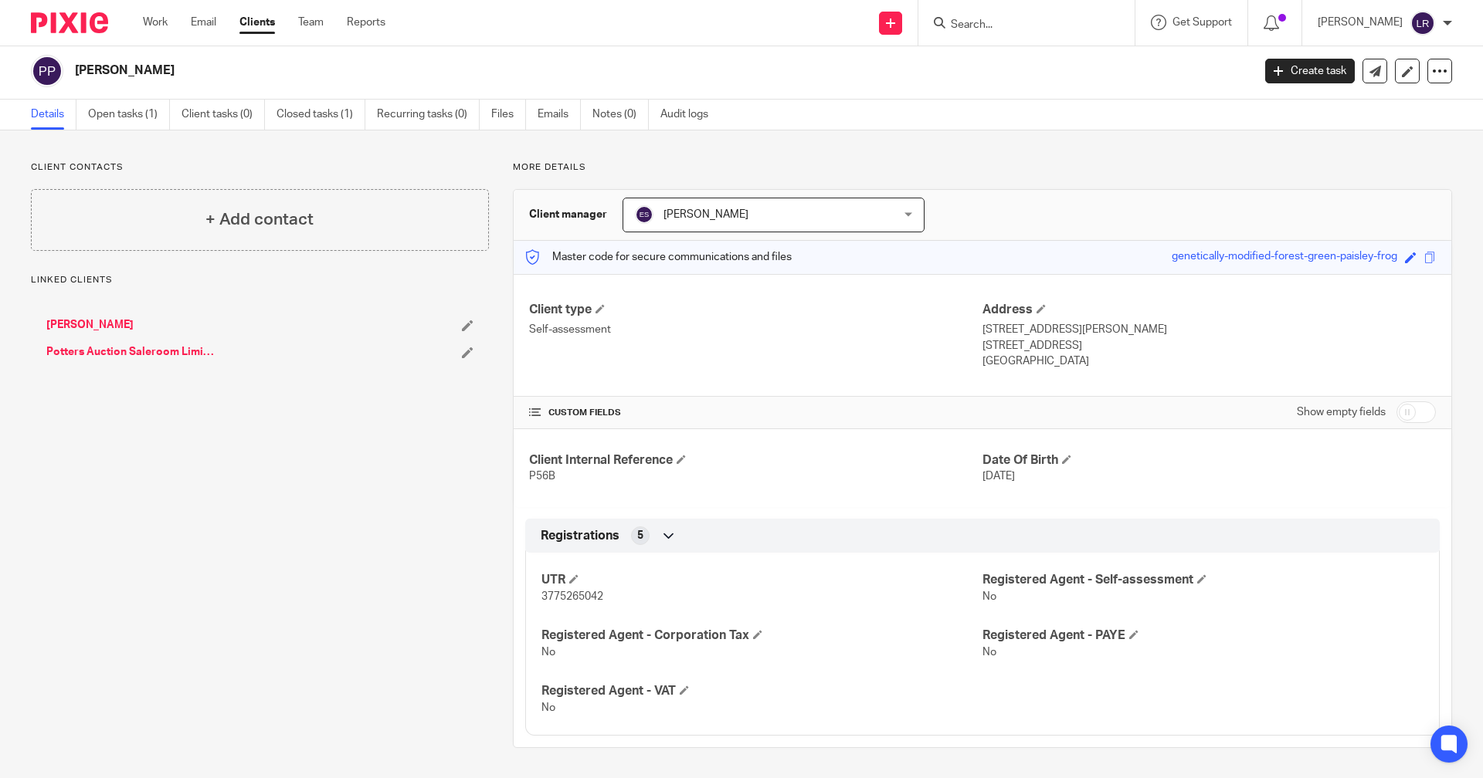
scroll to position [4, 0]
drag, startPoint x: 598, startPoint y: 595, endPoint x: 537, endPoint y: 601, distance: 61.3
click at [541, 601] on p "3775265042" at bounding box center [761, 595] width 441 height 15
copy span "3775265042"
click at [1052, 16] on form at bounding box center [1031, 22] width 164 height 19
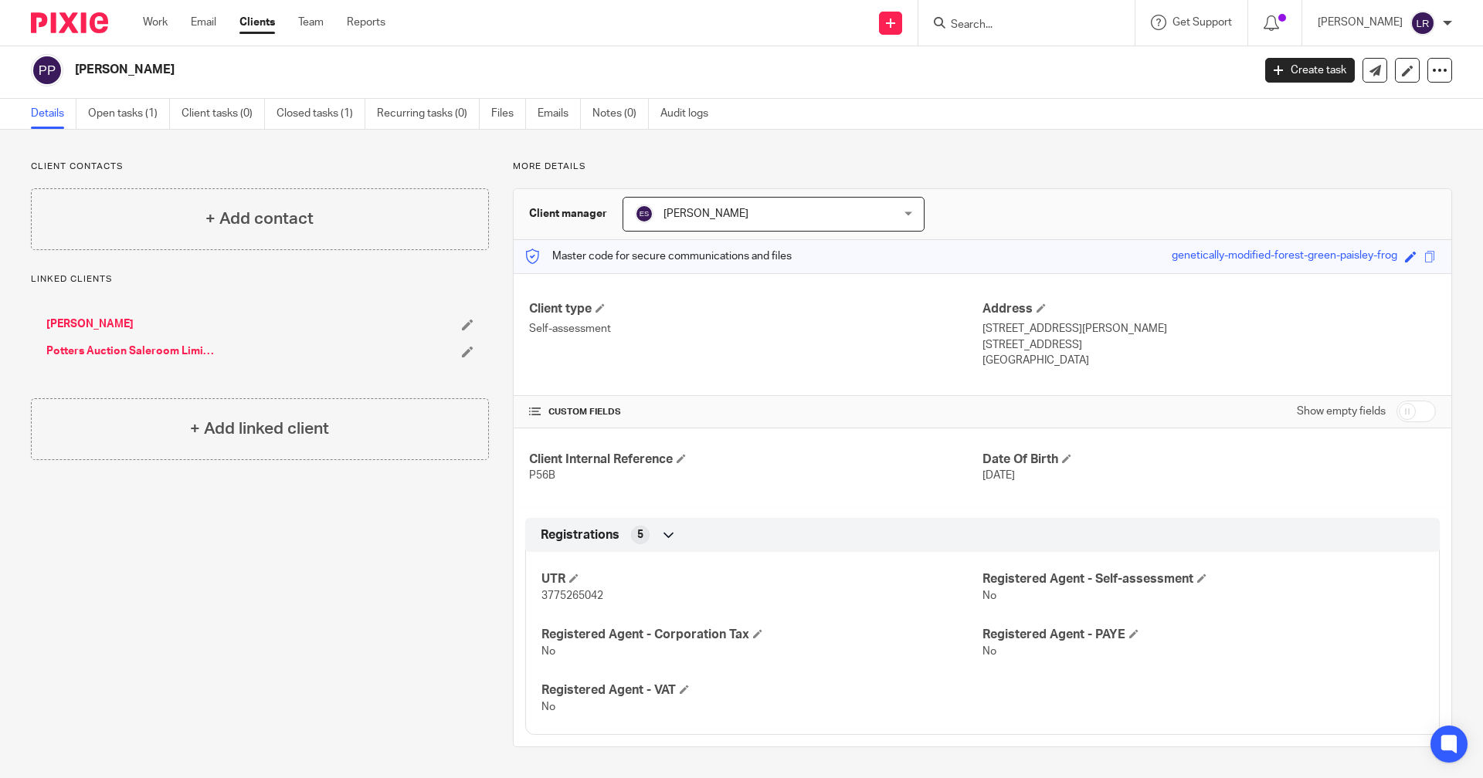
click at [1397, 415] on input "checkbox" at bounding box center [1415, 412] width 39 height 22
checkbox input "true"
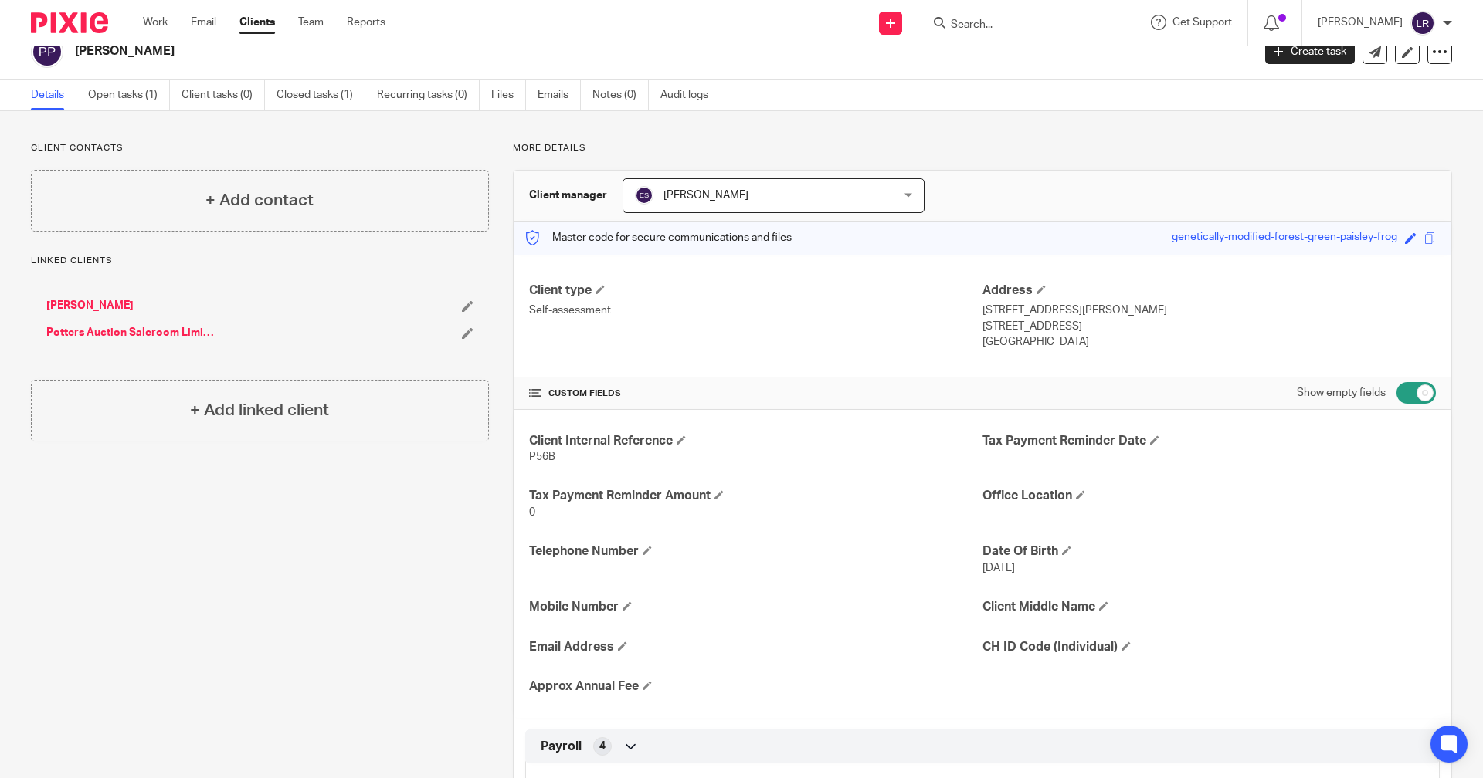
scroll to position [0, 0]
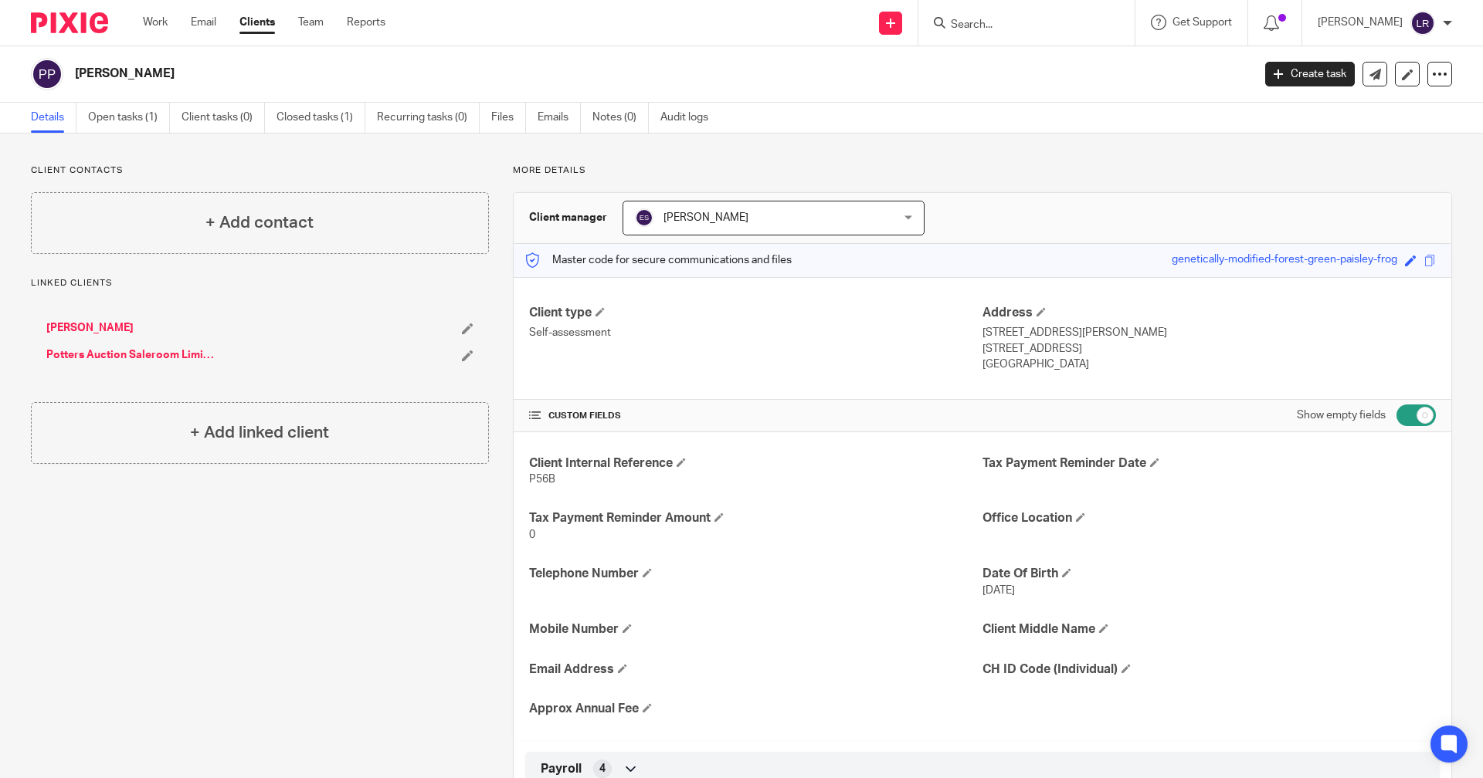
click at [983, 19] on input "Search" at bounding box center [1018, 26] width 139 height 14
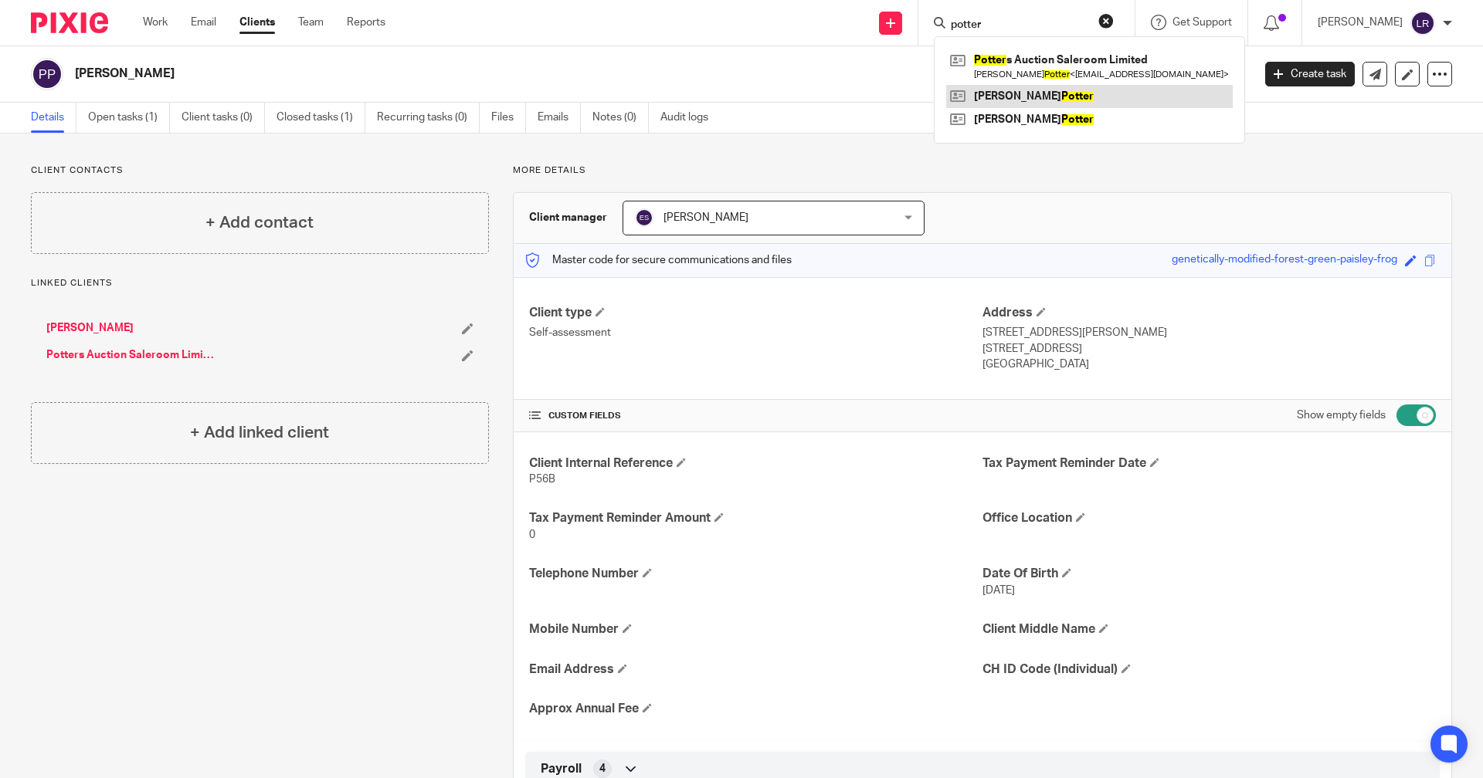
type input "potter"
click at [1094, 88] on link at bounding box center [1089, 96] width 287 height 23
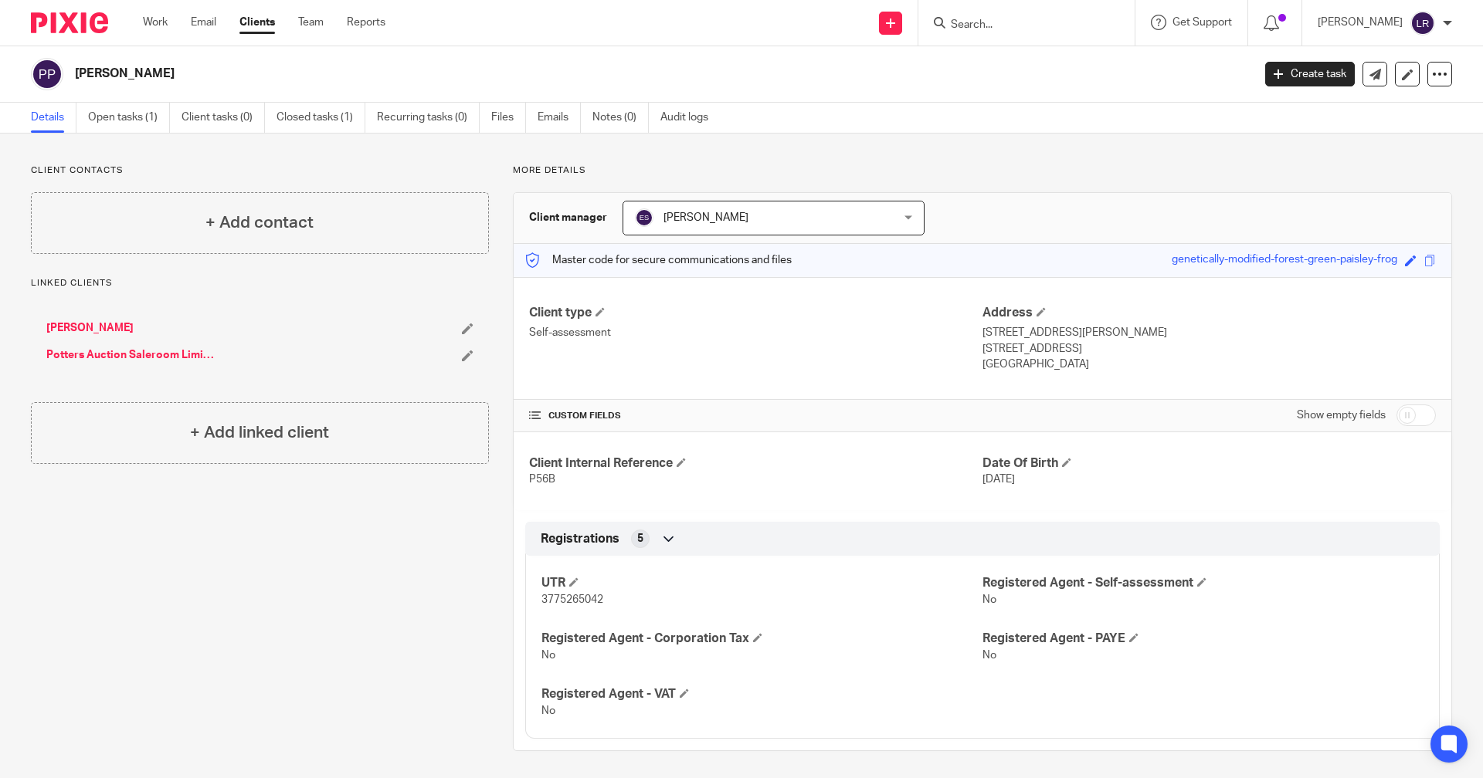
click at [983, 32] on form at bounding box center [1031, 22] width 164 height 19
click at [998, 23] on input "Search" at bounding box center [1018, 26] width 139 height 14
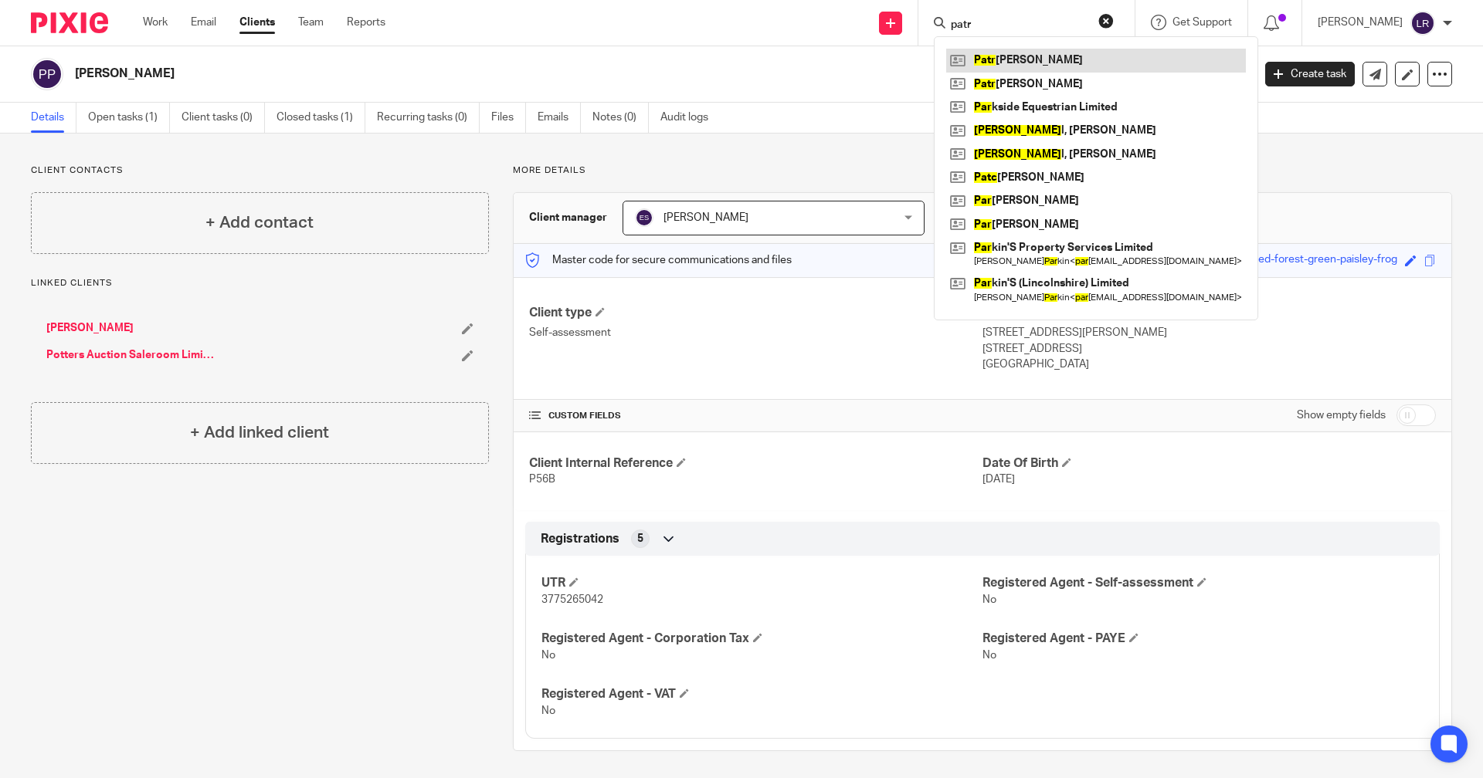
type input "patr"
click at [1043, 55] on link at bounding box center [1096, 60] width 300 height 23
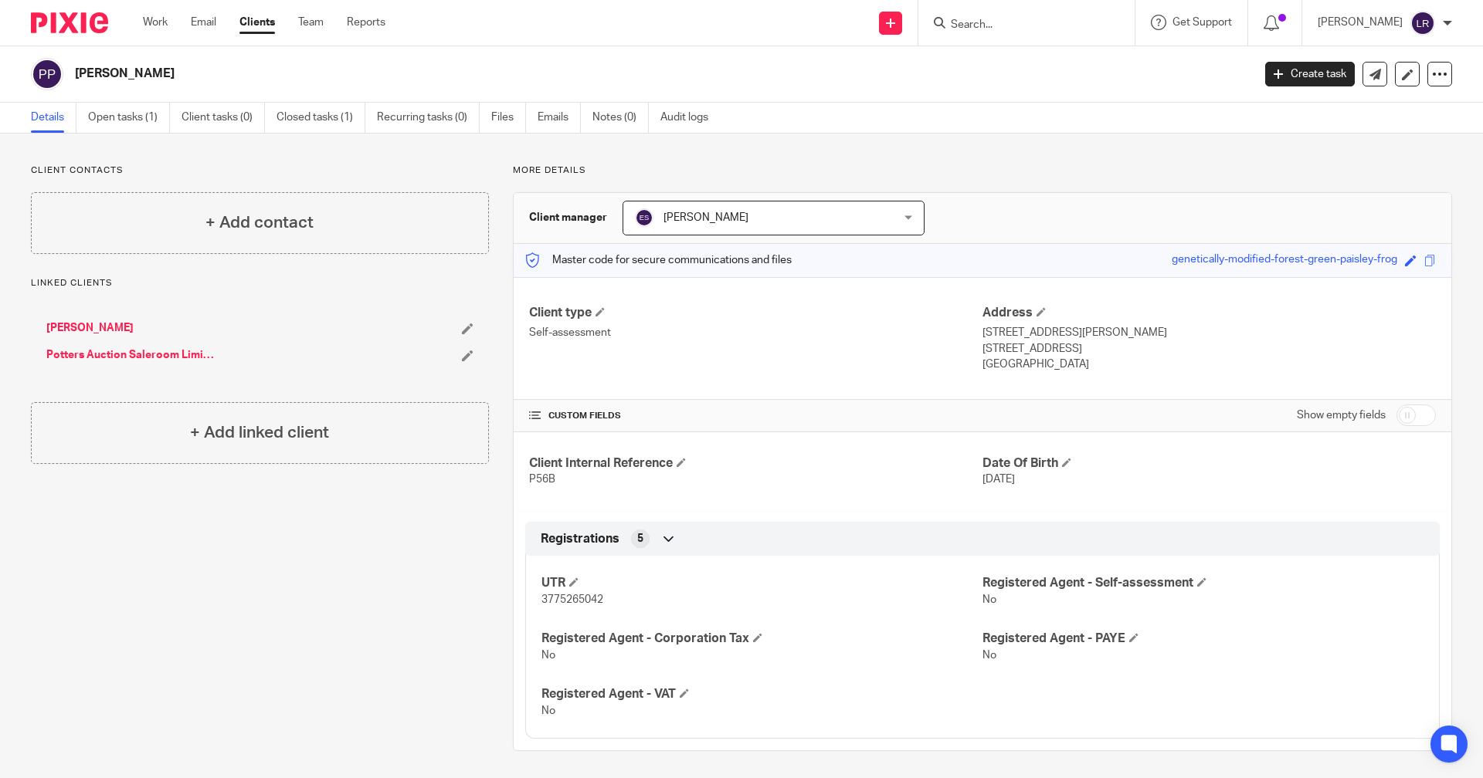
click at [995, 19] on input "Search" at bounding box center [1018, 26] width 139 height 14
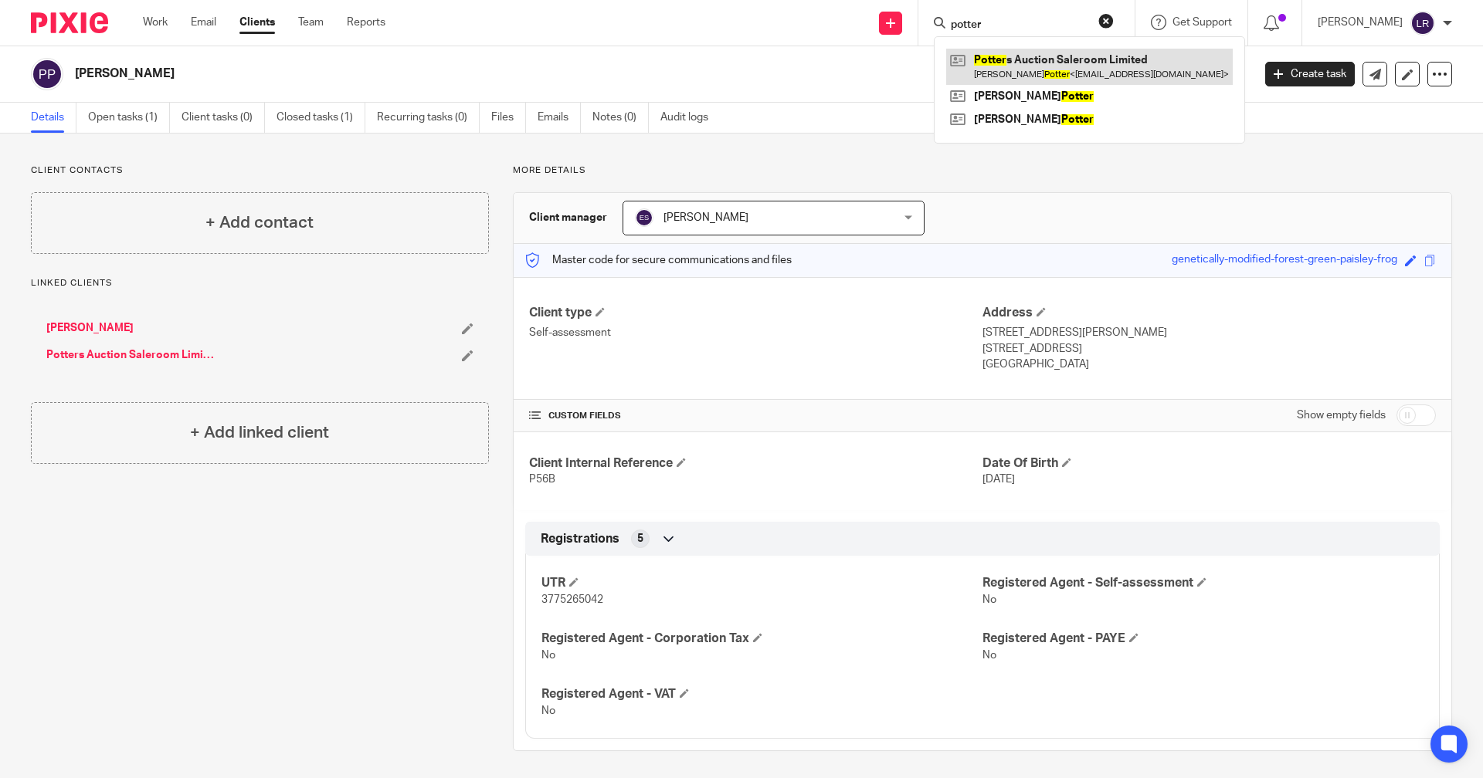
type input "potter"
click at [1049, 70] on link at bounding box center [1089, 67] width 287 height 36
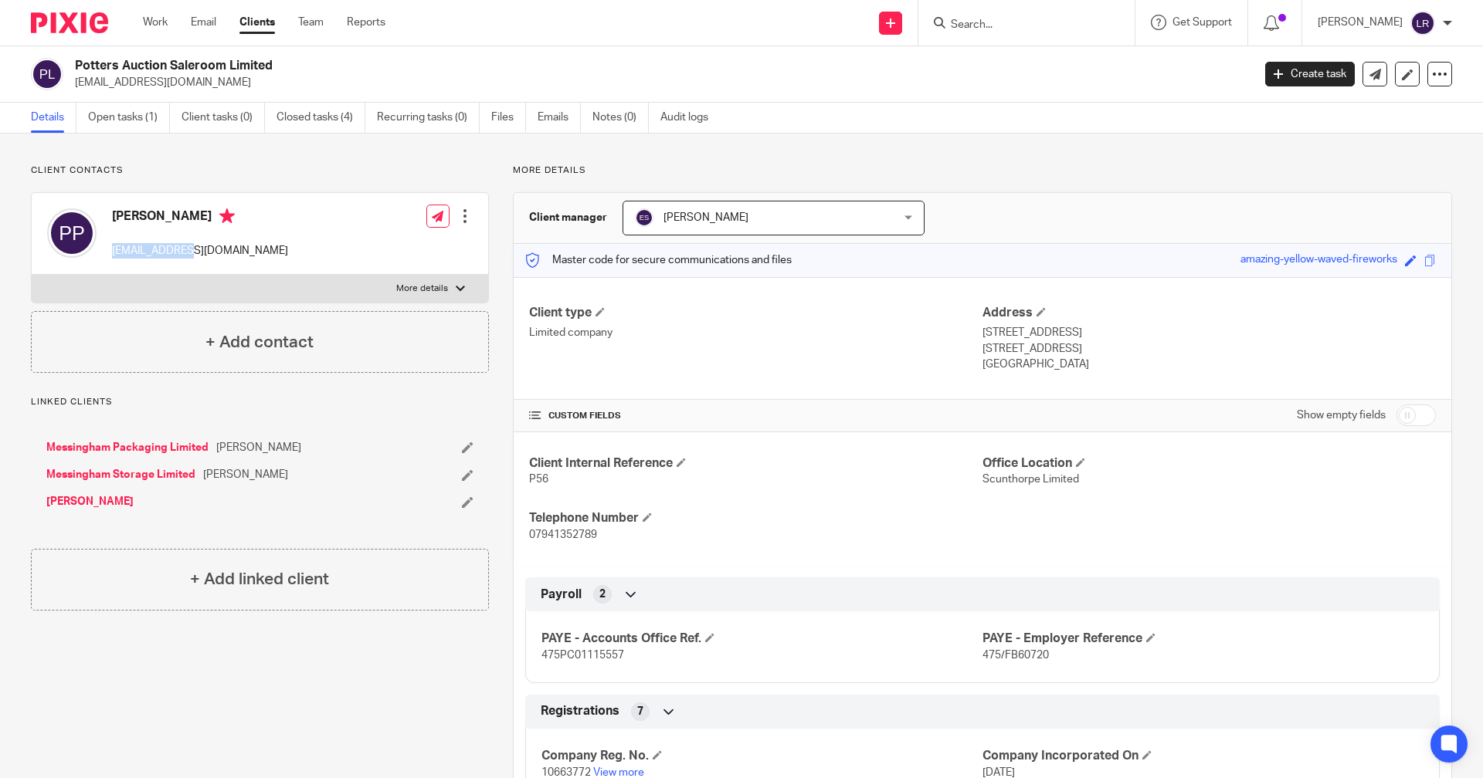
drag, startPoint x: 189, startPoint y: 251, endPoint x: 112, endPoint y: 250, distance: 77.2
click at [112, 250] on p "potpl@aol.com" at bounding box center [200, 250] width 176 height 15
copy p "potpl@aol.com"
click at [163, 22] on link "Work" at bounding box center [155, 22] width 25 height 15
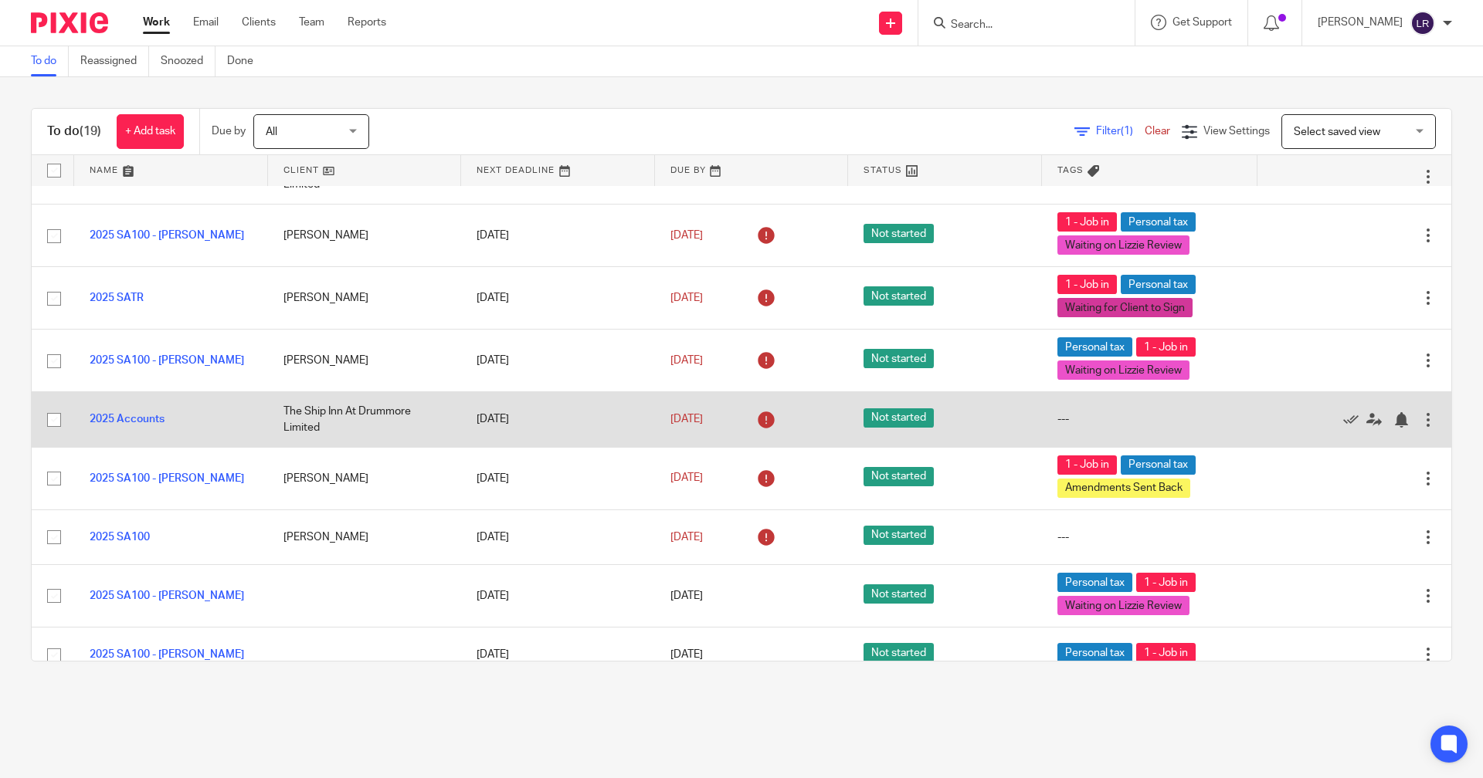
scroll to position [232, 0]
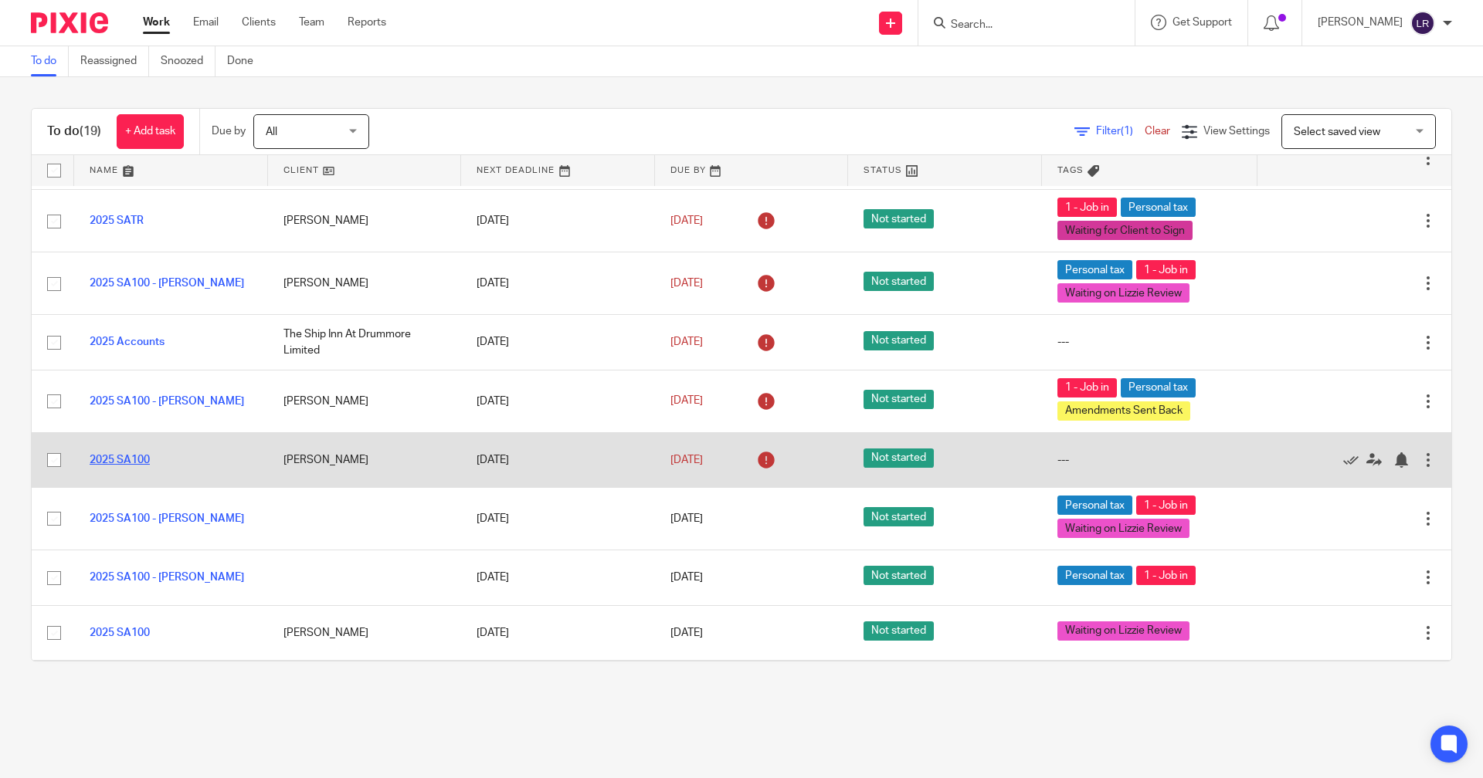
click at [137, 463] on link "2025 SA100" at bounding box center [120, 460] width 60 height 11
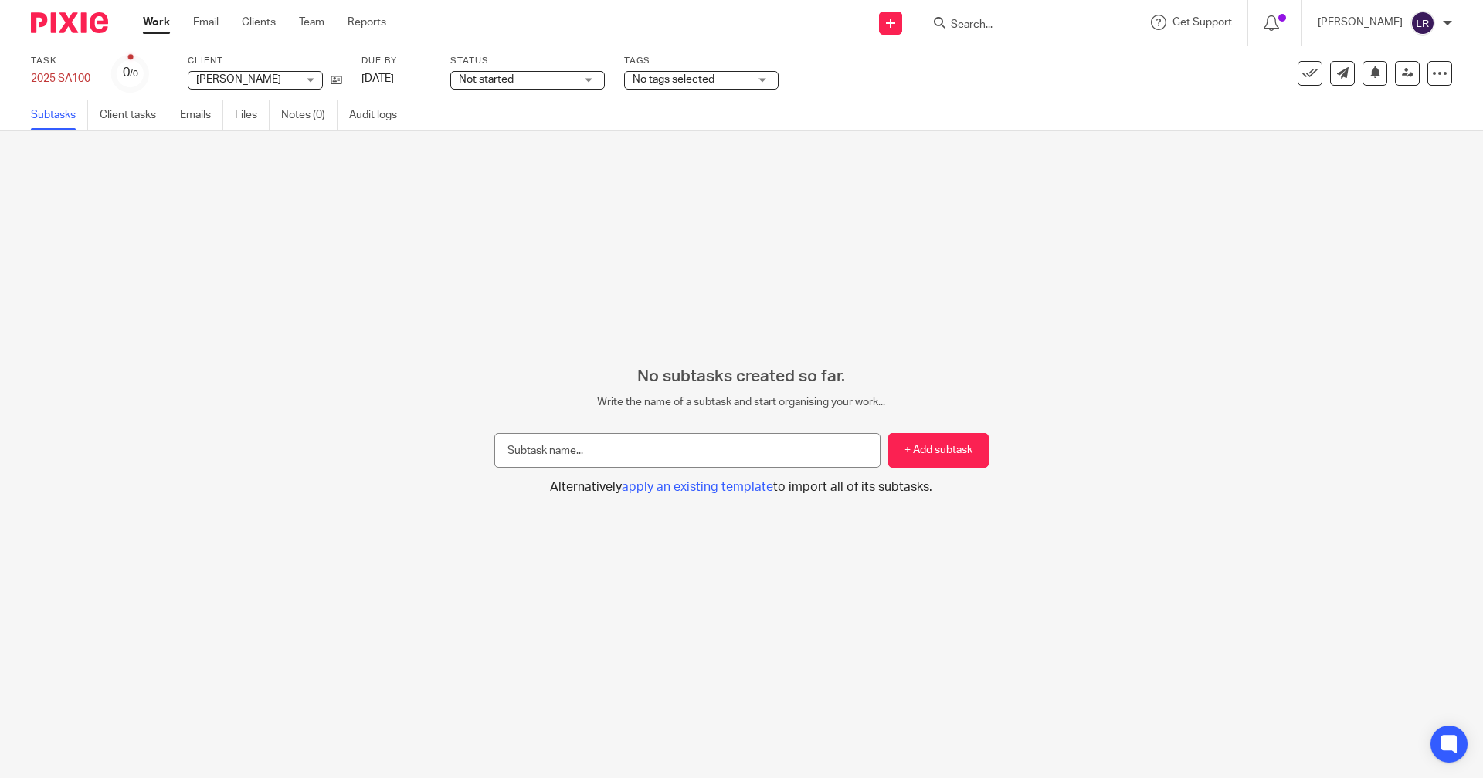
click at [692, 82] on span "No tags selected" at bounding box center [673, 79] width 82 height 11
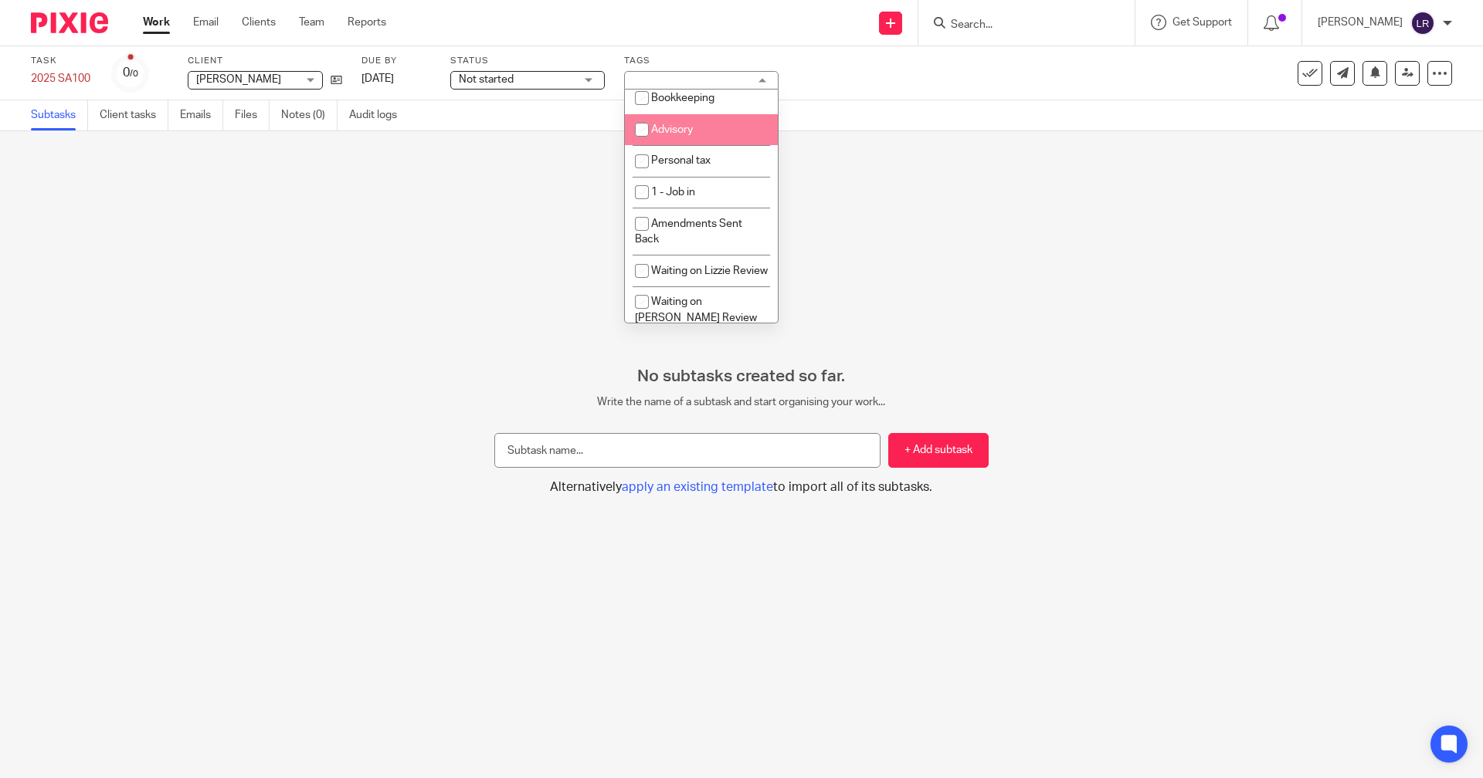
scroll to position [232, 0]
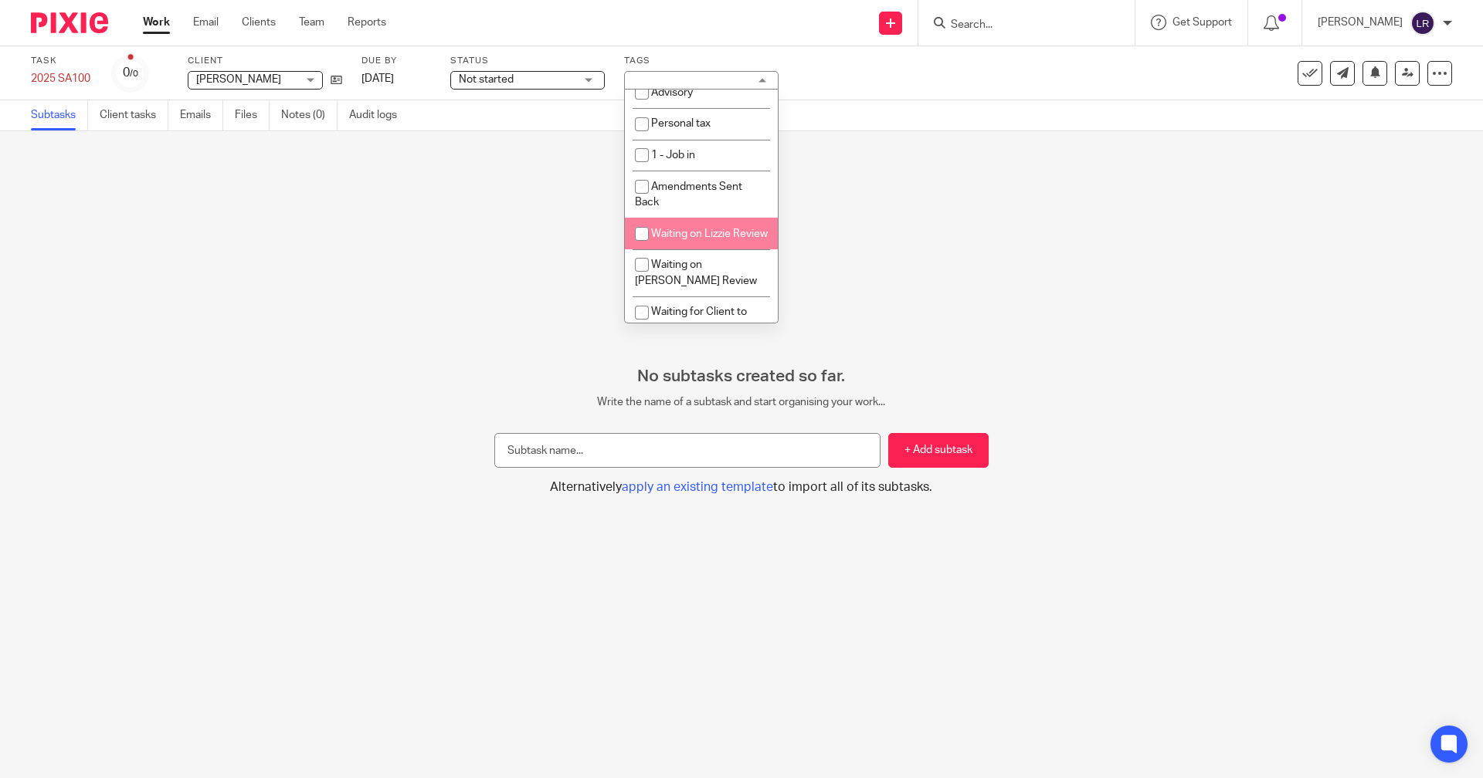
click at [698, 225] on li "Waiting on Lizzie Review" at bounding box center [701, 234] width 153 height 32
checkbox input "true"
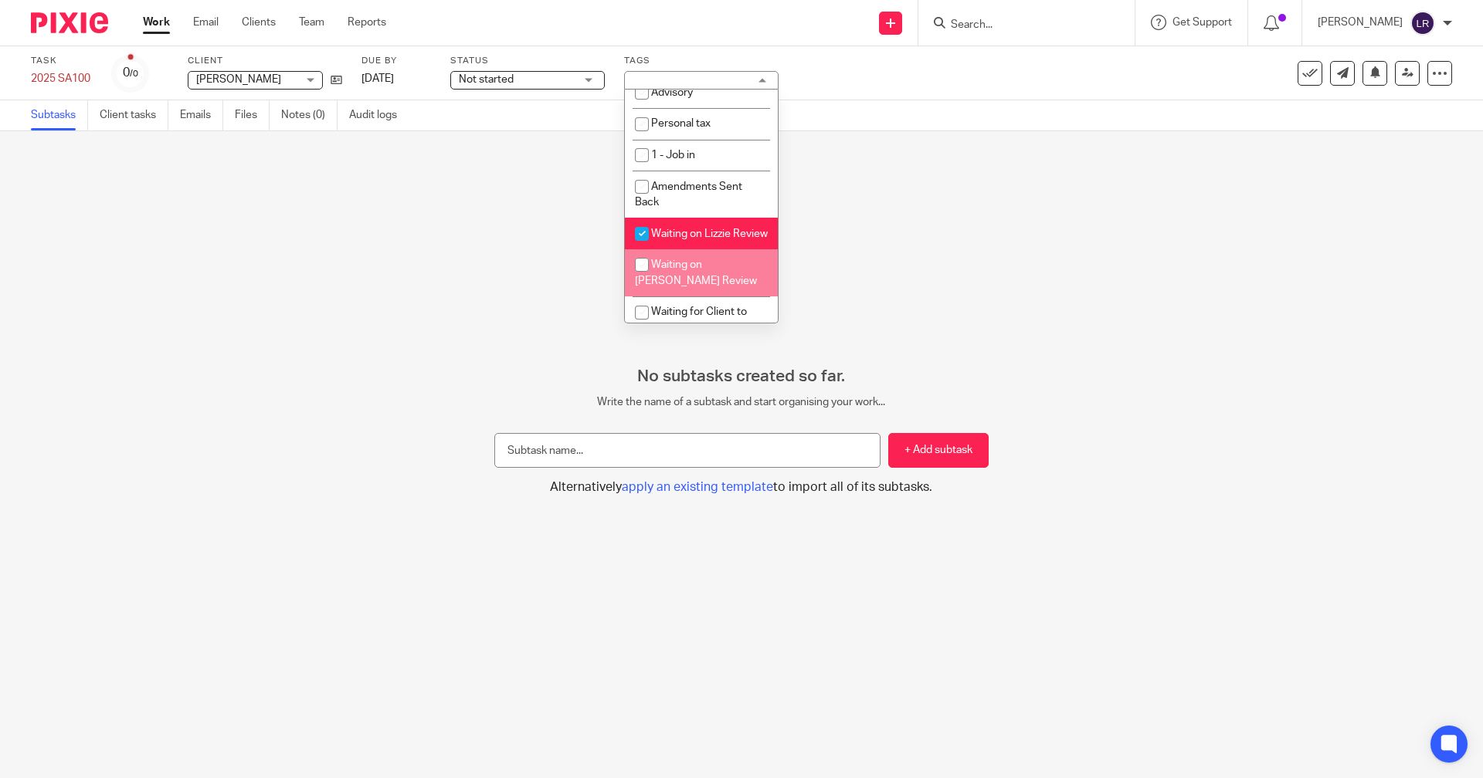
click at [538, 298] on div "No subtasks created so far. Write the name of a subtask and start organising yo…" at bounding box center [741, 454] width 1483 height 647
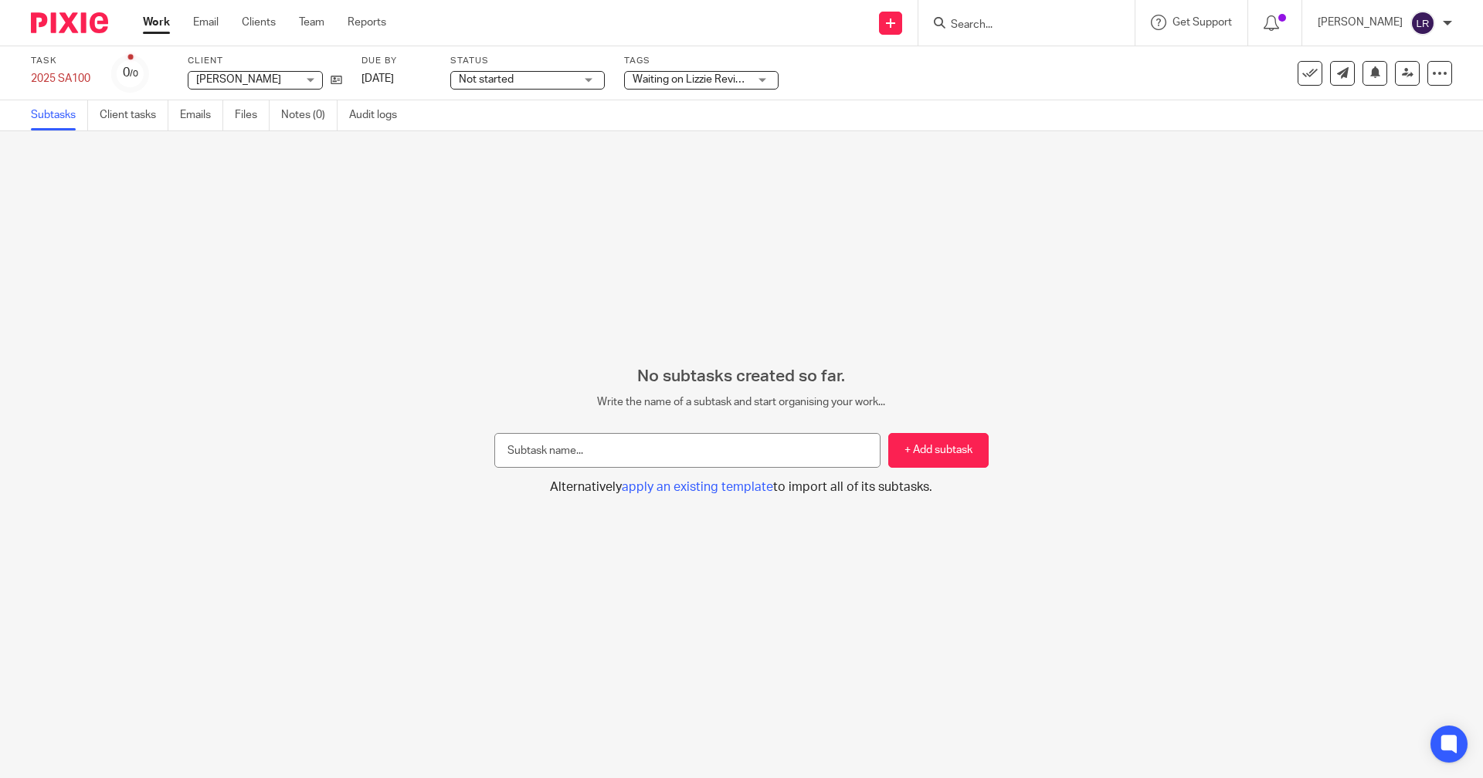
click at [147, 21] on link "Work" at bounding box center [156, 22] width 27 height 15
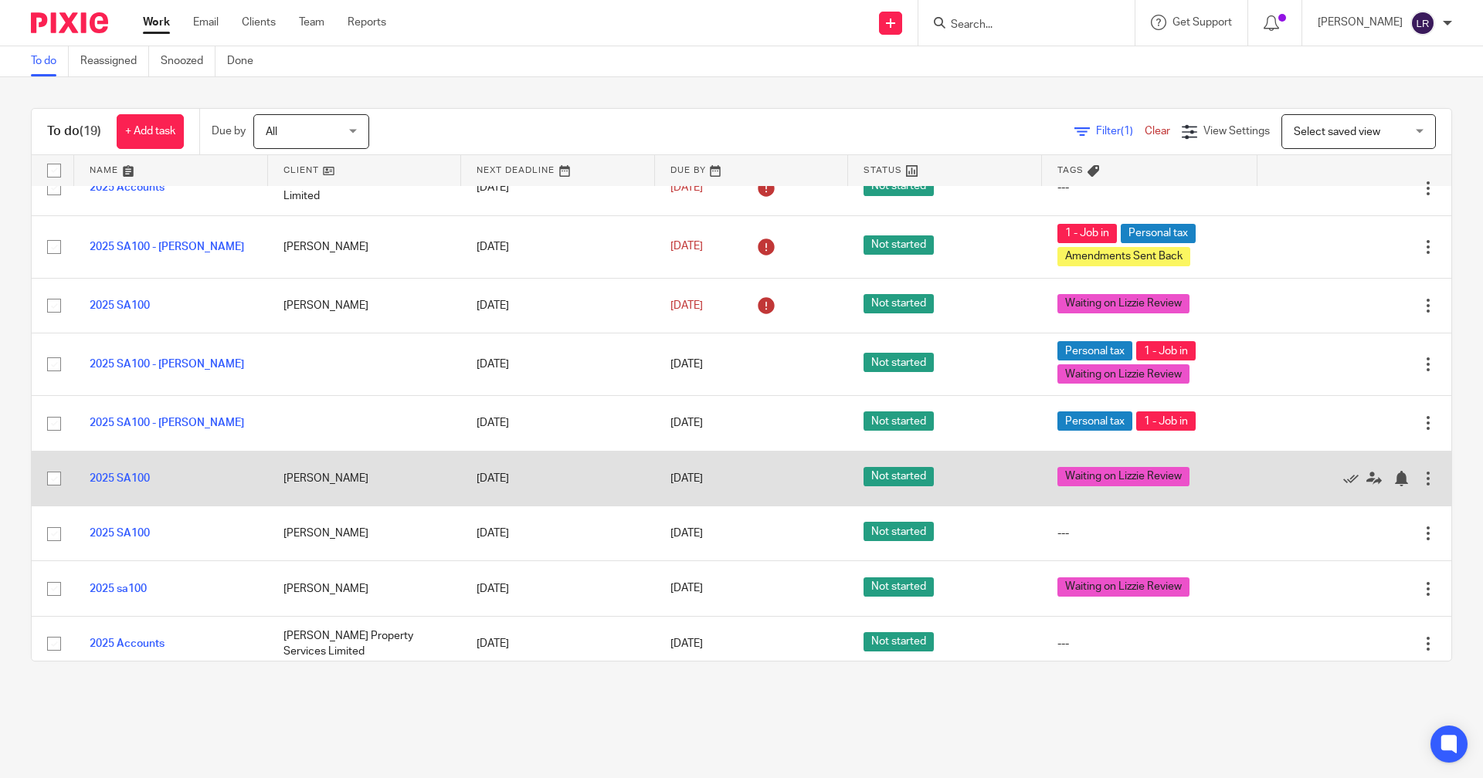
scroll to position [463, 0]
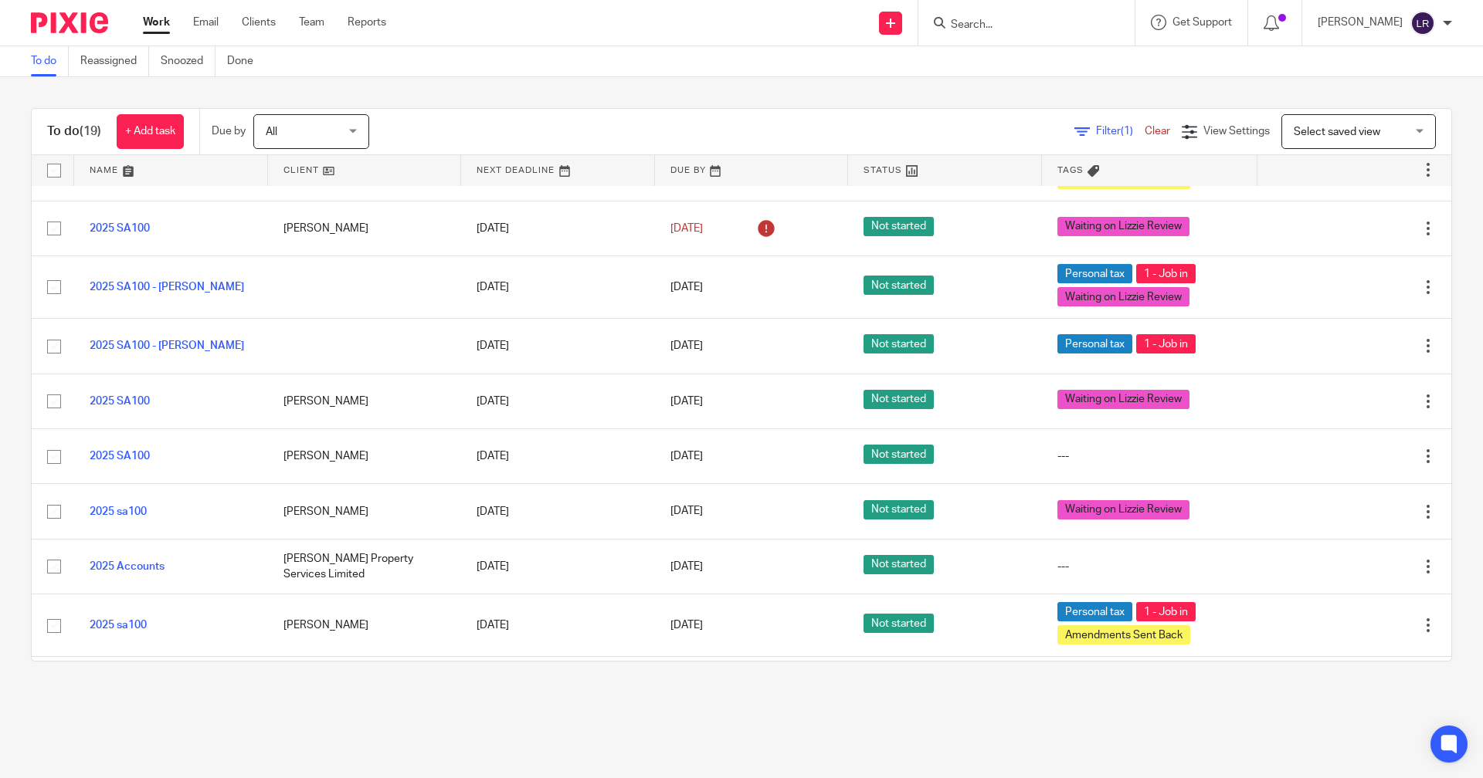
click at [1005, 29] on input "Search" at bounding box center [1018, 26] width 139 height 14
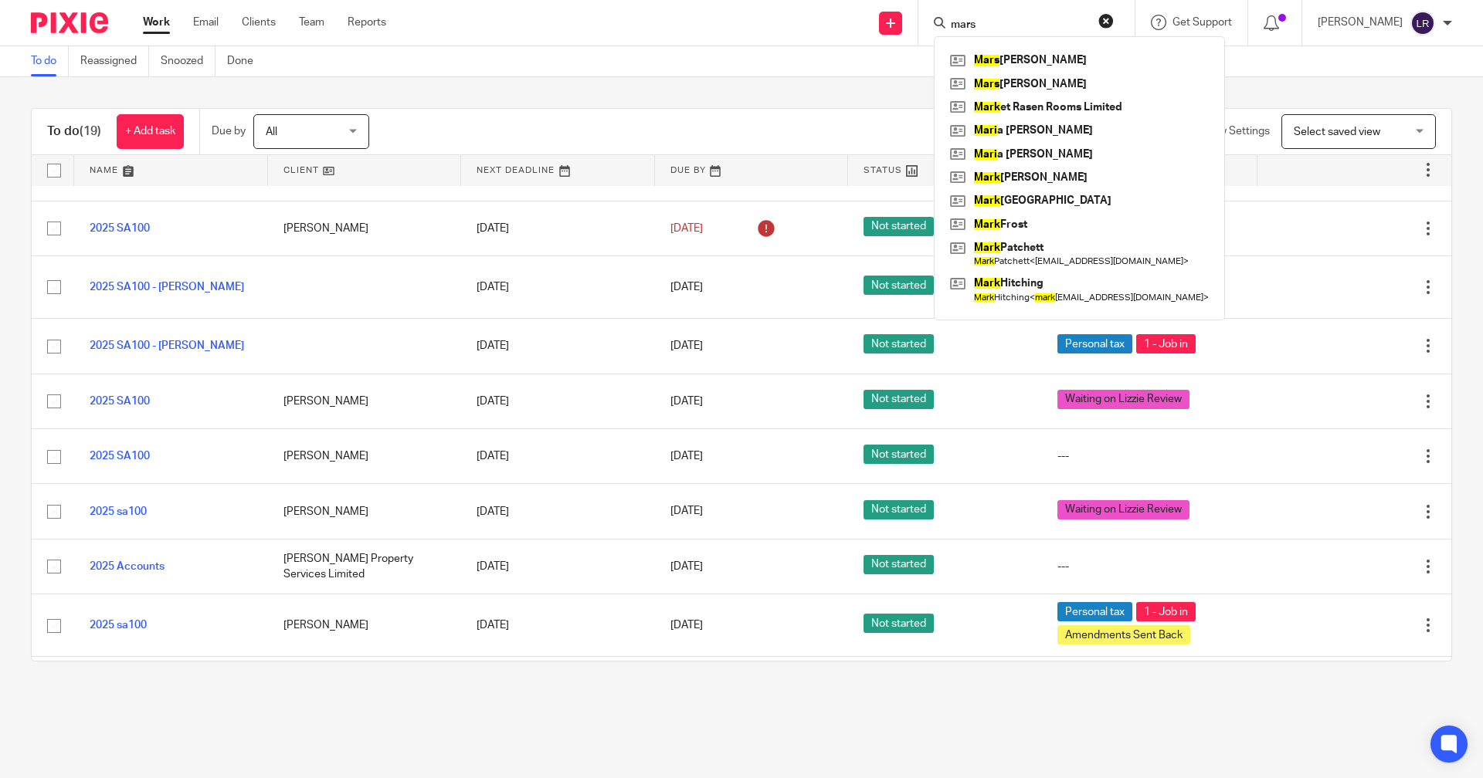
type input "mars"
click at [598, 50] on div "To do Reassigned Snoozed Done" at bounding box center [741, 61] width 1483 height 31
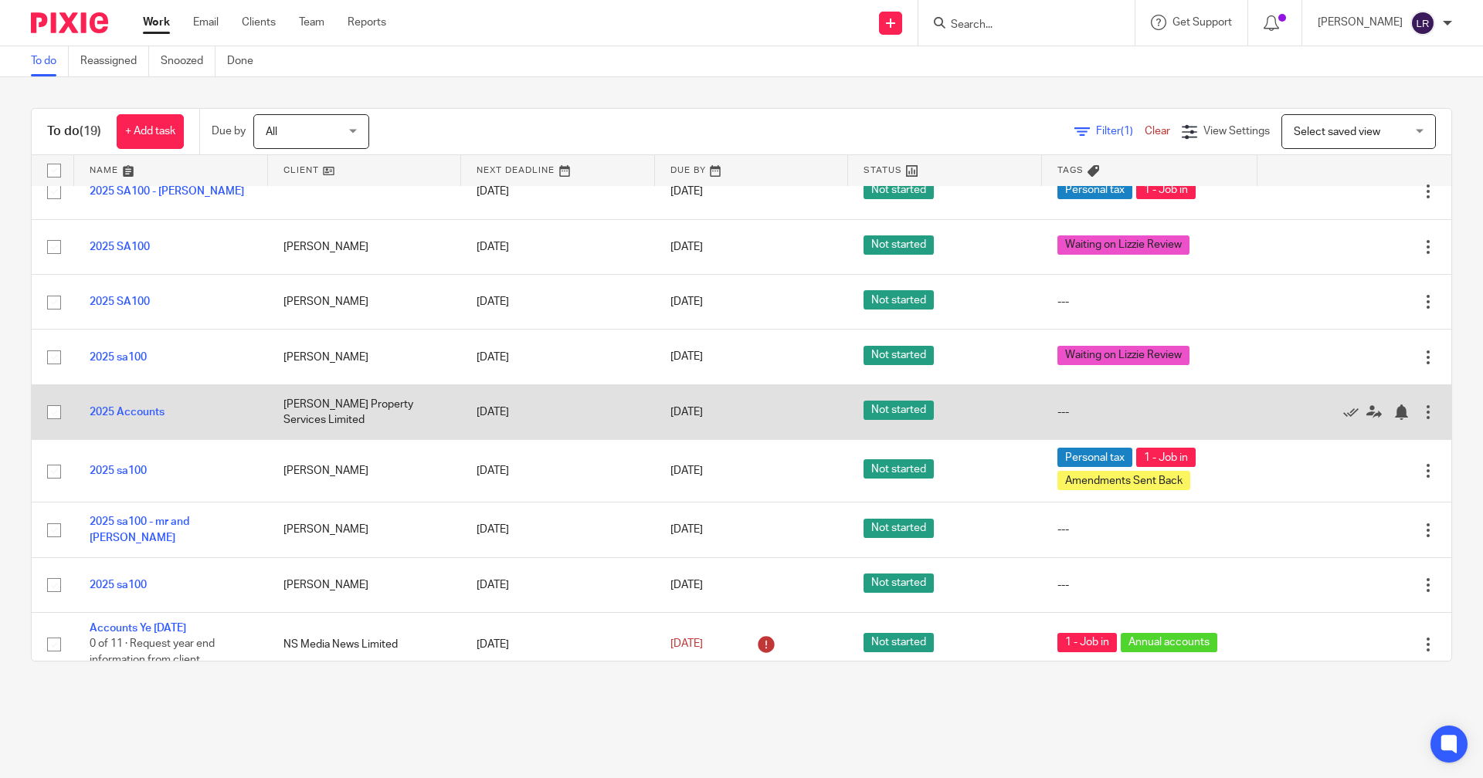
scroll to position [633, 0]
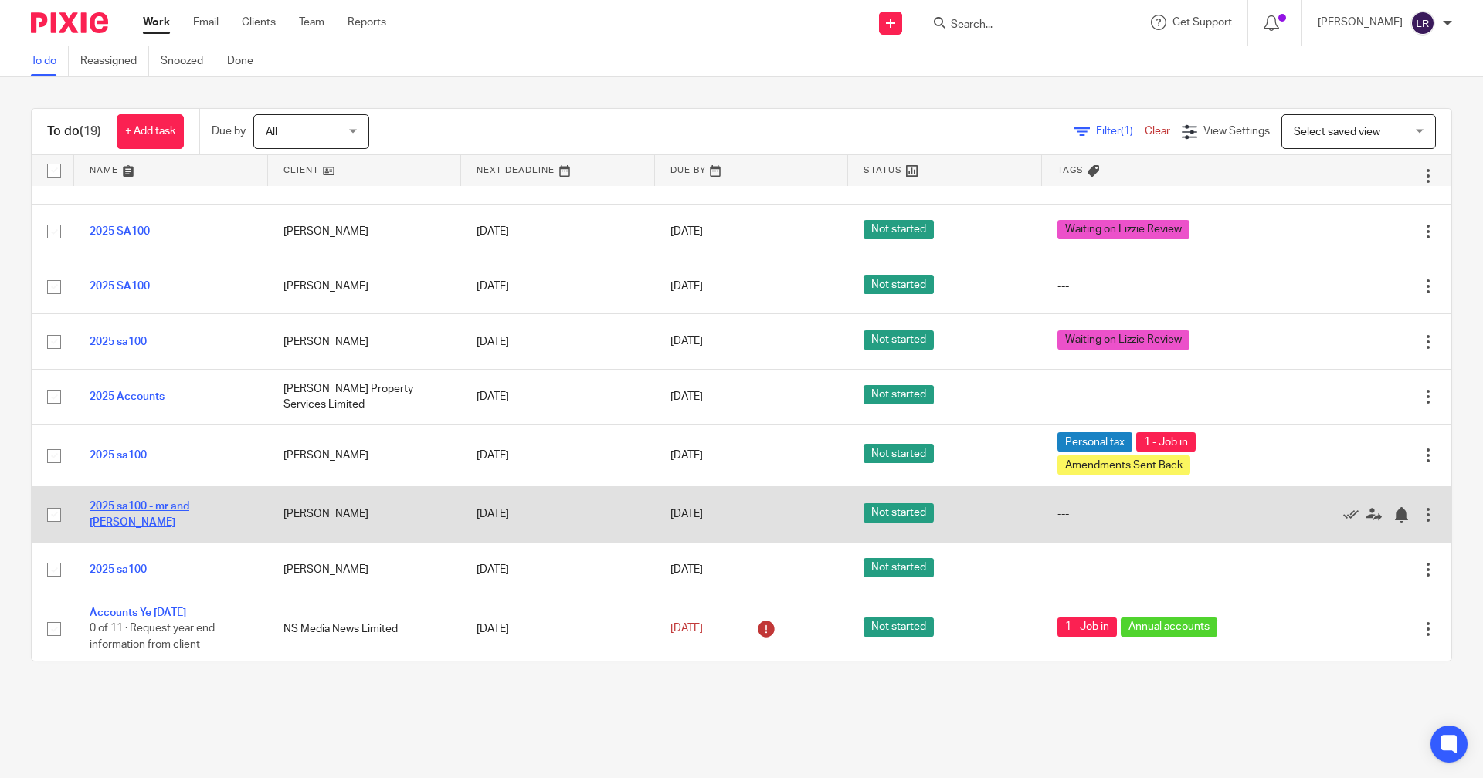
click at [189, 509] on link "2025 sa100 - mr and [PERSON_NAME]" at bounding box center [140, 514] width 100 height 26
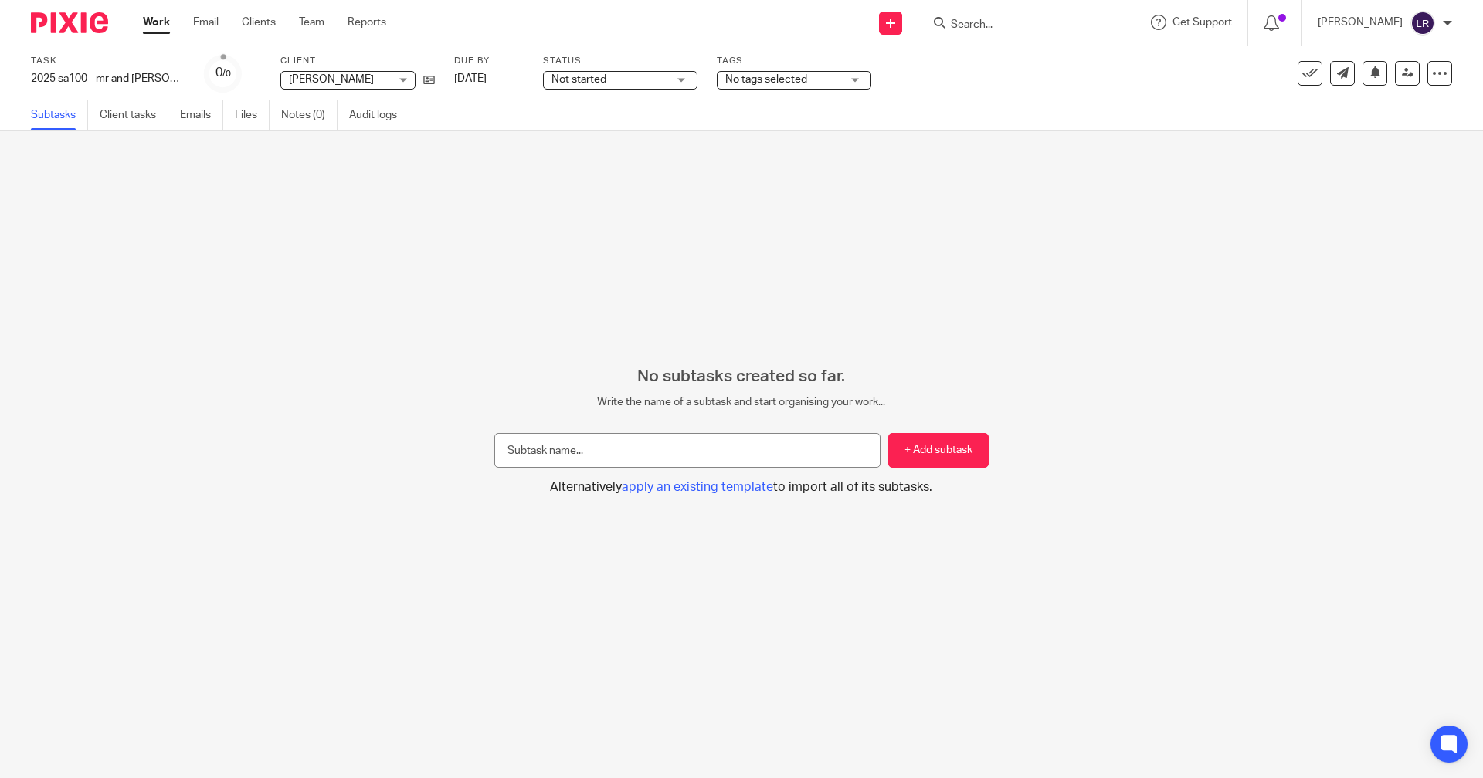
click at [822, 83] on span "No tags selected" at bounding box center [783, 80] width 116 height 16
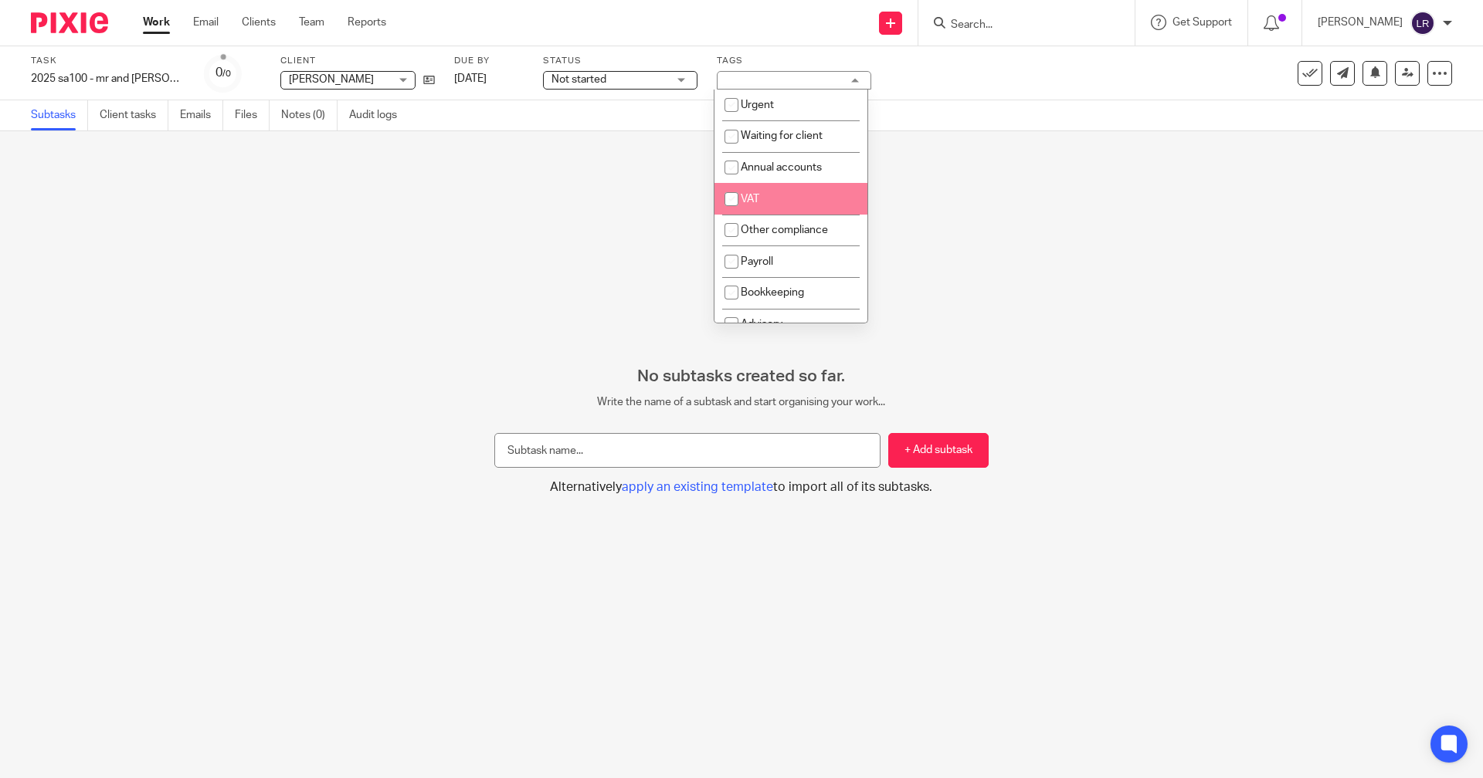
scroll to position [269, 0]
click at [765, 202] on li "Waiting on Lizzie Review" at bounding box center [790, 212] width 153 height 32
checkbox input "true"
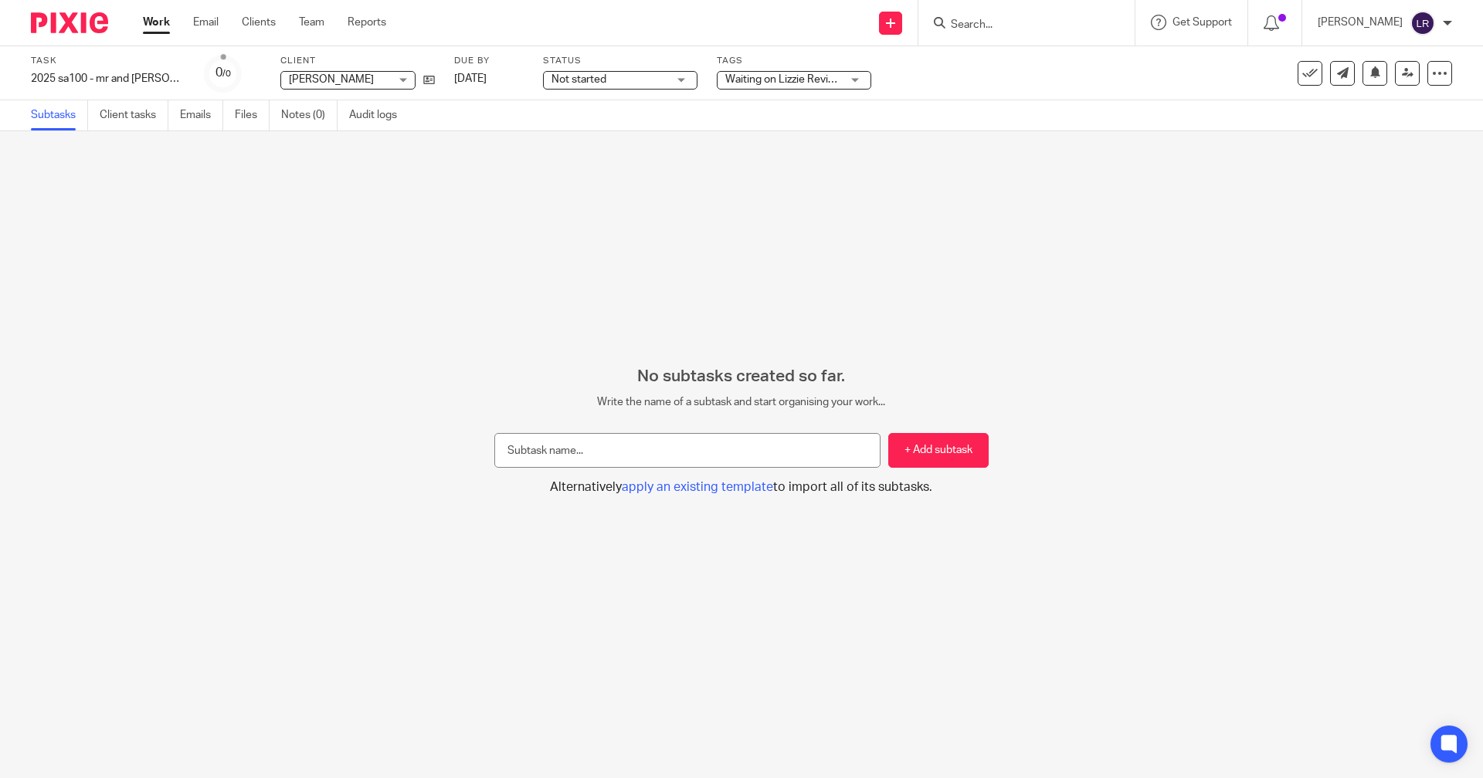
click at [571, 232] on div "No subtasks created so far. Write the name of a subtask and start organising yo…" at bounding box center [741, 454] width 1483 height 647
click at [155, 18] on link "Work" at bounding box center [156, 22] width 27 height 15
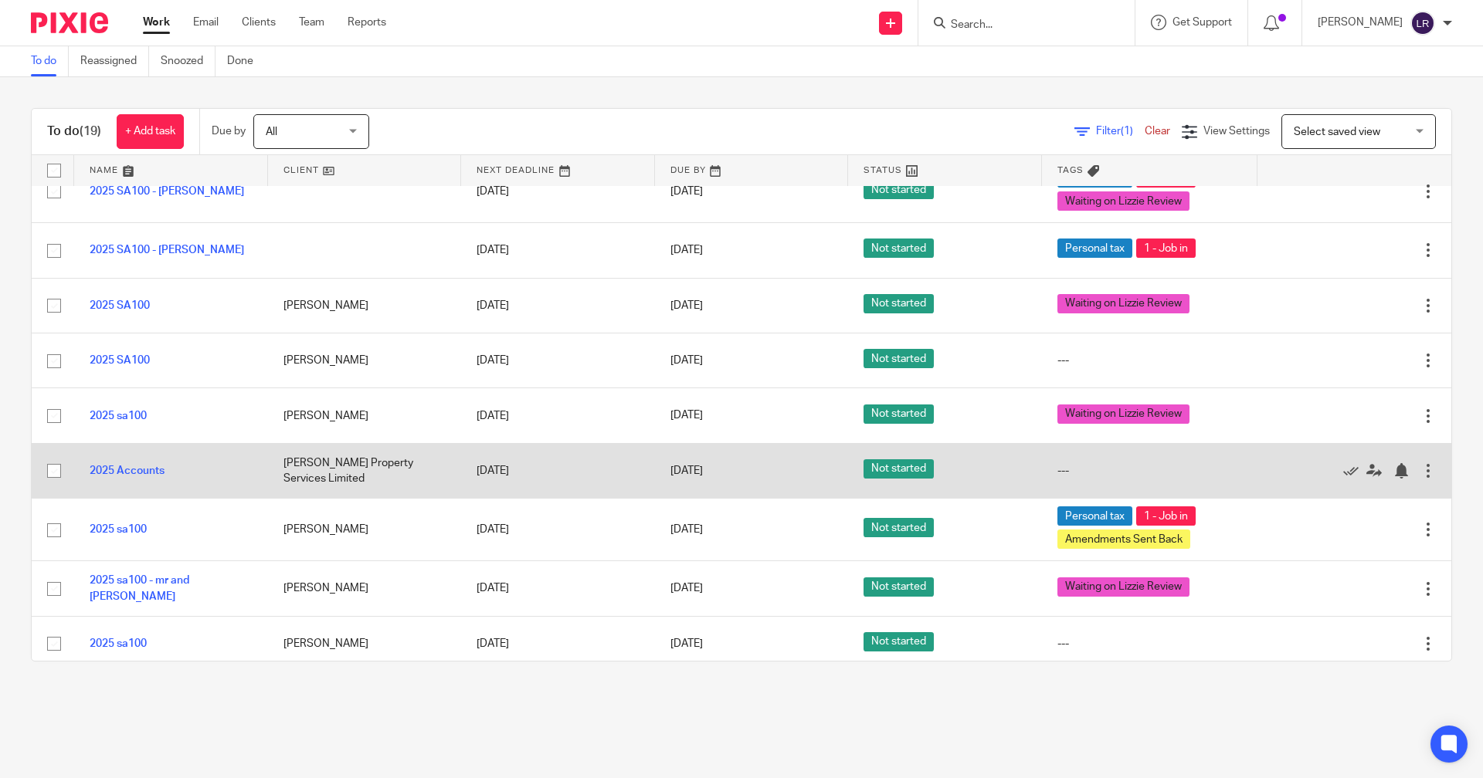
scroll to position [633, 0]
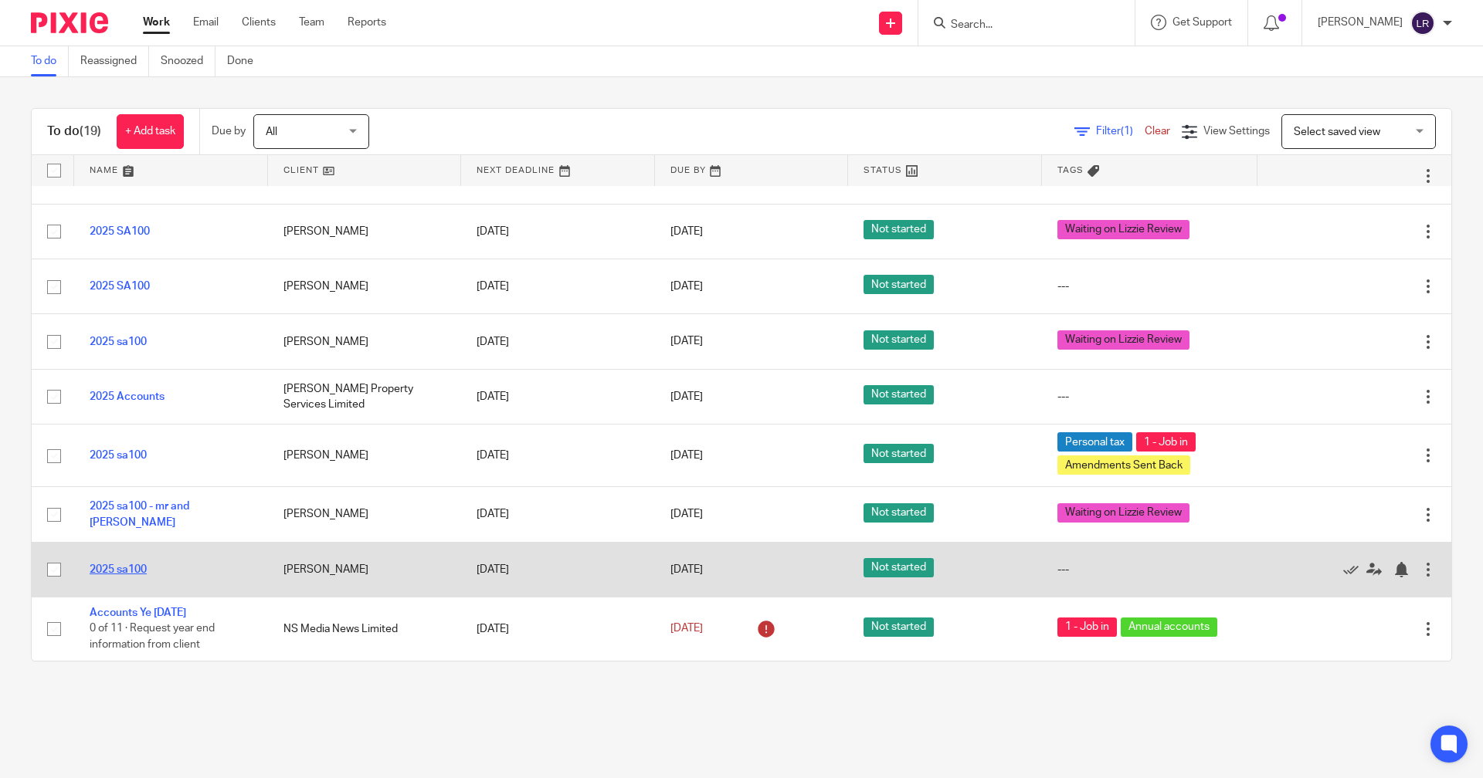
click at [114, 567] on link "2025 sa100" at bounding box center [118, 570] width 57 height 11
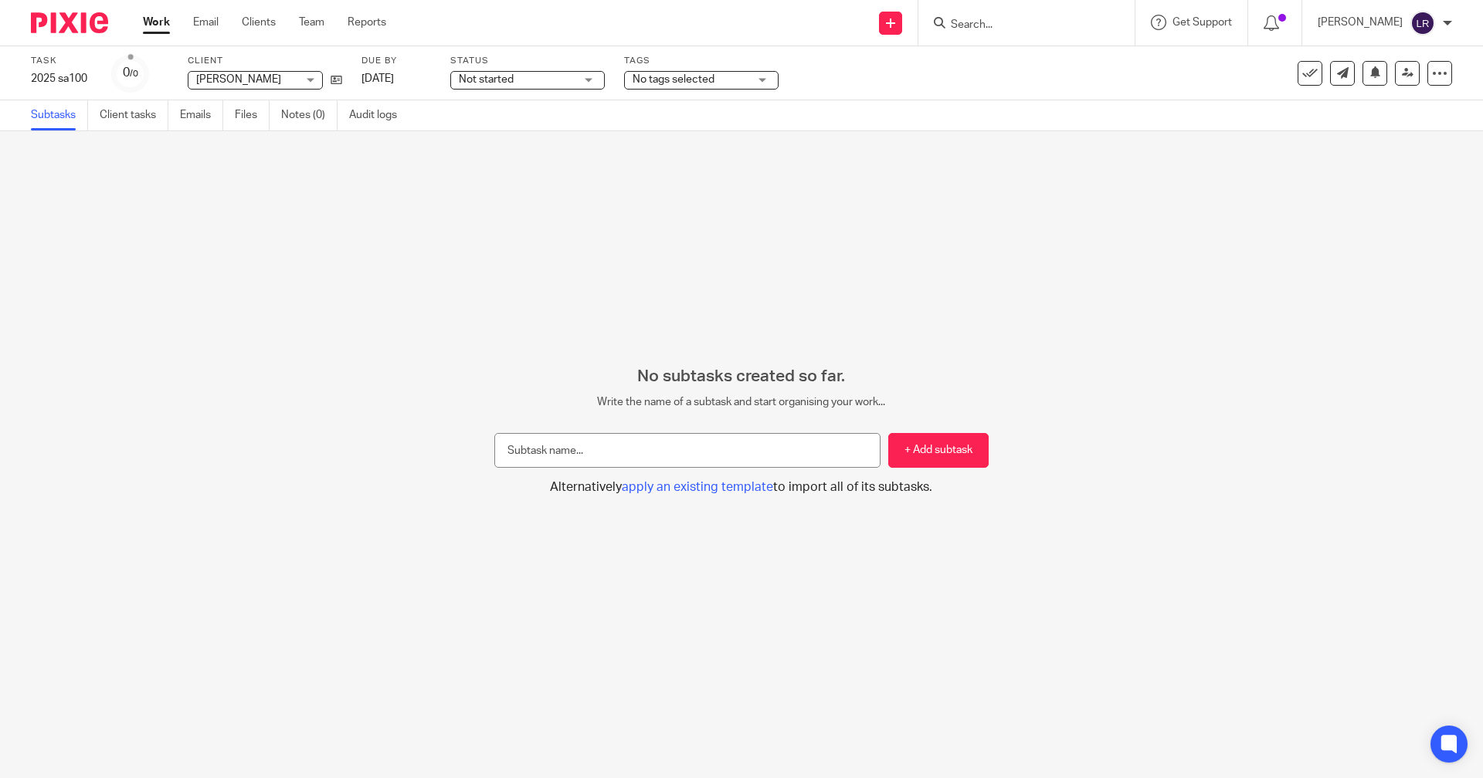
click at [693, 80] on span "No tags selected" at bounding box center [673, 79] width 82 height 11
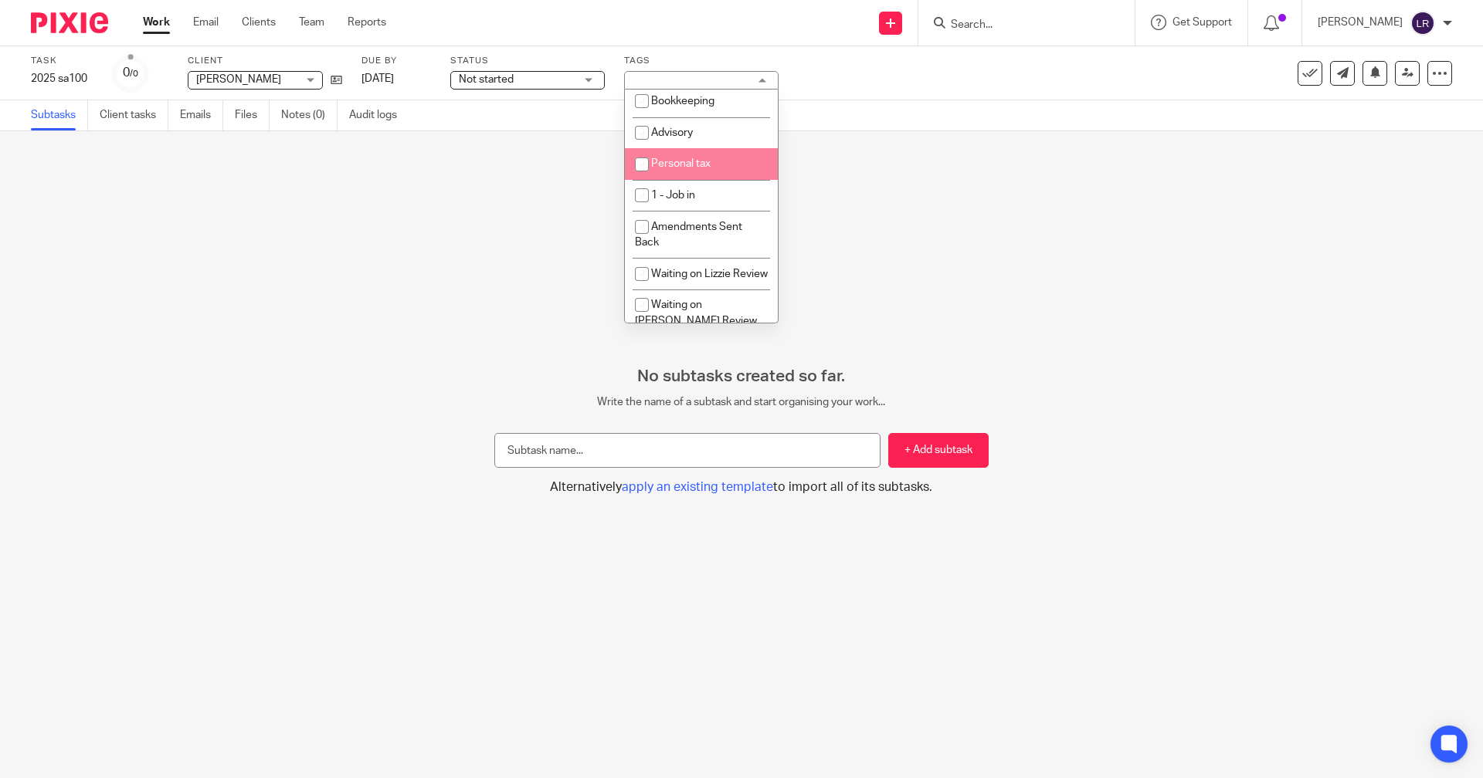
scroll to position [269, 0]
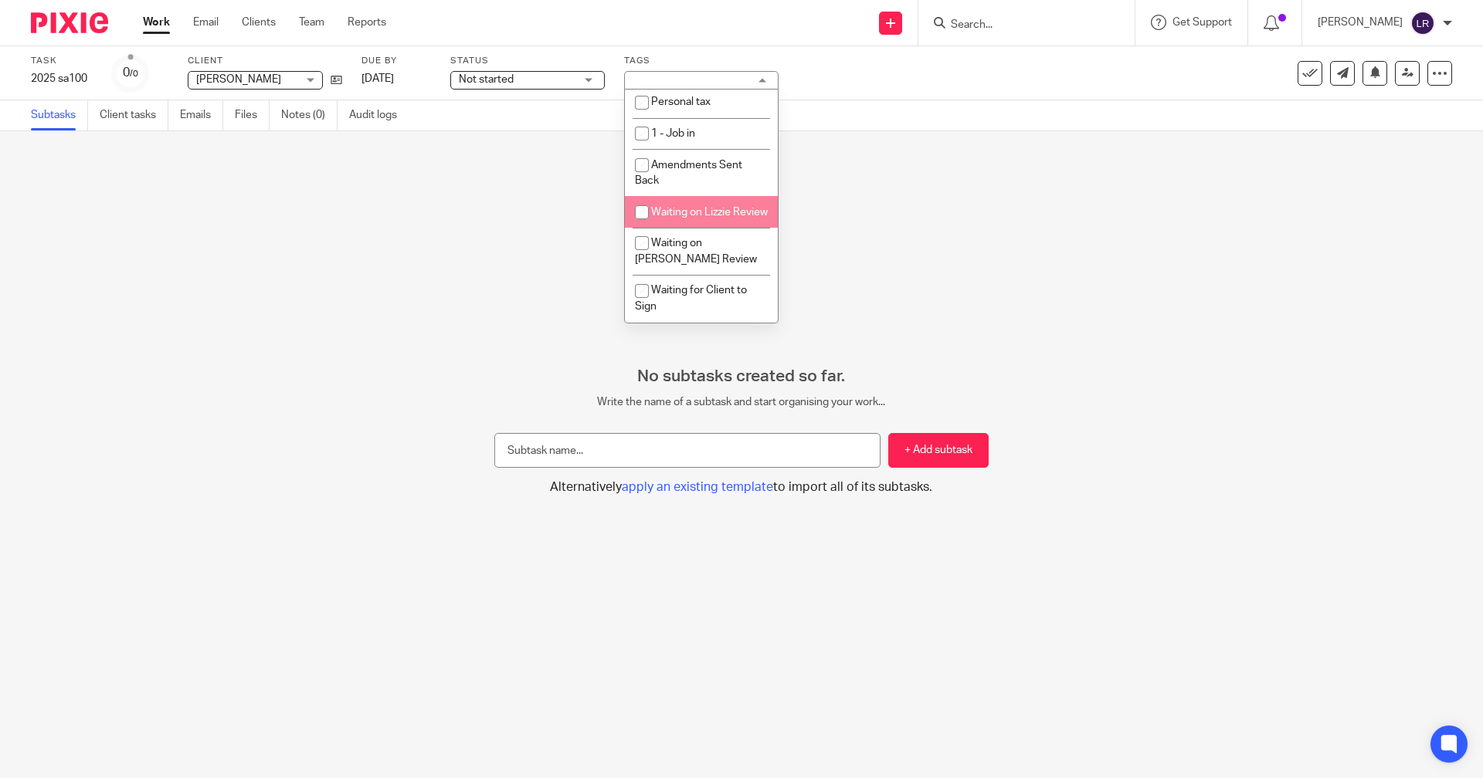
click at [690, 207] on span "Waiting on Lizzie Review" at bounding box center [709, 212] width 117 height 11
checkbox input "true"
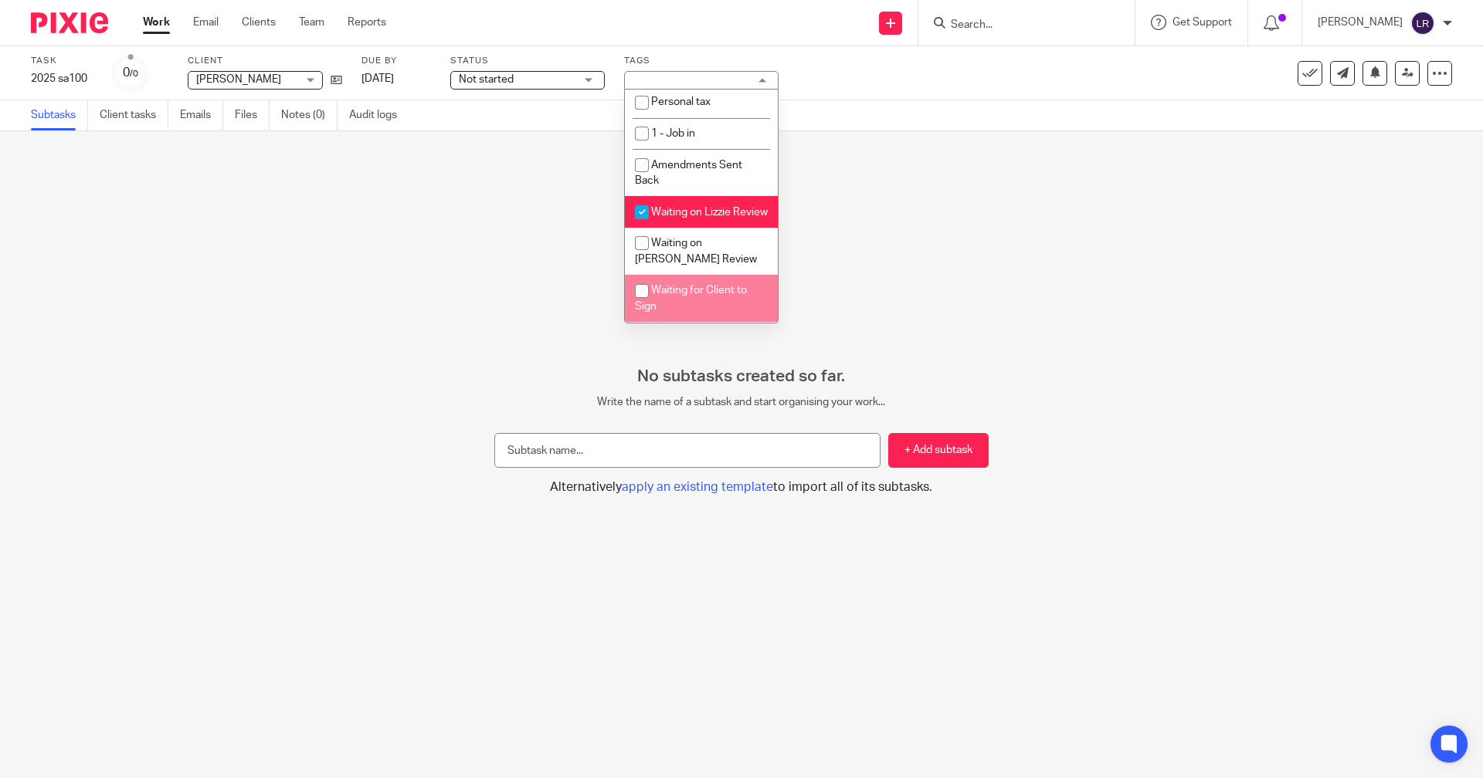
click at [491, 283] on div "No subtasks created so far. Write the name of a subtask and start organising yo…" at bounding box center [741, 454] width 1483 height 647
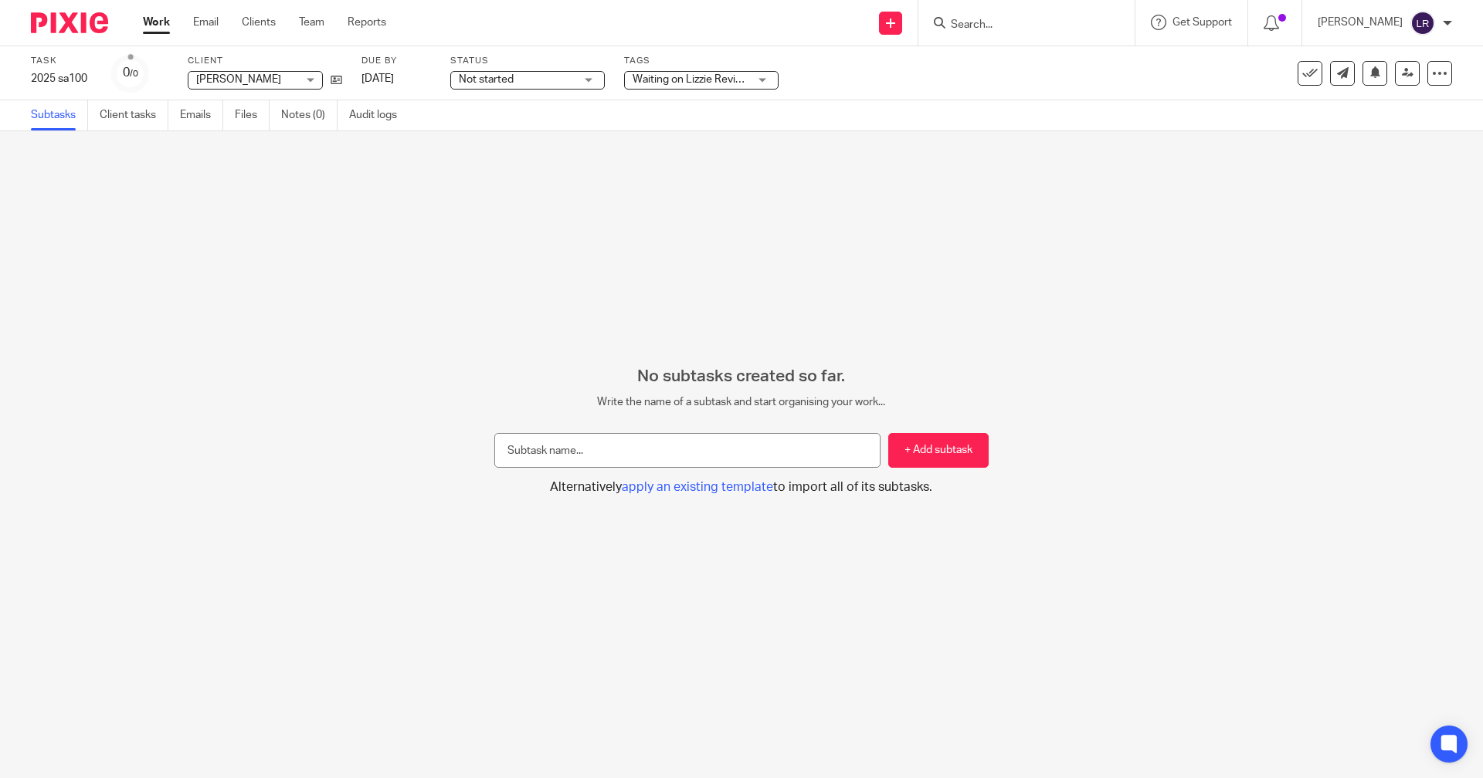
click at [151, 30] on link "Work" at bounding box center [156, 22] width 27 height 15
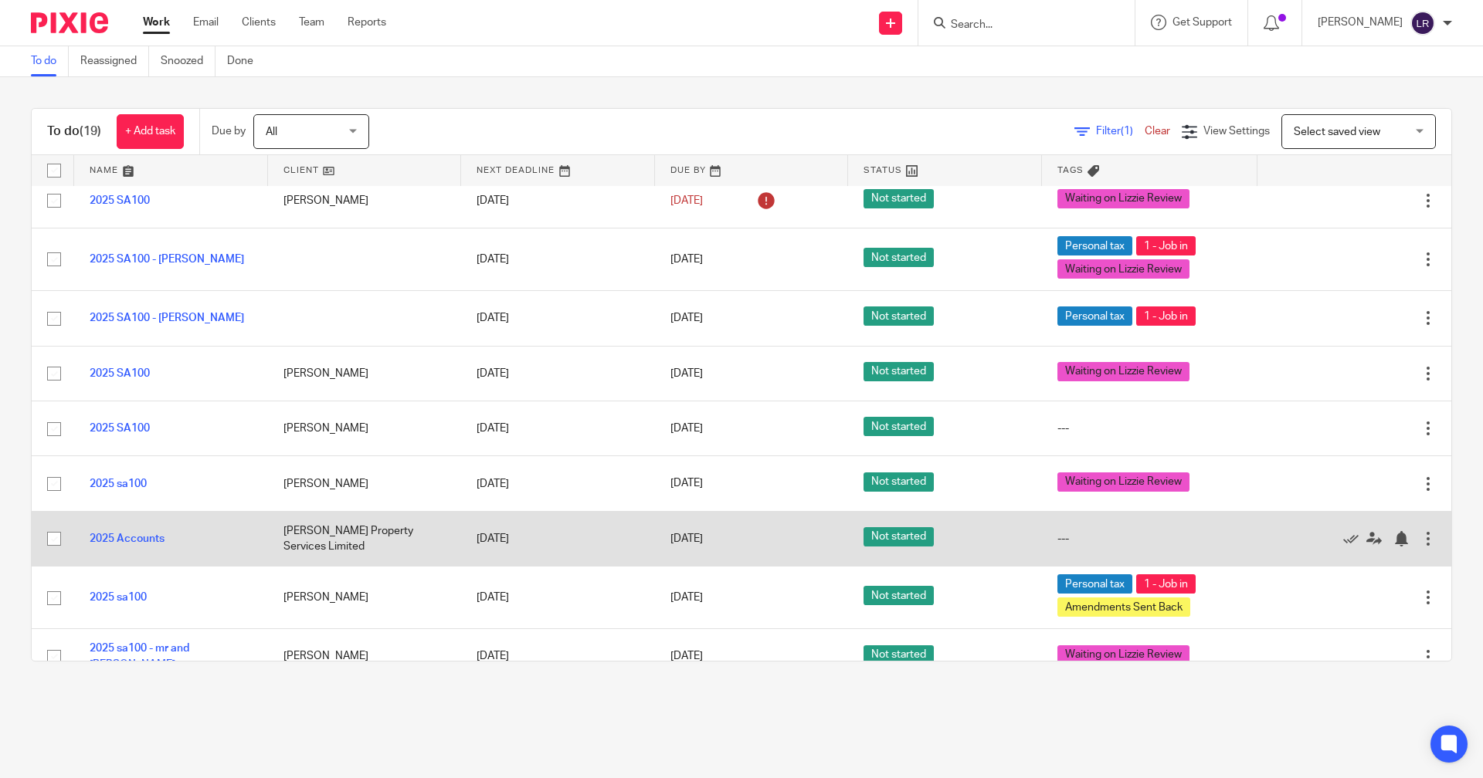
scroll to position [479, 0]
